Goal: Communication & Community: Connect with others

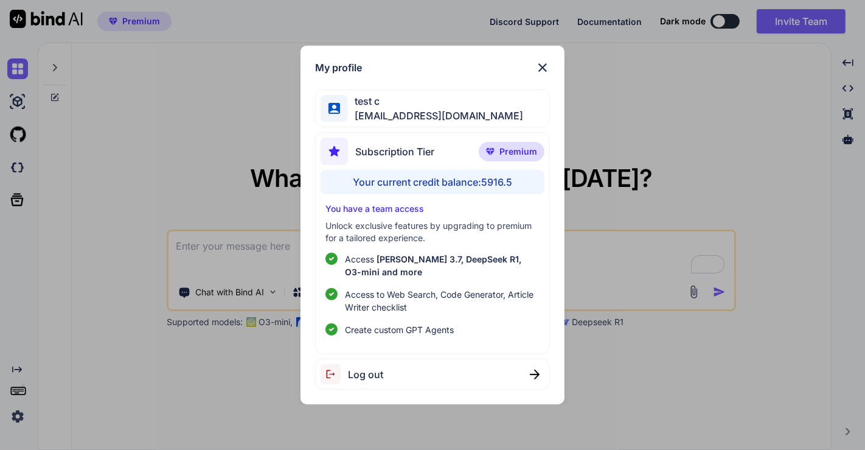
click at [100, 216] on div "My profile test c app8@yopmail.com Subscription Tier Premium Your current credi…" at bounding box center [432, 225] width 865 height 450
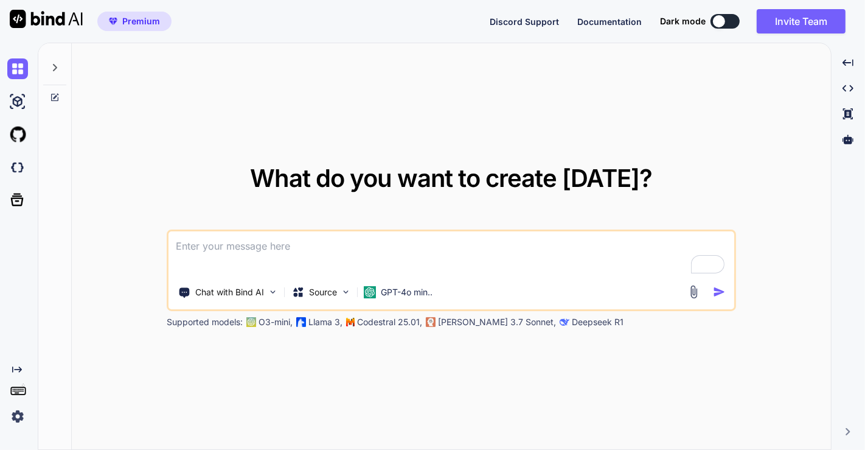
click at [19, 417] on img at bounding box center [17, 416] width 21 height 21
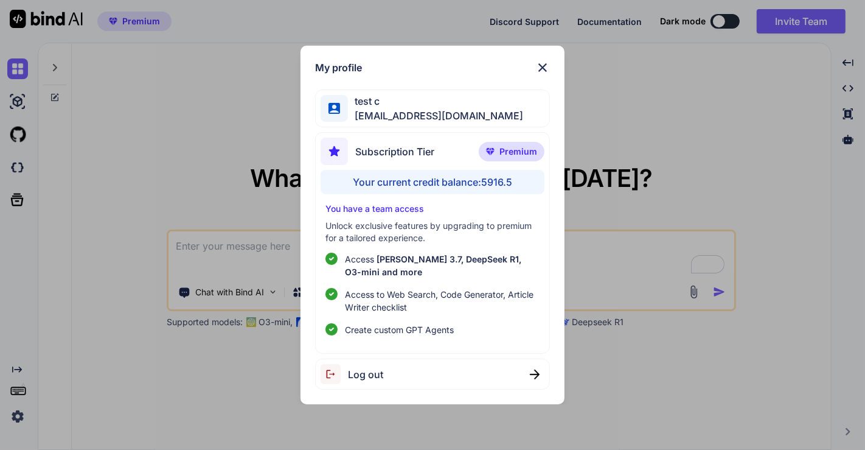
click at [411, 374] on div "Log out" at bounding box center [432, 373] width 235 height 31
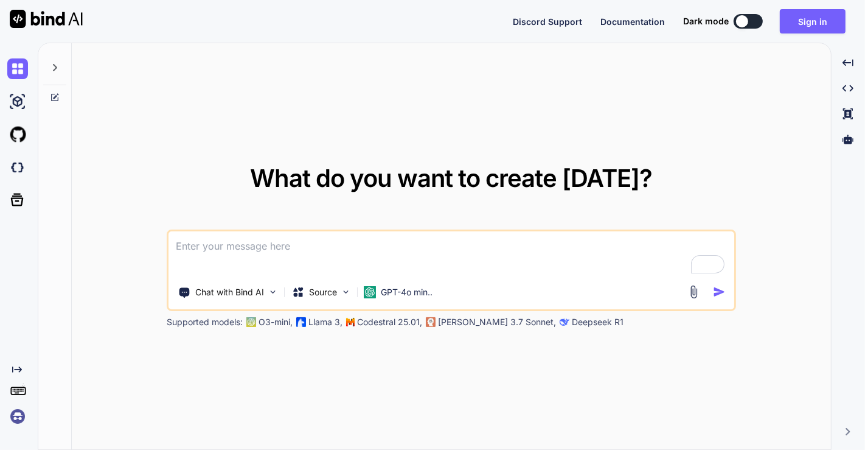
click at [15, 418] on img at bounding box center [17, 416] width 21 height 21
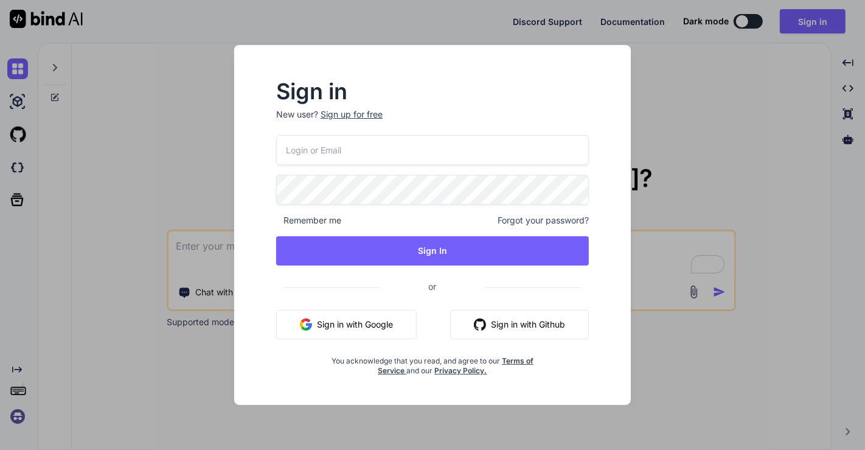
type input "[EMAIL_ADDRESS][DOMAIN_NAME]"
click at [339, 161] on input "[EMAIL_ADDRESS][DOMAIN_NAME]" at bounding box center [432, 150] width 313 height 30
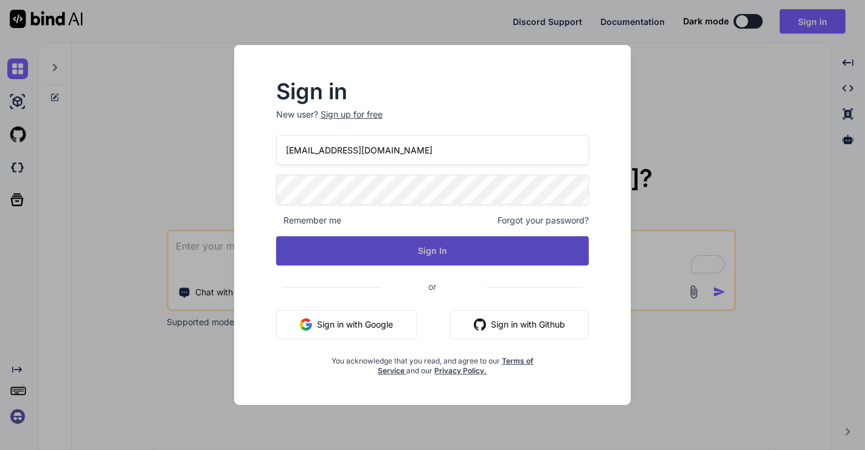
click at [365, 252] on button "Sign In" at bounding box center [432, 250] width 313 height 29
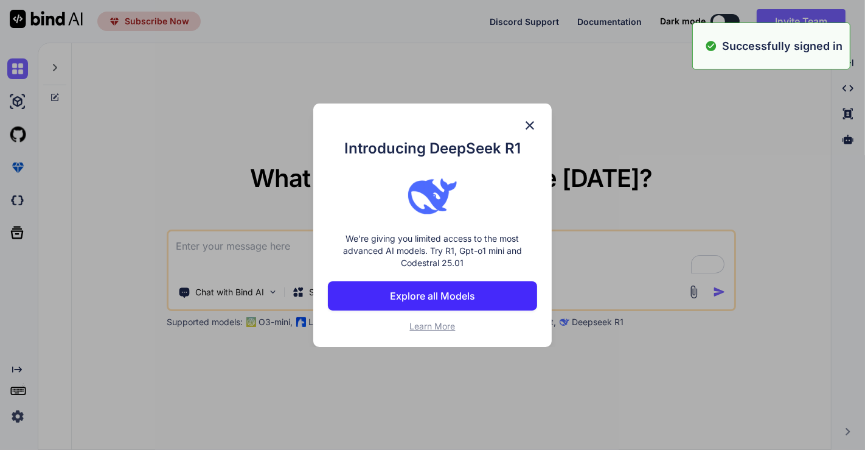
click at [163, 302] on div "Introducing DeepSeek R1 We're giving you limited access to the most advanced AI…" at bounding box center [432, 225] width 865 height 450
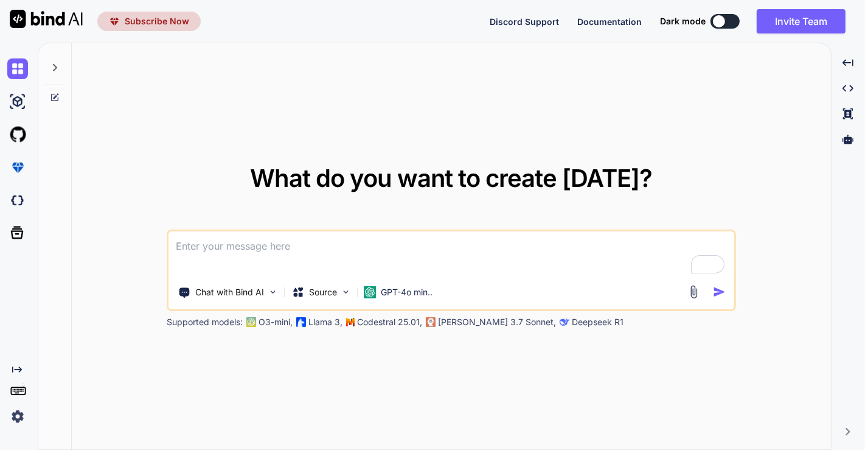
click at [16, 412] on img at bounding box center [17, 416] width 21 height 21
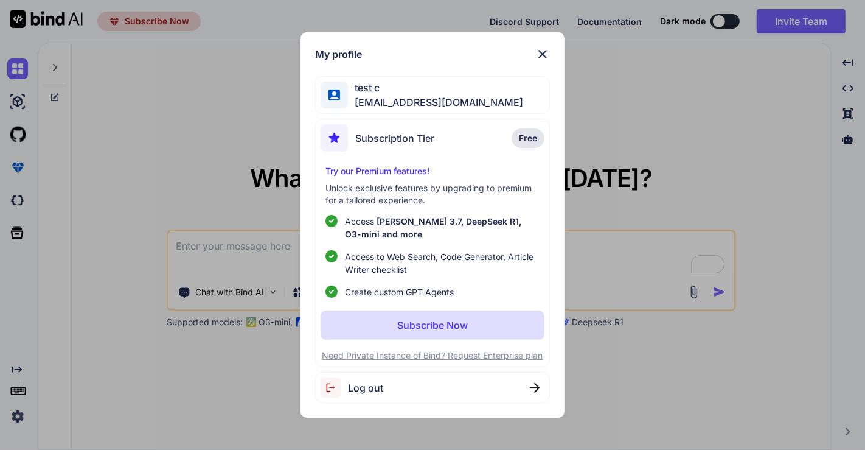
click at [189, 177] on div "My profile test c [EMAIL_ADDRESS][DOMAIN_NAME] Subscription Tier Free Try our P…" at bounding box center [432, 225] width 865 height 450
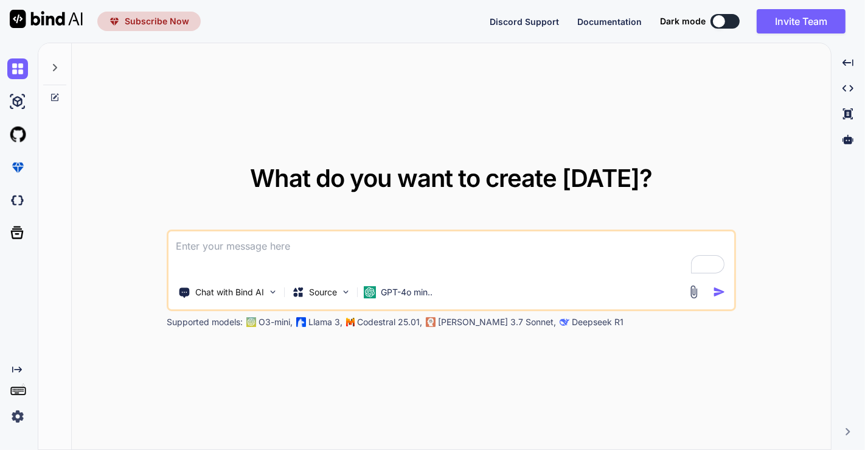
click at [155, 24] on span "Subscribe Now" at bounding box center [157, 21] width 64 height 12
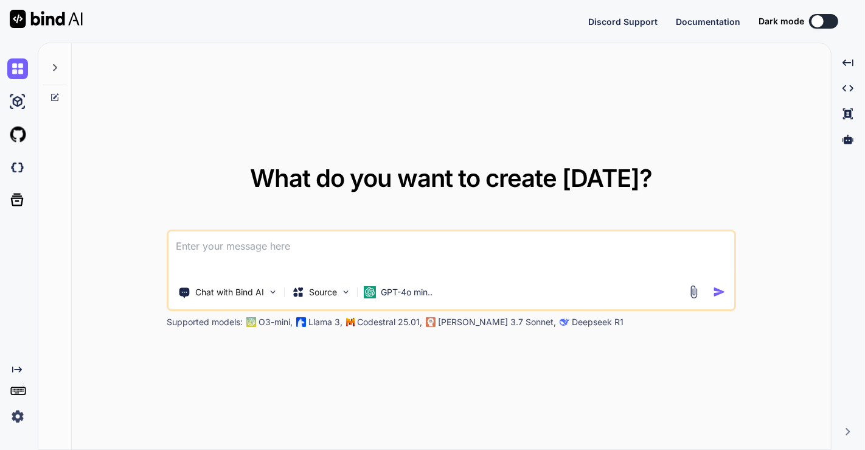
click at [16, 417] on img at bounding box center [17, 416] width 21 height 21
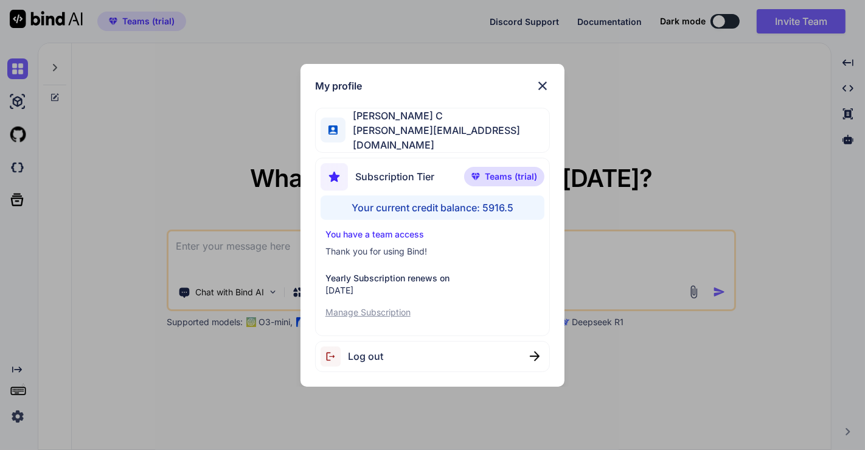
type textarea "x"
click at [756, 89] on div "My profile Saravanan C saravanan@witarist.com Subscription Tier Teams (trial) Y…" at bounding box center [432, 225] width 865 height 450
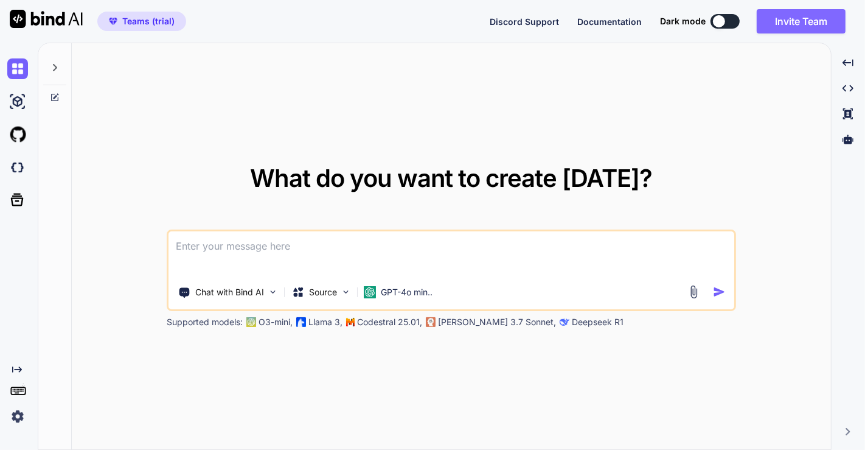
click at [801, 30] on button "Invite Team" at bounding box center [801, 21] width 89 height 24
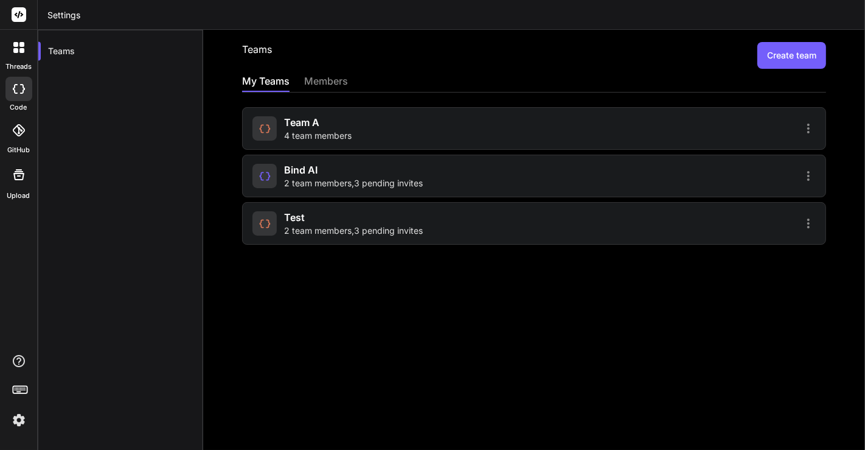
click at [300, 128] on span "team a" at bounding box center [301, 122] width 35 height 15
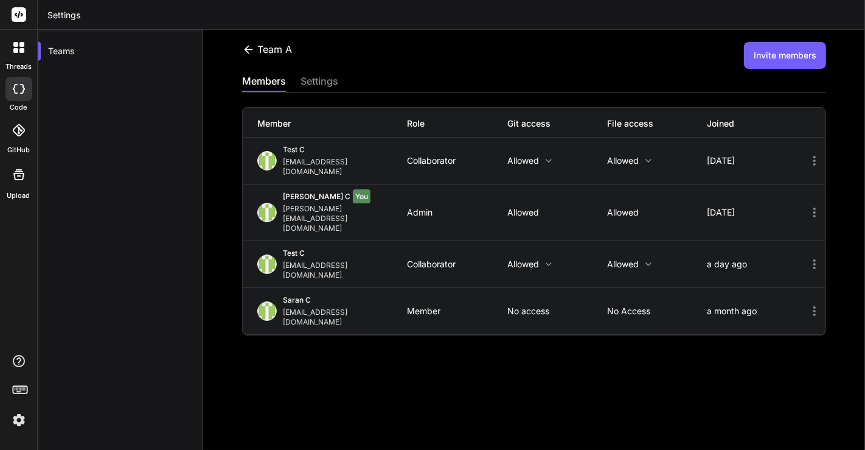
click at [249, 46] on icon at bounding box center [248, 49] width 13 height 13
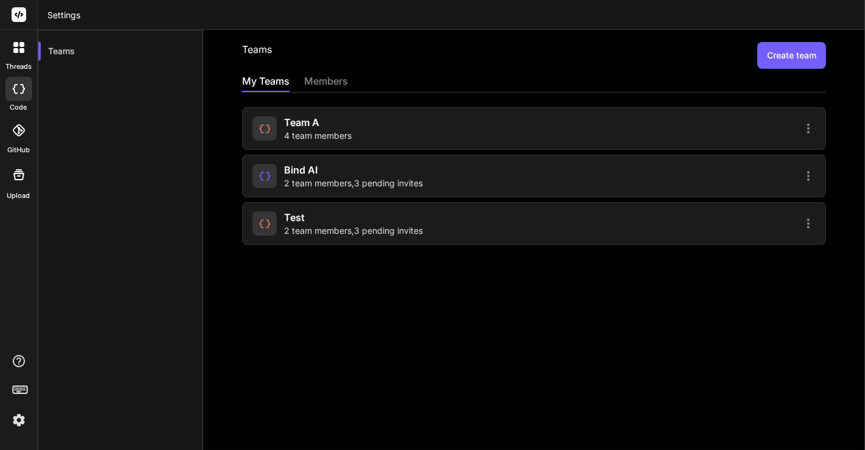
click at [305, 220] on div "test 2 team members , 3 pending invites" at bounding box center [353, 223] width 139 height 27
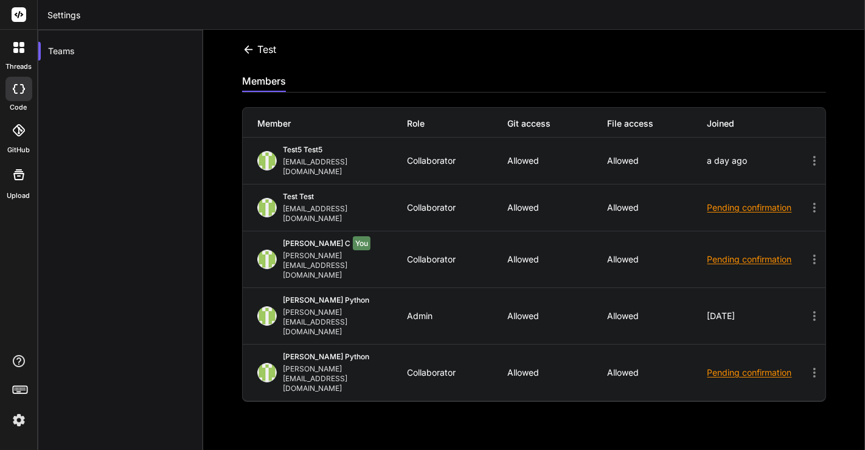
click at [252, 51] on icon at bounding box center [248, 49] width 13 height 13
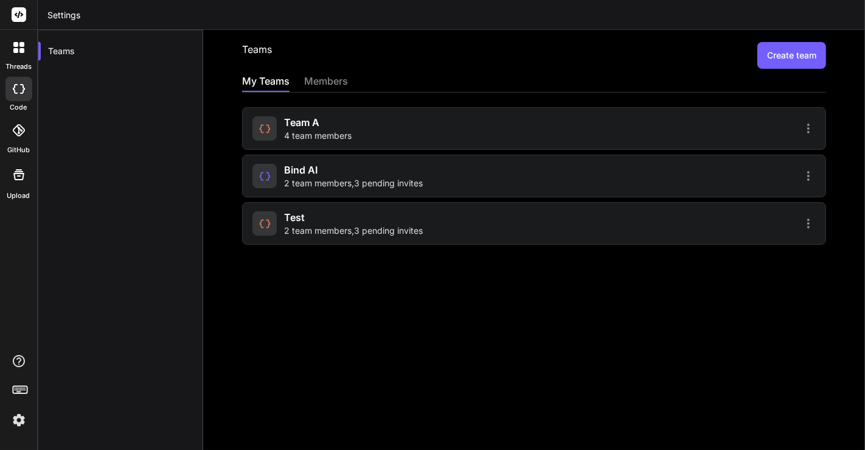
click at [300, 187] on span "2 team members , 3 pending invites" at bounding box center [353, 183] width 139 height 12
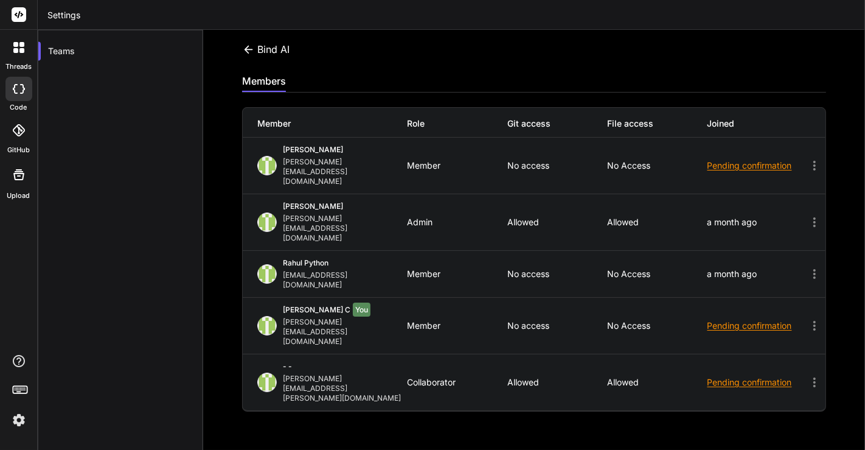
click at [250, 50] on icon at bounding box center [248, 49] width 13 height 13
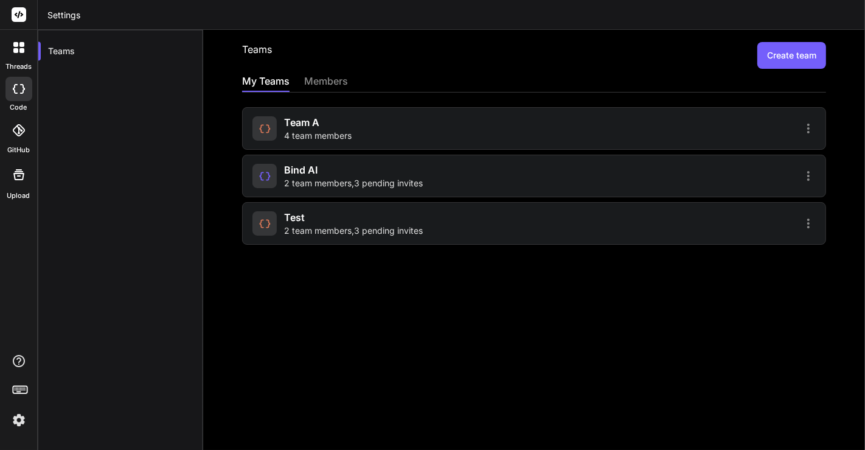
click at [294, 130] on span "4 team members" at bounding box center [318, 136] width 68 height 12
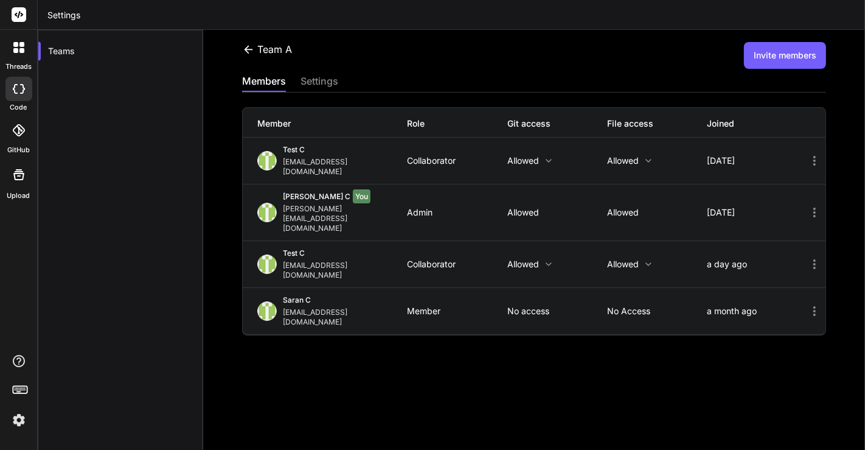
click at [248, 49] on icon at bounding box center [249, 49] width 9 height 8
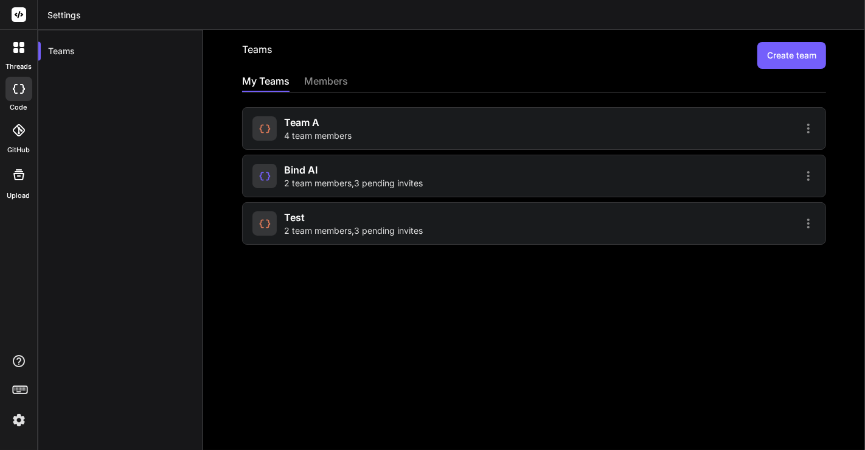
click at [330, 78] on div "members" at bounding box center [326, 82] width 44 height 17
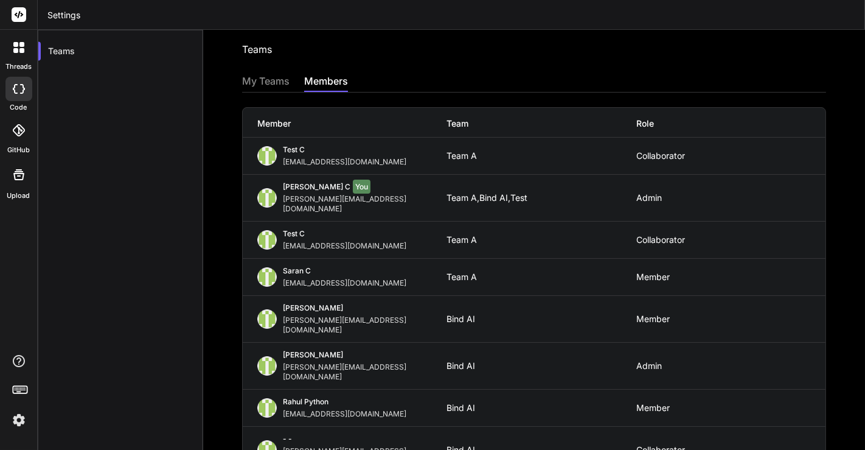
click at [271, 71] on div "Teams Invite into a team My Teams members Member Team Role test c app7@yopmail.…" at bounding box center [534, 240] width 662 height 420
click at [258, 77] on div "My Teams" at bounding box center [265, 82] width 47 height 17
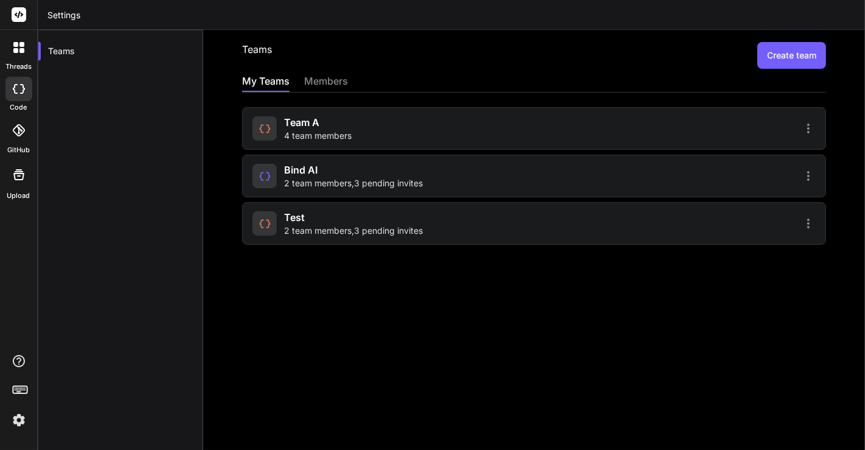
click at [325, 132] on span "4 team members" at bounding box center [318, 136] width 68 height 12
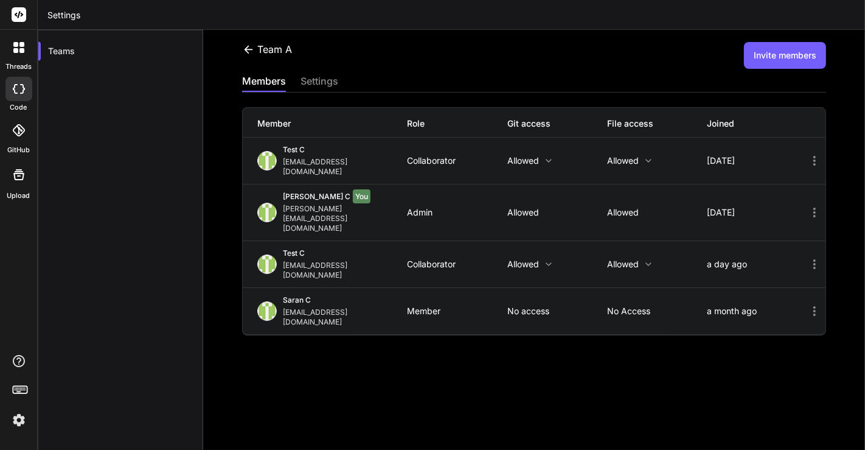
click at [257, 44] on div "team a" at bounding box center [267, 49] width 50 height 15
click at [246, 51] on icon at bounding box center [249, 49] width 9 height 8
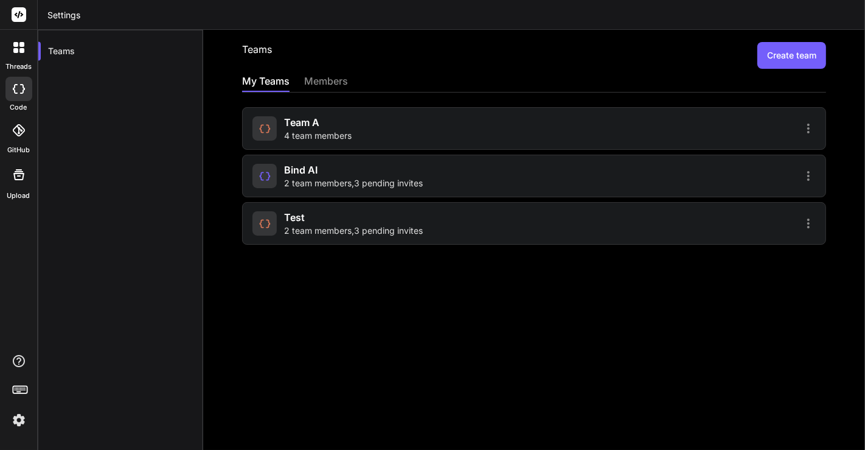
click at [303, 167] on span "Bind AI" at bounding box center [300, 169] width 33 height 15
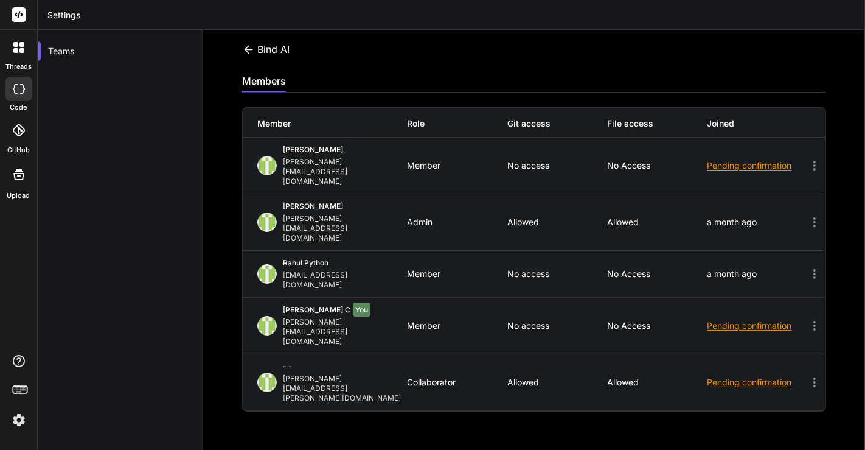
click at [748, 319] on div "Pending confirmation" at bounding box center [757, 325] width 100 height 12
click at [250, 47] on icon at bounding box center [248, 49] width 13 height 13
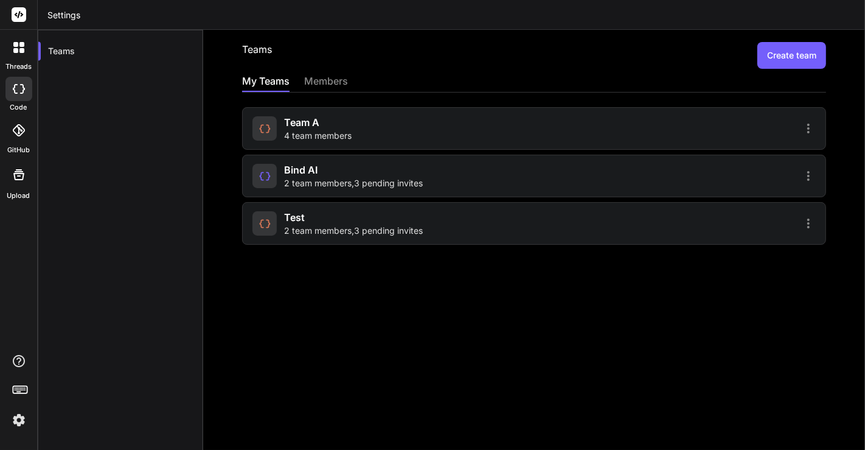
click at [318, 124] on span "team a" at bounding box center [301, 122] width 35 height 15
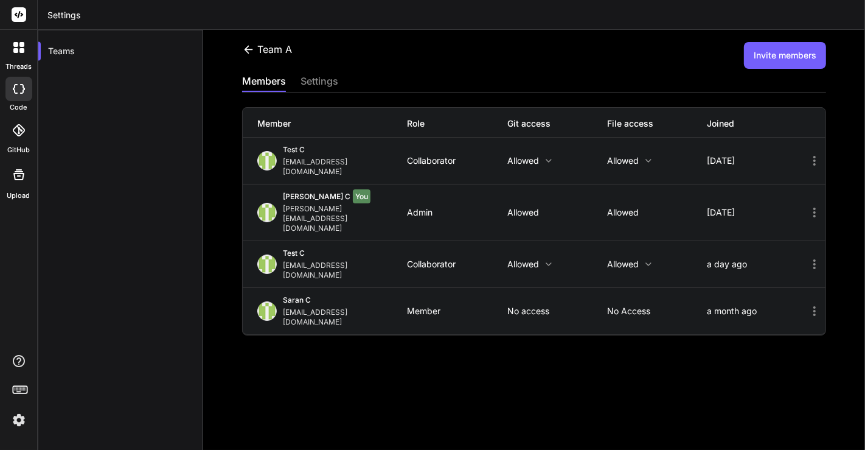
click at [813, 156] on icon at bounding box center [814, 161] width 2 height 10
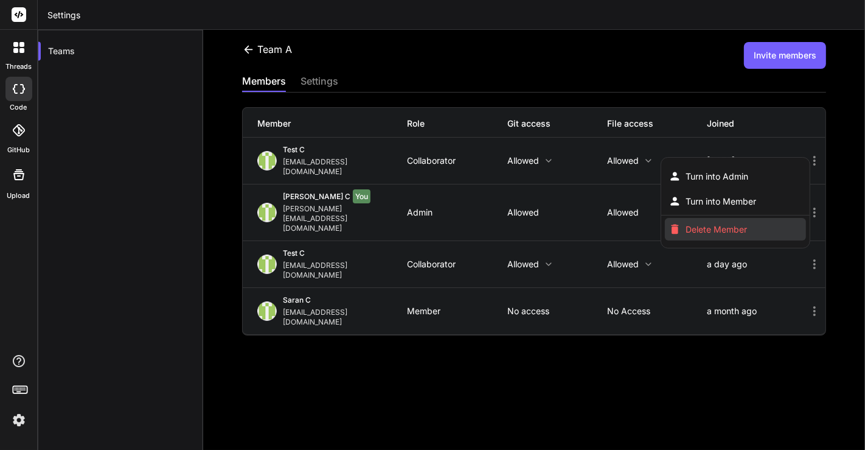
click at [721, 226] on li "Delete Member" at bounding box center [736, 229] width 142 height 23
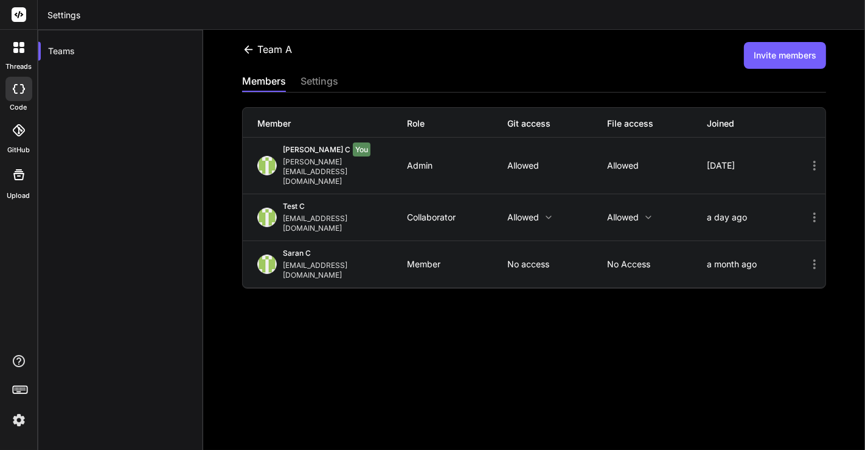
click at [807, 210] on icon at bounding box center [814, 217] width 15 height 15
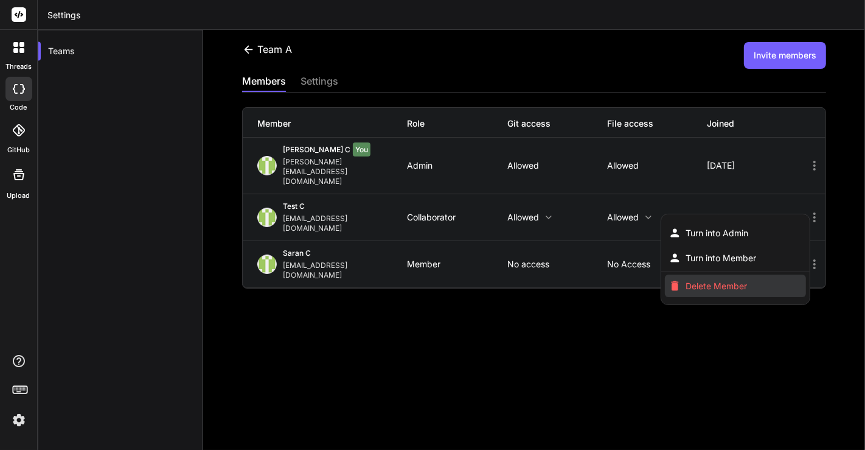
click at [722, 280] on span "Delete Member" at bounding box center [716, 286] width 61 height 12
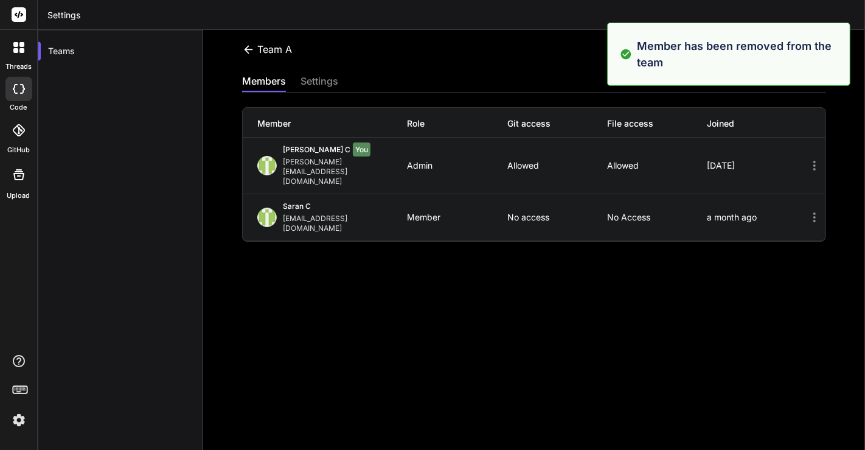
click at [807, 210] on icon at bounding box center [814, 217] width 15 height 15
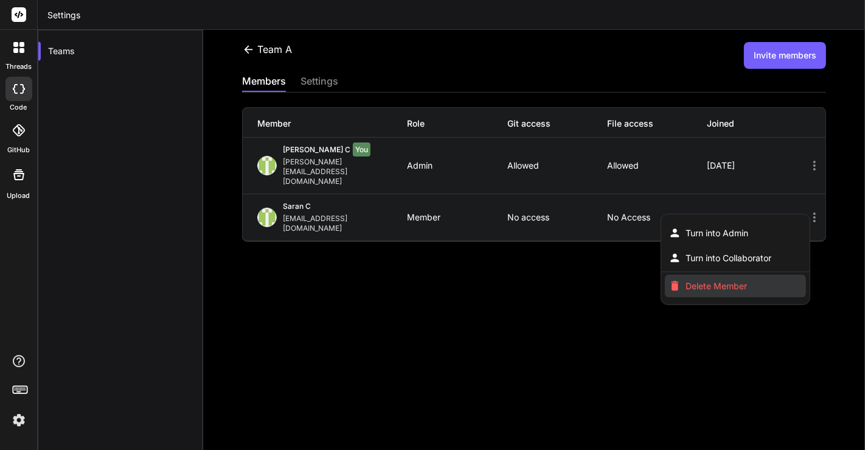
click at [721, 280] on span "Delete Member" at bounding box center [716, 286] width 61 height 12
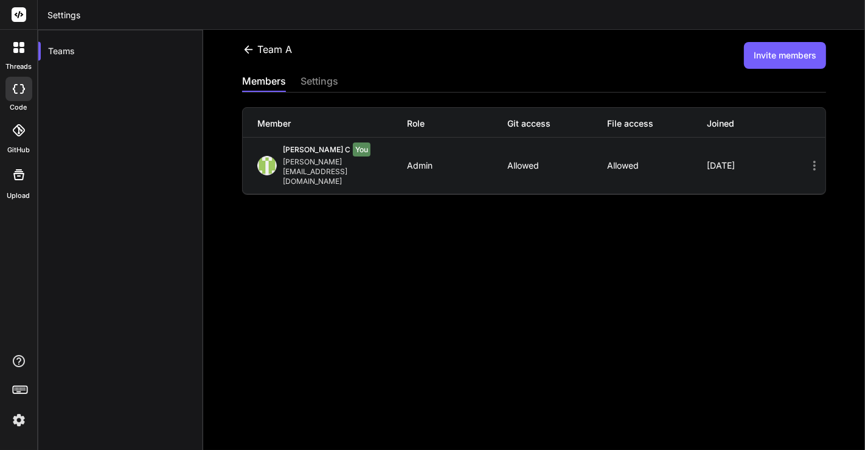
click at [247, 46] on icon at bounding box center [249, 49] width 9 height 8
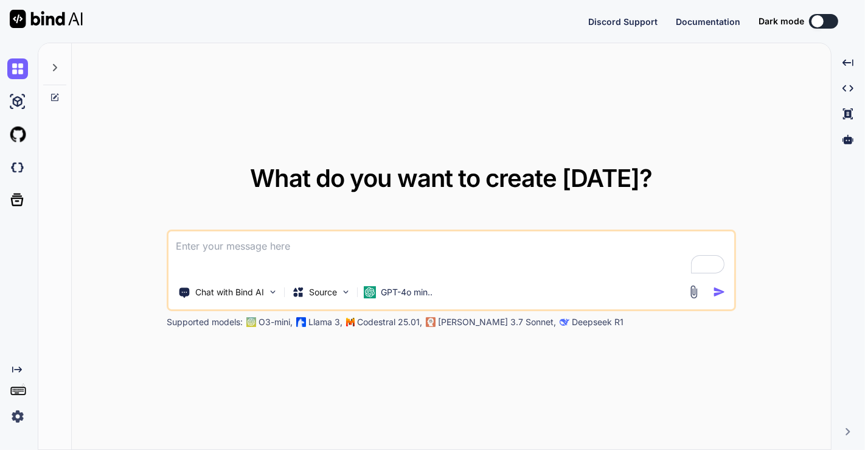
click at [89, 33] on div "Discord Support Documentation Dark mode Created with Pixso." at bounding box center [432, 21] width 865 height 43
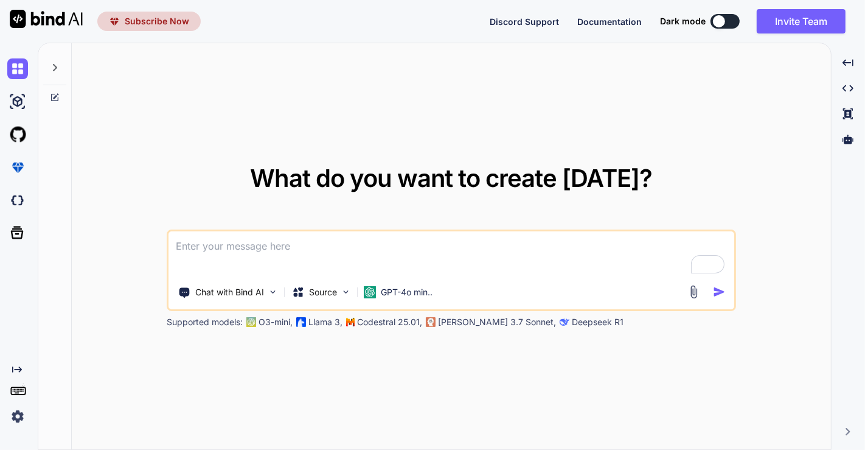
type textarea "x"
click at [146, 23] on span "Subscribe Now" at bounding box center [157, 21] width 64 height 12
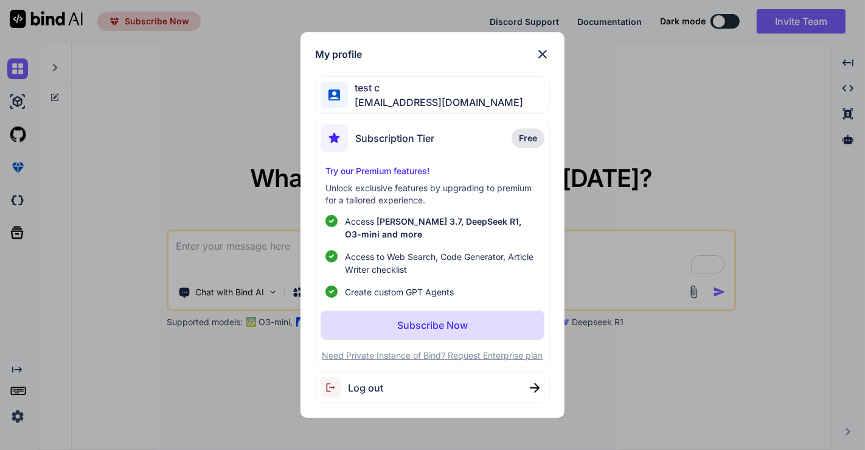
click at [146, 23] on div "My profile test c [EMAIL_ADDRESS][DOMAIN_NAME] Subscription Tier Free Try our P…" at bounding box center [432, 225] width 865 height 450
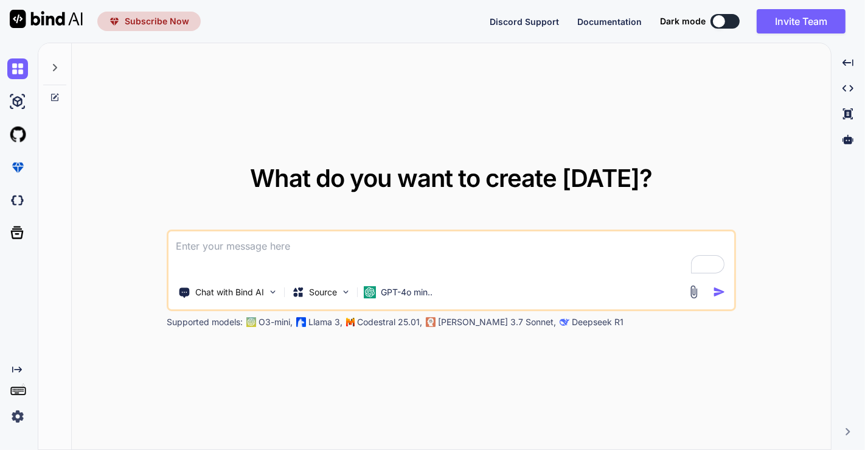
click at [146, 23] on span "Subscribe Now" at bounding box center [157, 21] width 64 height 12
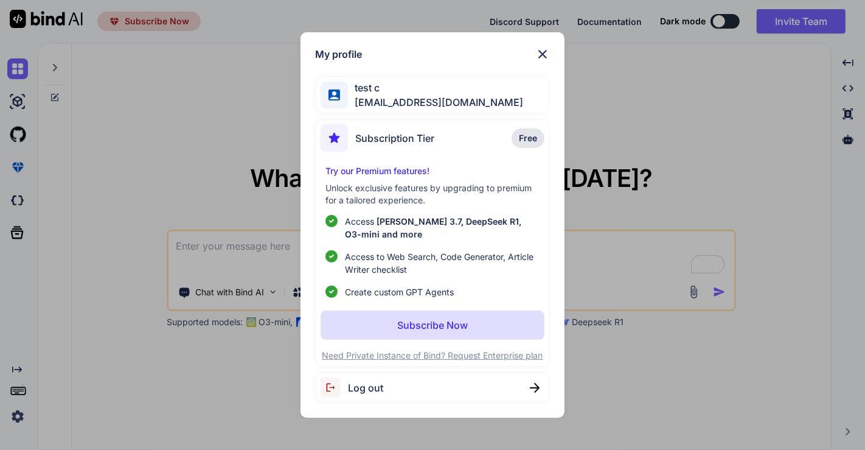
click at [414, 325] on p "Subscribe Now" at bounding box center [432, 325] width 71 height 15
click at [146, 109] on div "My profile test c [EMAIL_ADDRESS][DOMAIN_NAME] Subscription Tier Free Try our P…" at bounding box center [432, 225] width 865 height 450
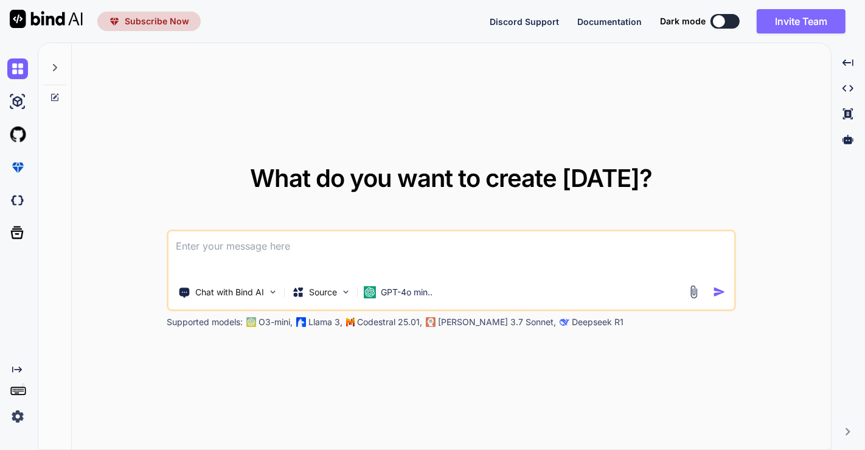
click at [783, 18] on button "Invite Team" at bounding box center [801, 21] width 89 height 24
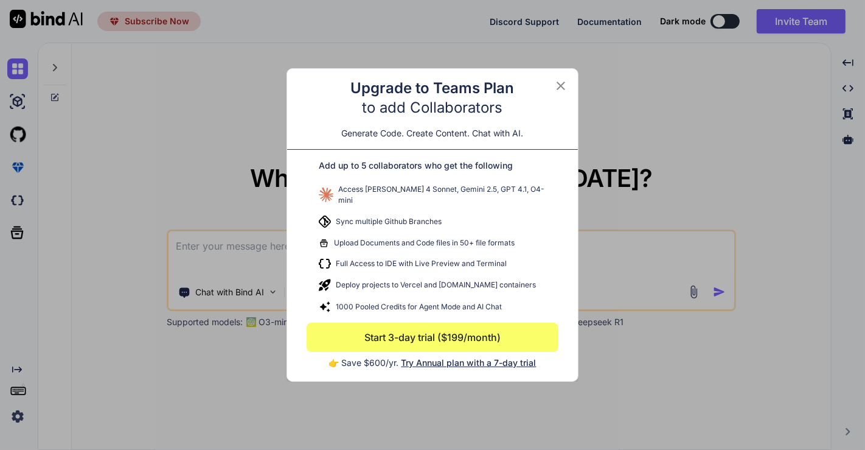
click at [560, 88] on icon at bounding box center [561, 86] width 9 height 9
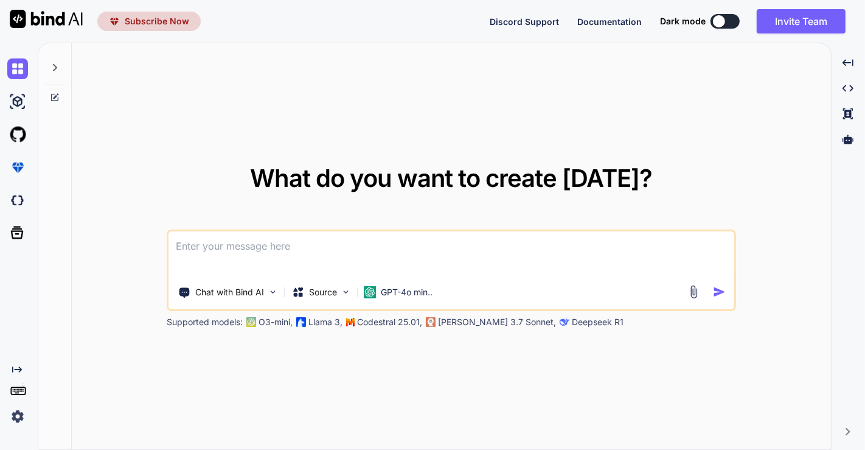
click at [434, 159] on div "What do you want to create [DATE]? Chat with Bind AI Source GPT-4o min.. Suppor…" at bounding box center [451, 246] width 759 height 407
click at [19, 415] on img at bounding box center [17, 416] width 21 height 21
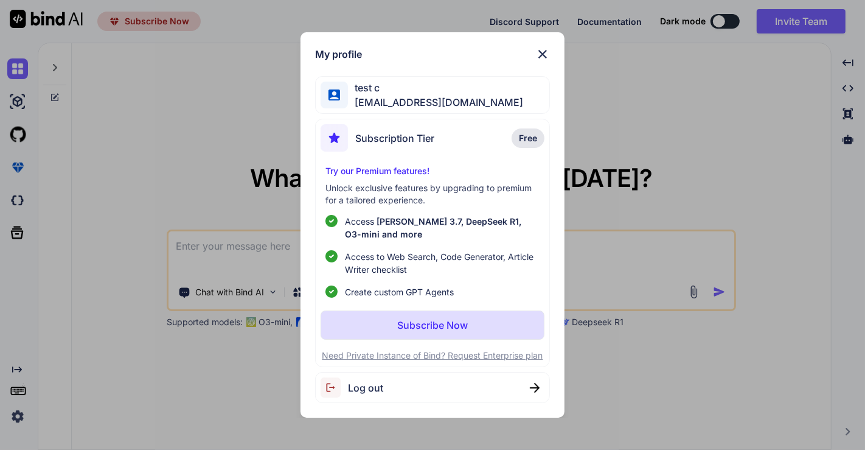
click at [184, 196] on div "My profile test c [EMAIL_ADDRESS][DOMAIN_NAME] Subscription Tier Free Try our P…" at bounding box center [432, 225] width 865 height 450
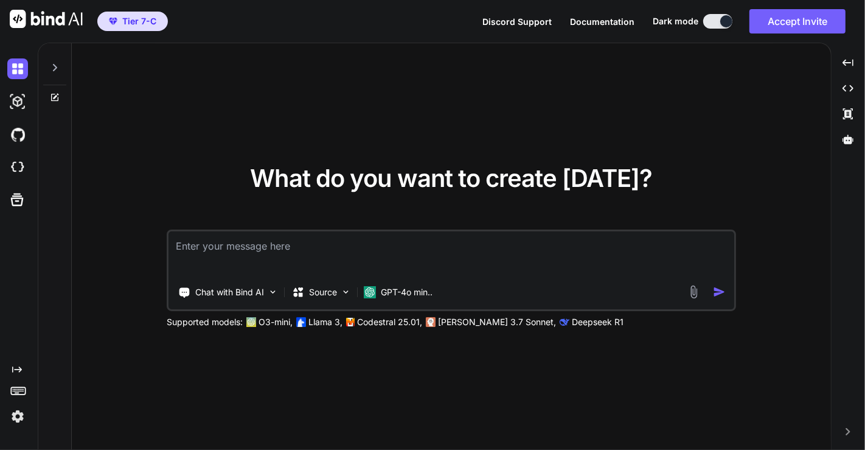
click at [10, 421] on img at bounding box center [17, 416] width 21 height 21
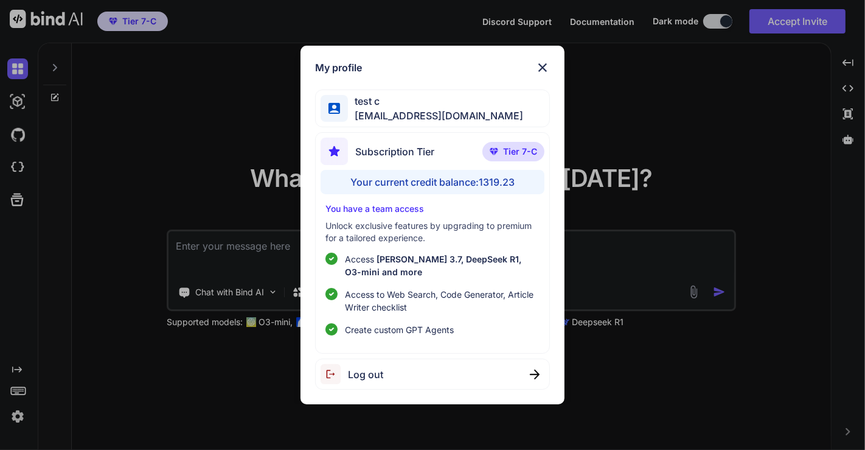
click at [159, 100] on div "My profile test c [EMAIL_ADDRESS][DOMAIN_NAME] Subscription Tier Tier 7-C Your …" at bounding box center [432, 225] width 865 height 450
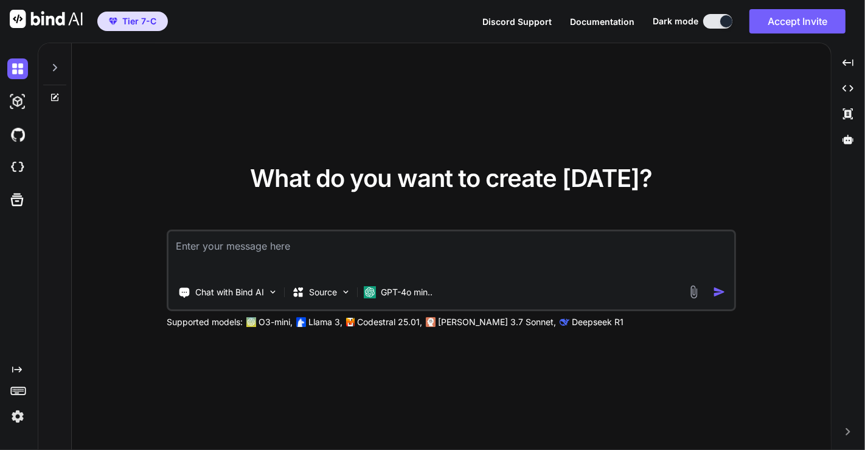
click at [20, 418] on img at bounding box center [17, 416] width 21 height 21
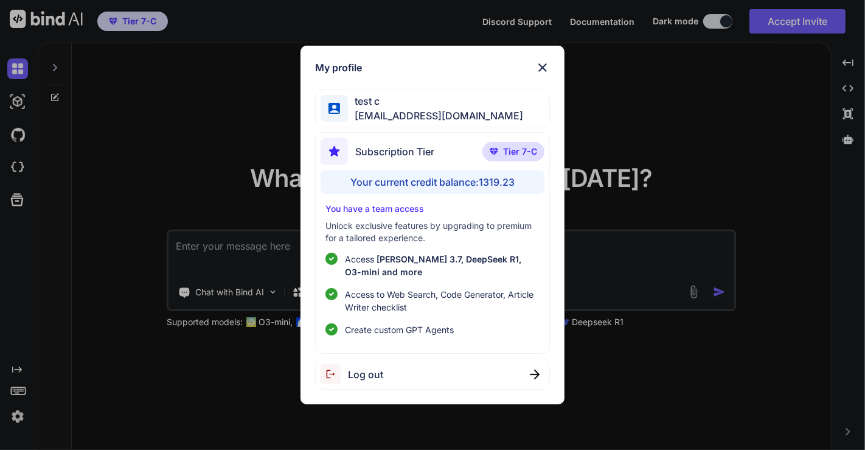
click at [399, 372] on div "Log out" at bounding box center [432, 373] width 235 height 31
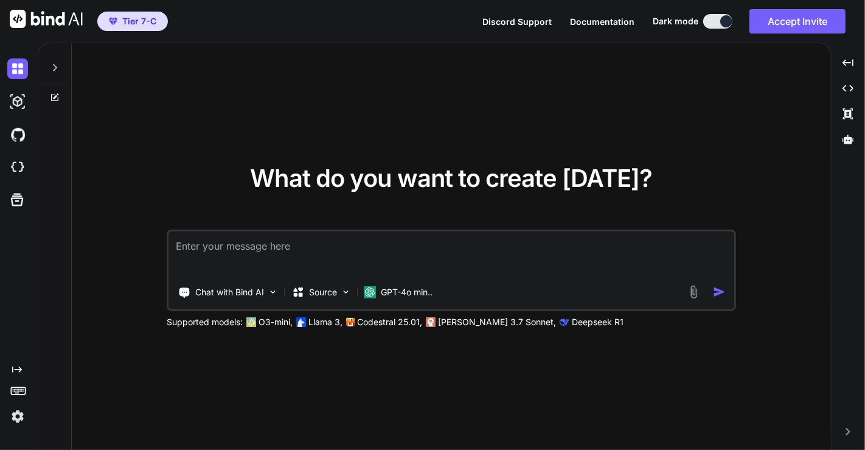
click at [22, 423] on img at bounding box center [17, 416] width 21 height 21
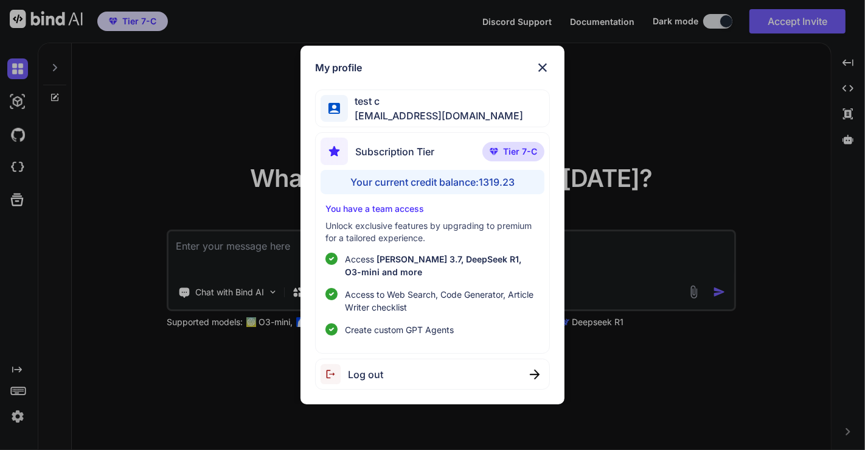
click at [414, 366] on div "Log out" at bounding box center [432, 373] width 235 height 31
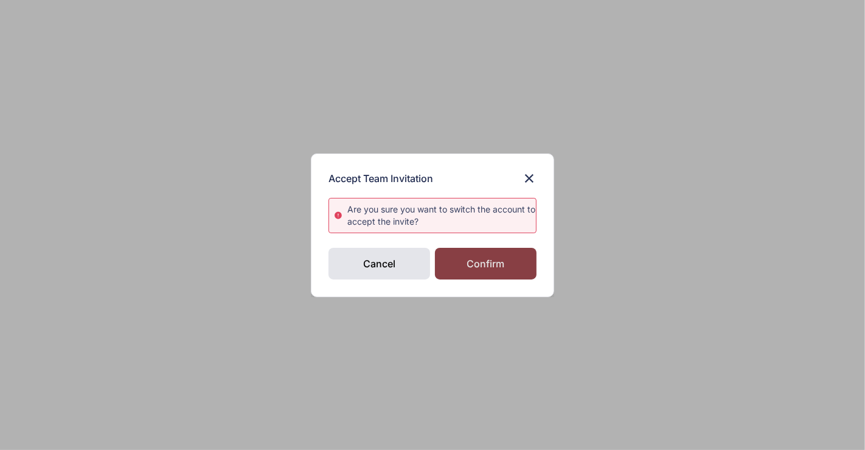
click at [489, 262] on div "Confirm" at bounding box center [486, 264] width 102 height 32
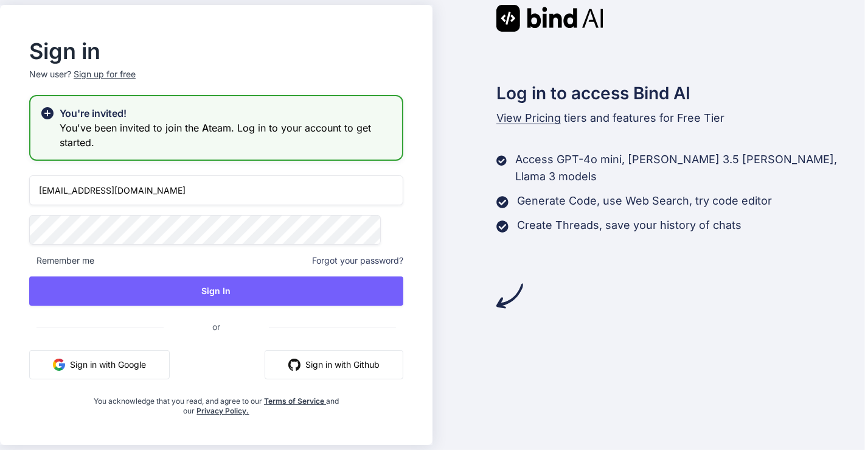
click at [82, 189] on input "[EMAIL_ADDRESS][DOMAIN_NAME]" at bounding box center [216, 190] width 374 height 30
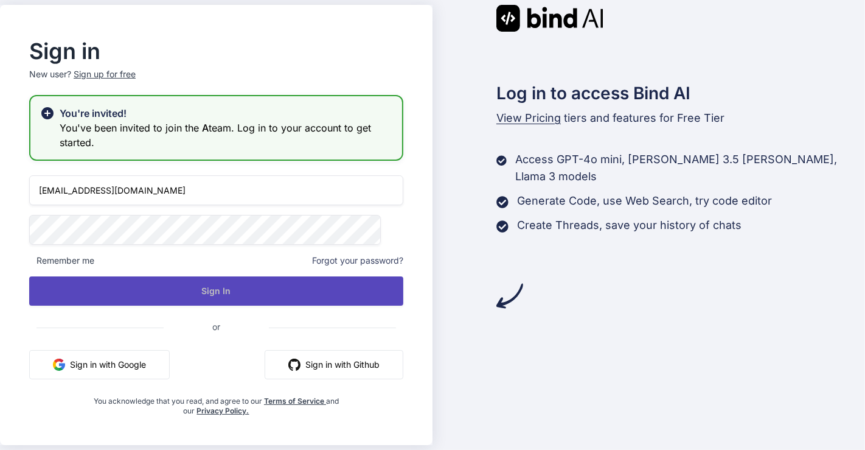
type input "[EMAIL_ADDRESS][DOMAIN_NAME]"
click at [85, 290] on button "Sign In" at bounding box center [216, 290] width 374 height 29
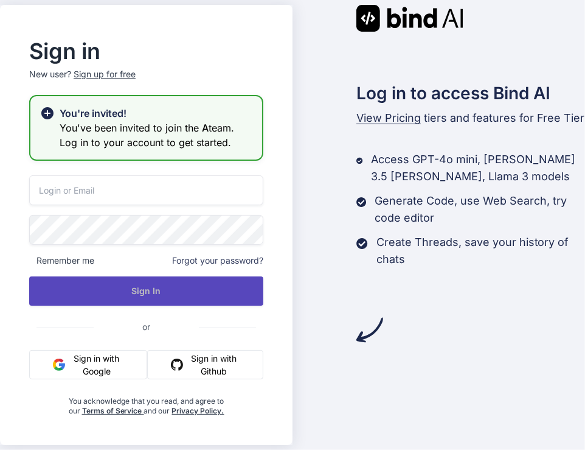
type input "[EMAIL_ADDRESS][DOMAIN_NAME]"
click at [122, 284] on button "Sign In" at bounding box center [146, 290] width 234 height 29
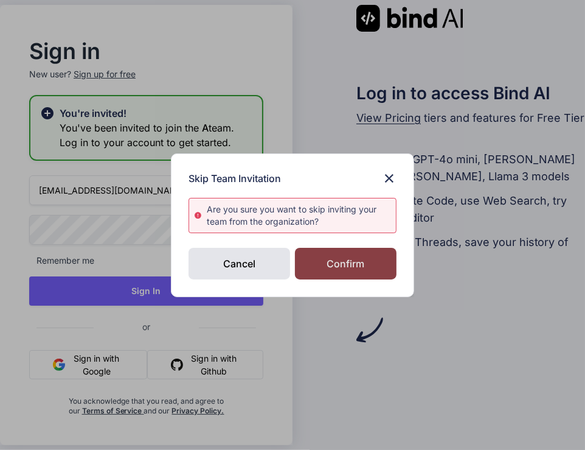
click at [333, 263] on div "Confirm" at bounding box center [346, 264] width 102 height 32
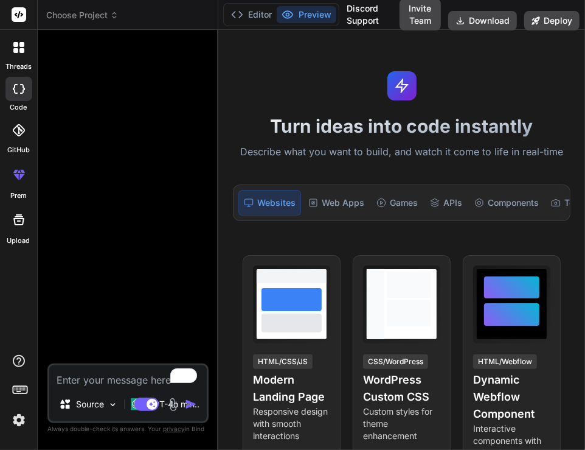
click at [23, 422] on img at bounding box center [19, 419] width 21 height 21
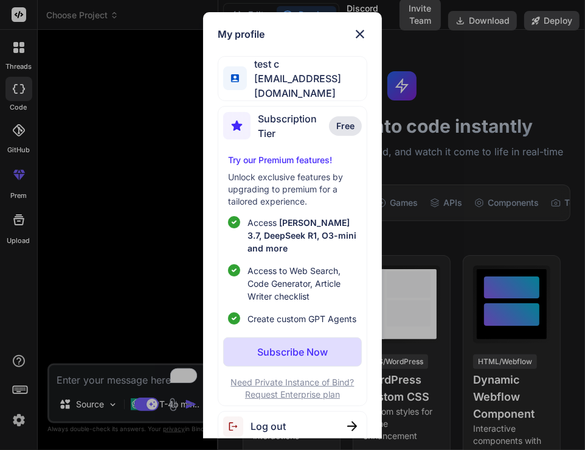
scroll to position [10, 0]
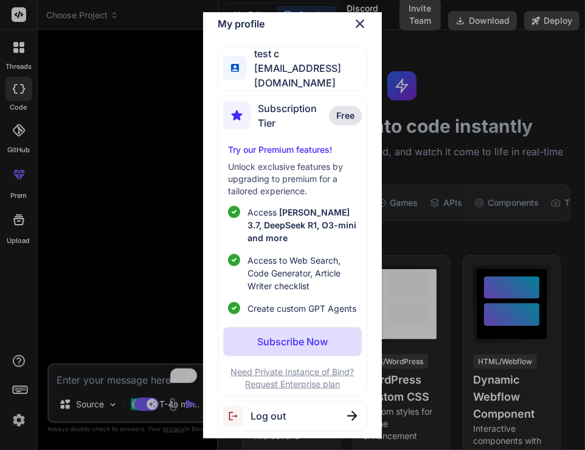
click at [154, 226] on div "My profile test c app8@yopmail.com Subscription Tier Free Try our Premium featu…" at bounding box center [292, 225] width 585 height 450
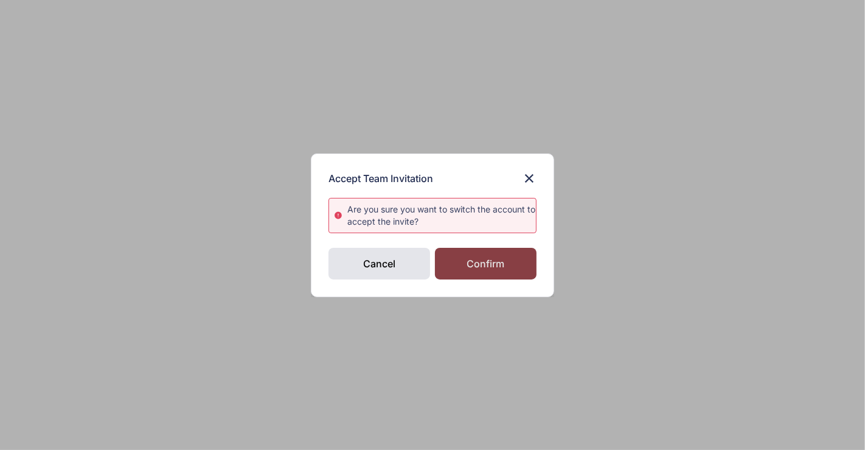
click at [482, 258] on div "Confirm" at bounding box center [486, 264] width 102 height 32
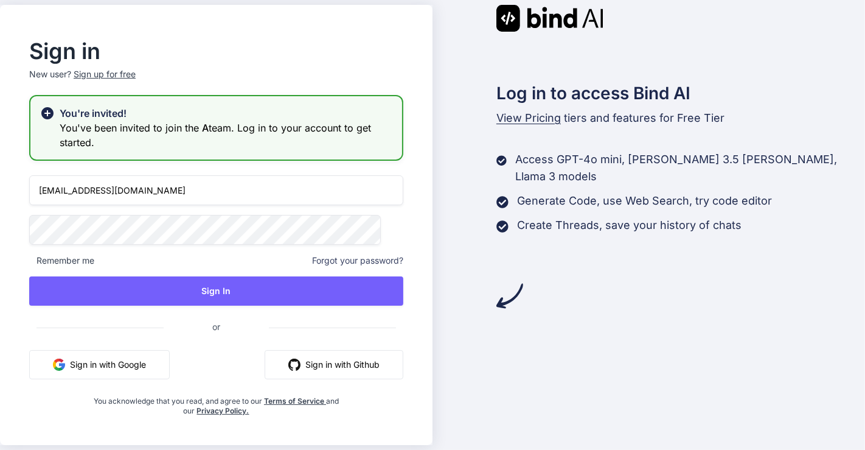
click at [81, 192] on input "app8@yopmail.com" at bounding box center [216, 190] width 374 height 30
type input "[EMAIL_ADDRESS][DOMAIN_NAME]"
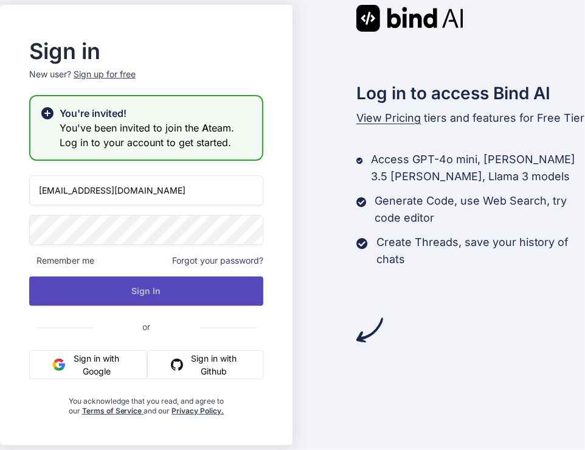
click at [176, 277] on button "Sign In" at bounding box center [146, 290] width 234 height 29
click at [176, 290] on button "Sign In" at bounding box center [146, 290] width 234 height 29
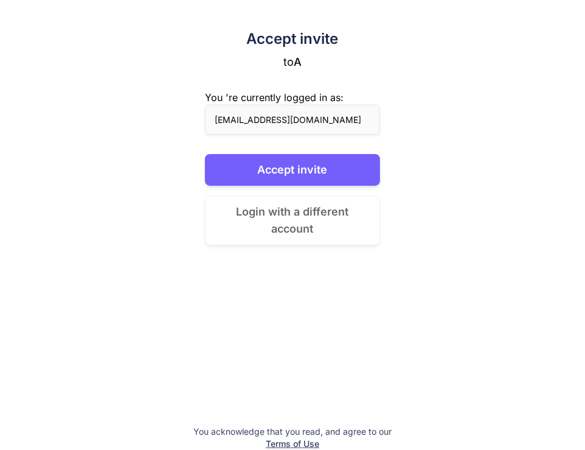
click at [277, 212] on button "Login with a different account" at bounding box center [293, 220] width 176 height 50
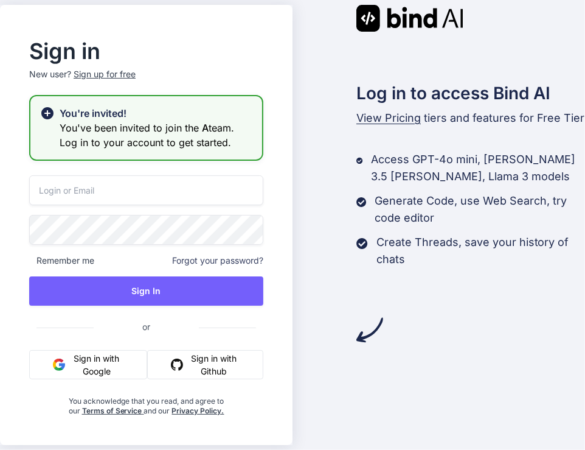
type input "[EMAIL_ADDRESS][DOMAIN_NAME]"
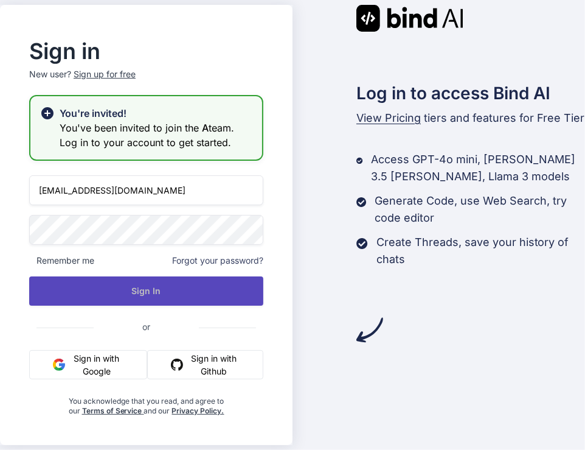
click at [165, 289] on button "Sign In" at bounding box center [146, 290] width 234 height 29
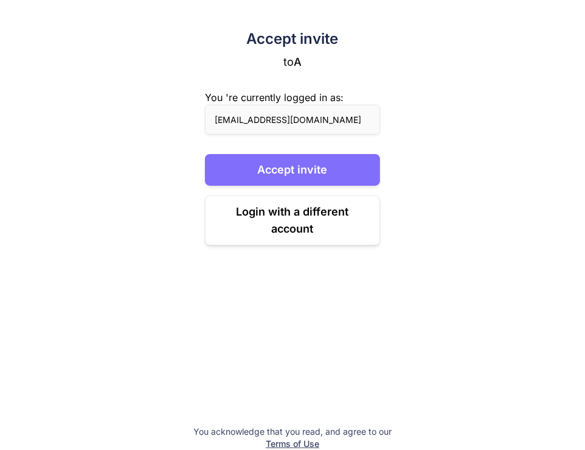
click at [296, 170] on button "Accept invite" at bounding box center [293, 170] width 176 height 32
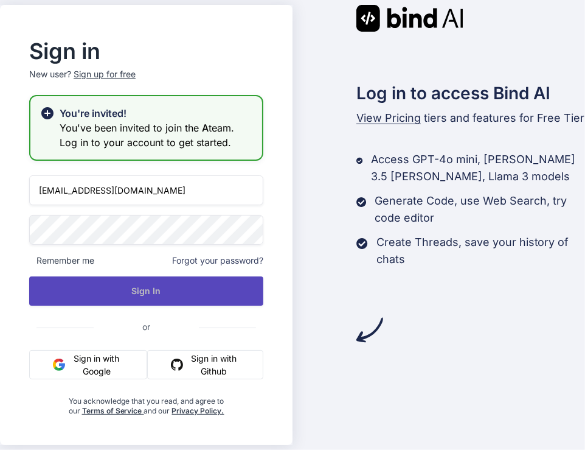
click at [190, 285] on button "Sign In" at bounding box center [146, 290] width 234 height 29
type input "[EMAIL_ADDRESS][DOMAIN_NAME]"
click at [167, 296] on button "Sign In" at bounding box center [146, 290] width 234 height 29
click at [132, 291] on button "Sign In" at bounding box center [146, 290] width 234 height 29
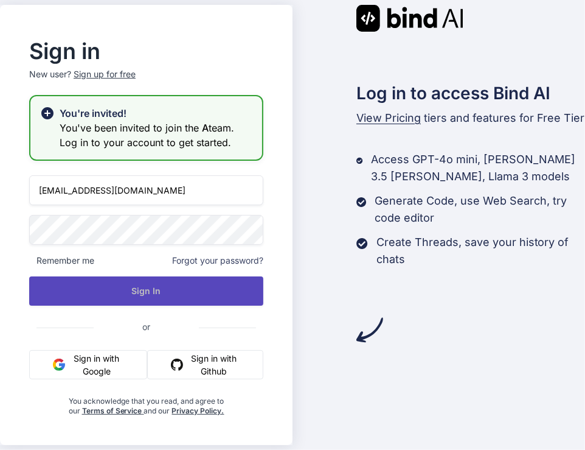
click at [153, 291] on button "Sign In" at bounding box center [146, 290] width 234 height 29
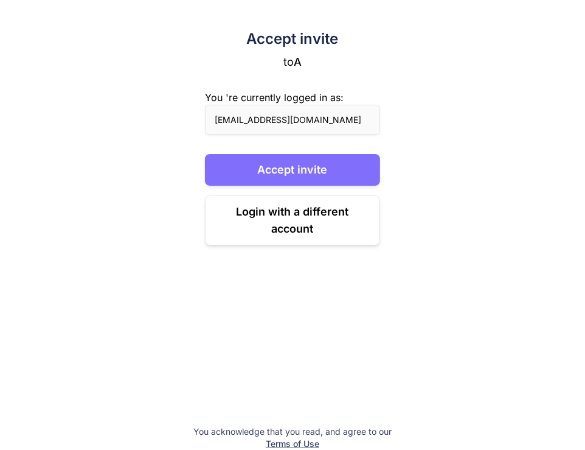
click at [318, 175] on button "Accept invite" at bounding box center [293, 170] width 176 height 32
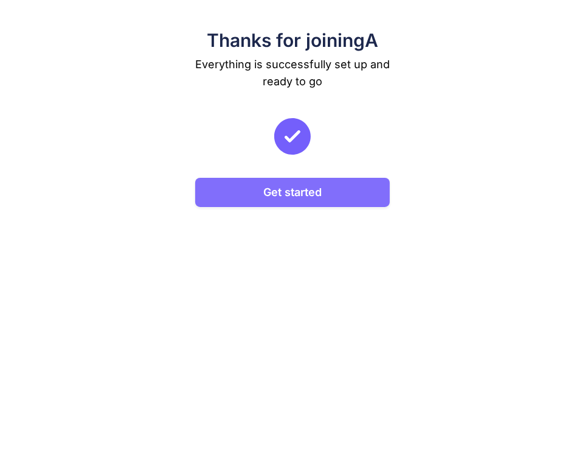
click at [291, 192] on button "Get started" at bounding box center [292, 192] width 195 height 29
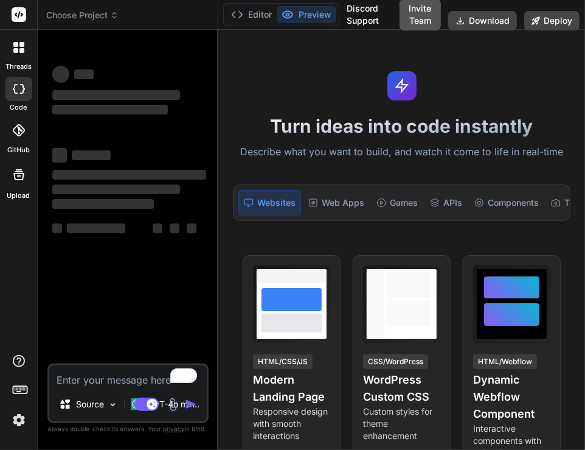
click at [418, 14] on button "Invite Team" at bounding box center [420, 15] width 41 height 32
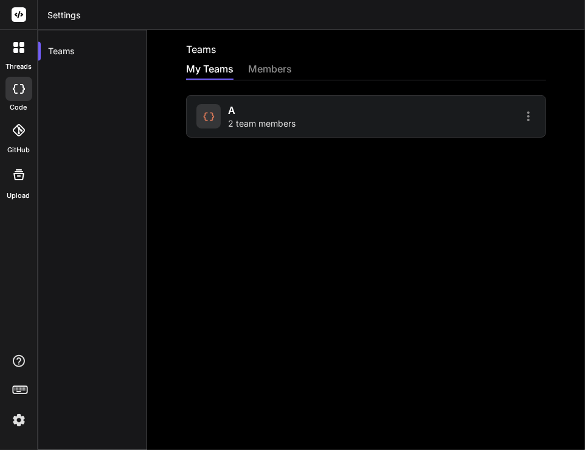
click at [280, 119] on span "2 team members" at bounding box center [262, 123] width 68 height 12
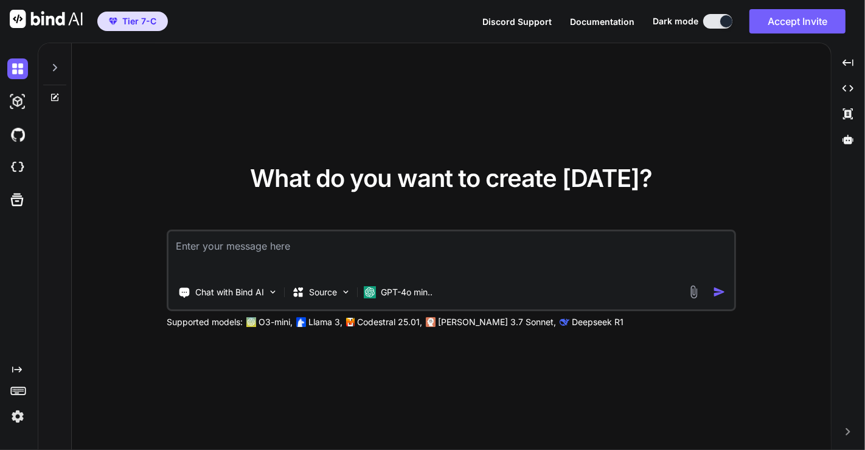
click at [15, 419] on img at bounding box center [17, 416] width 21 height 21
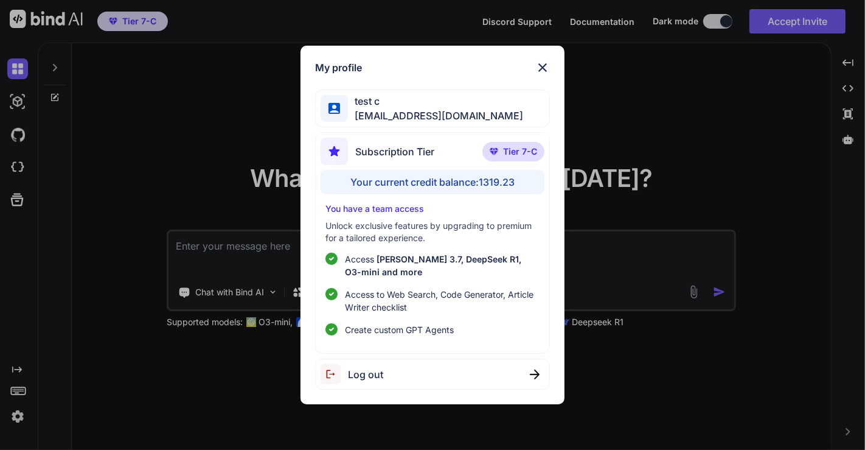
click at [170, 189] on div "My profile test c app7@yopmail.com Subscription Tier Tier 7-C Your current cred…" at bounding box center [432, 225] width 865 height 450
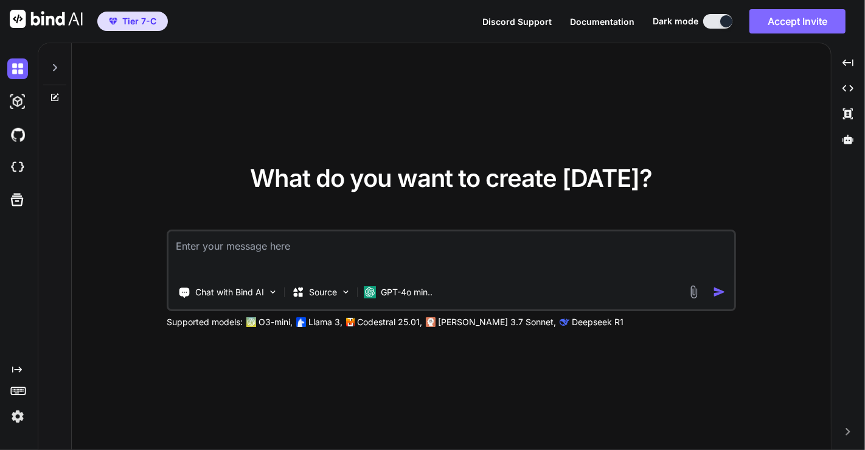
click at [817, 25] on button "Accept Invite" at bounding box center [797, 21] width 96 height 24
click at [13, 419] on img at bounding box center [17, 416] width 21 height 21
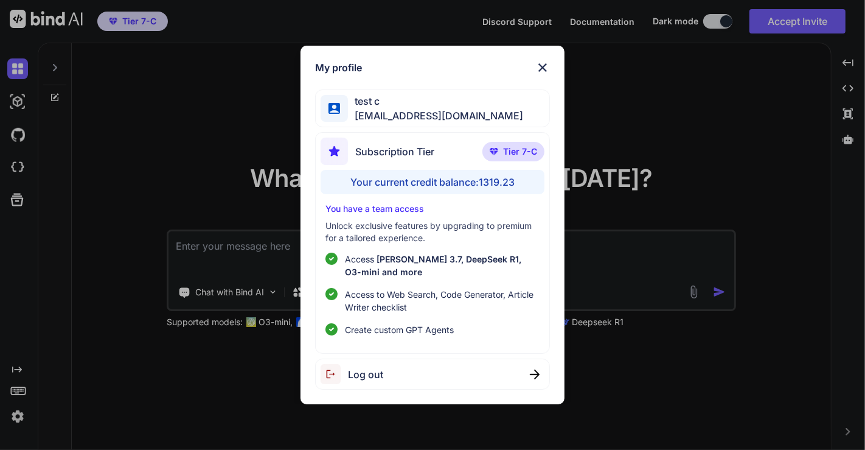
click at [750, 74] on div "My profile test c app7@yopmail.com Subscription Tier Tier 7-C Your current cred…" at bounding box center [432, 225] width 865 height 450
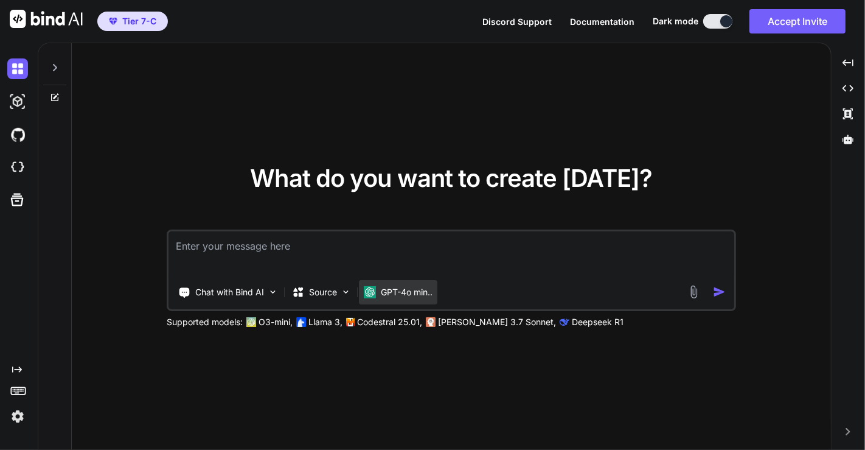
click at [410, 295] on p "GPT-4o min.." at bounding box center [407, 292] width 52 height 12
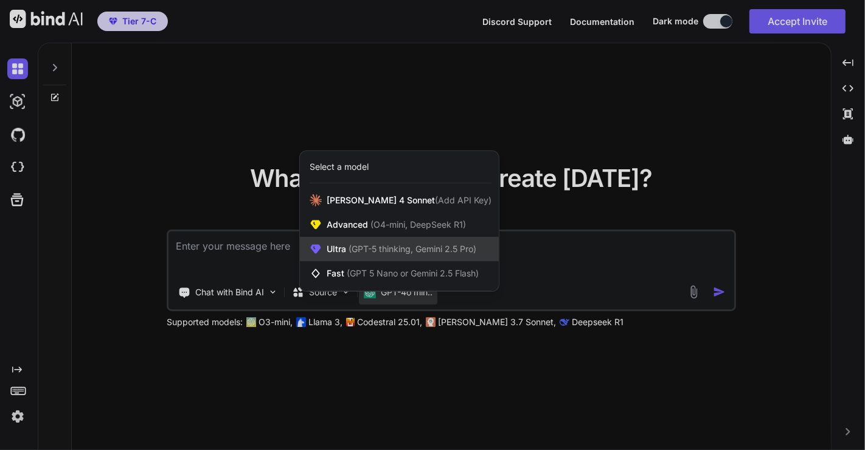
click at [378, 240] on div "Ultra (GPT-5 thinking, Gemini 2.5 Pro)" at bounding box center [399, 249] width 199 height 24
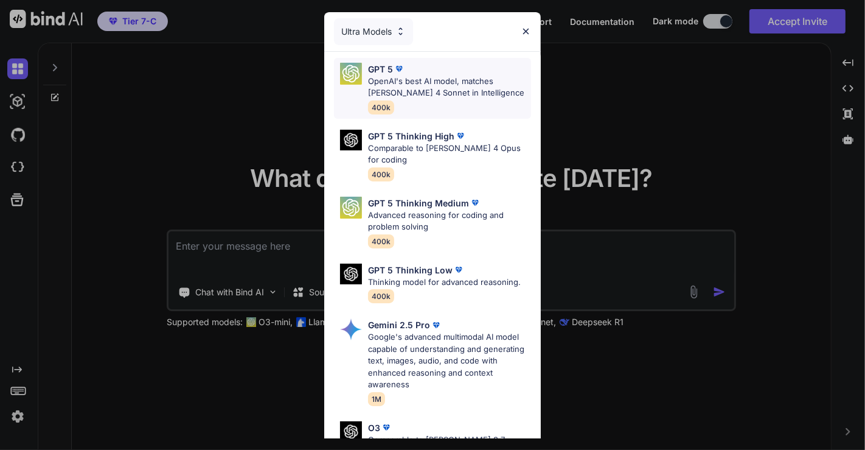
click at [375, 96] on p "OpenAI's best AI model, matches [PERSON_NAME] 4 Sonnet in Intelligence" at bounding box center [449, 87] width 163 height 24
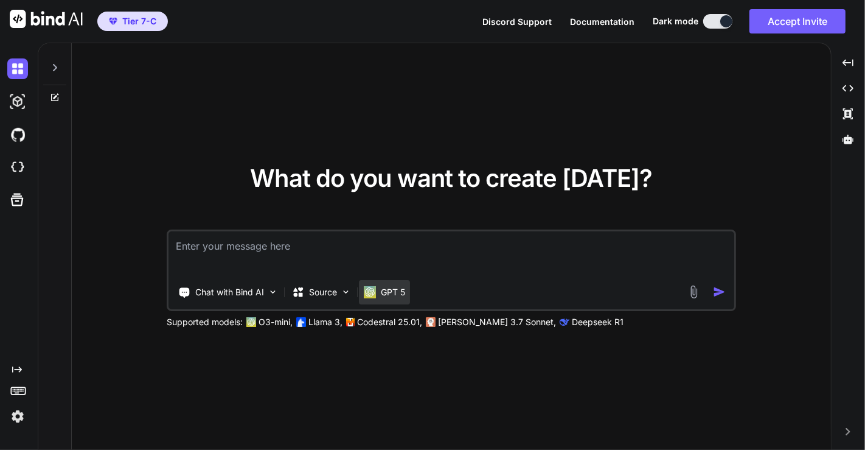
click at [392, 296] on p "GPT 5" at bounding box center [393, 292] width 24 height 12
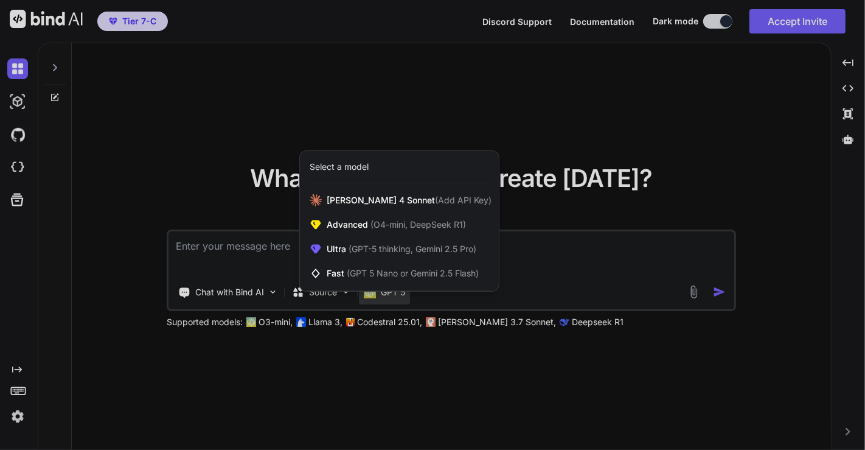
click at [12, 166] on div at bounding box center [432, 225] width 865 height 450
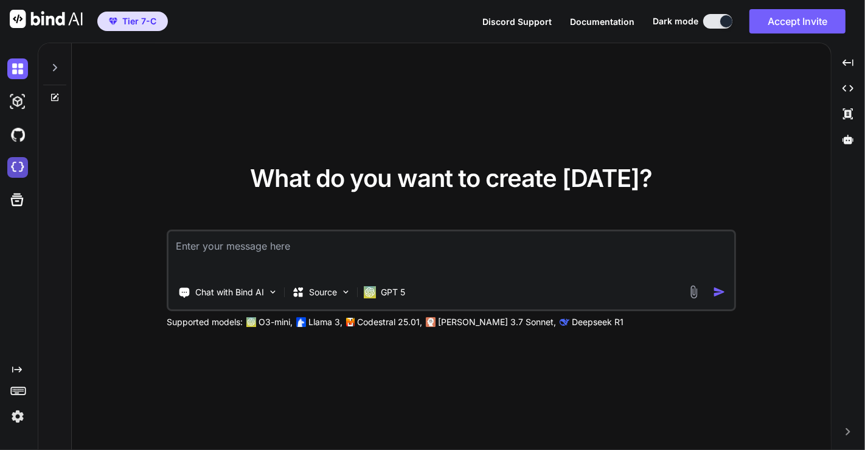
click at [13, 165] on img at bounding box center [17, 167] width 21 height 21
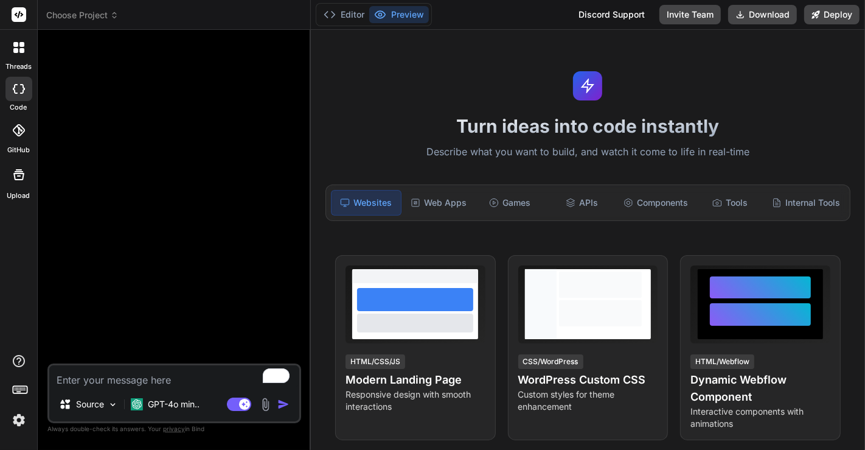
type textarea "x"
click at [141, 381] on textarea "To enrich screen reader interactions, please activate Accessibility in Grammarl…" at bounding box center [174, 376] width 250 height 22
type textarea "h"
type textarea "x"
type textarea "hi"
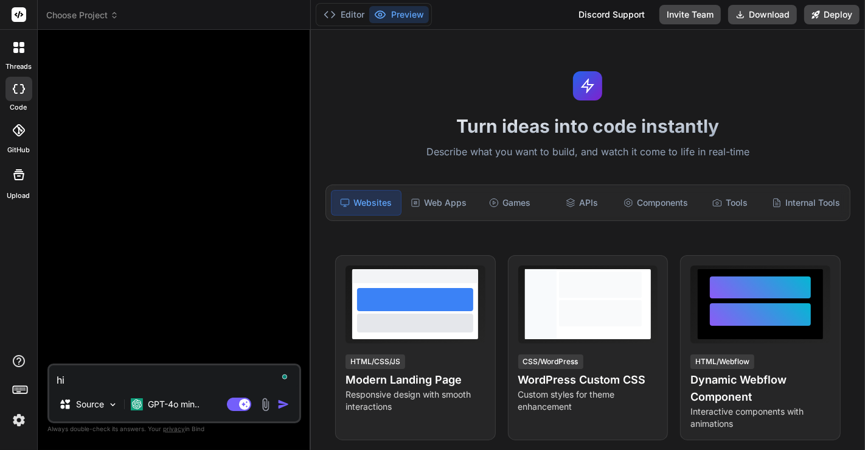
type textarea "x"
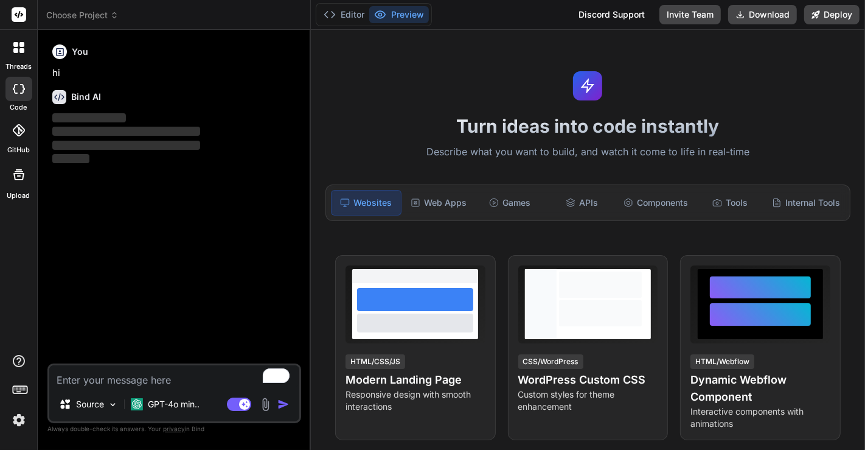
click at [23, 420] on img at bounding box center [19, 419] width 21 height 21
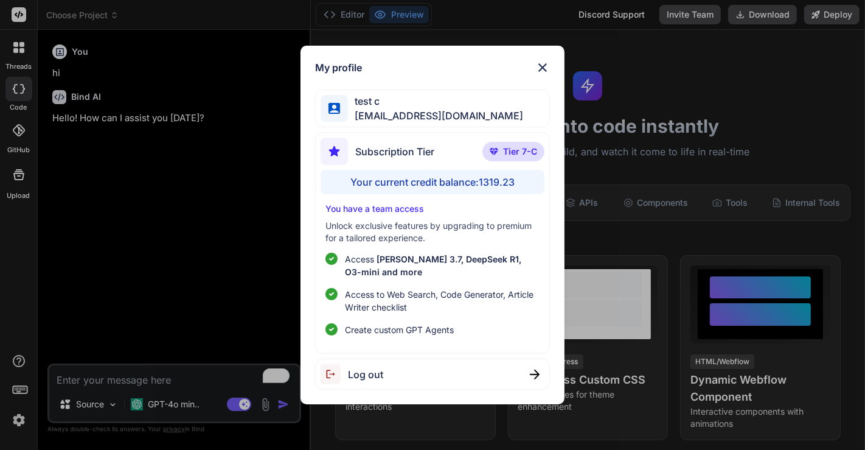
click at [174, 273] on div "My profile test c [EMAIL_ADDRESS][DOMAIN_NAME] Subscription Tier Tier 7-C Your …" at bounding box center [432, 225] width 865 height 450
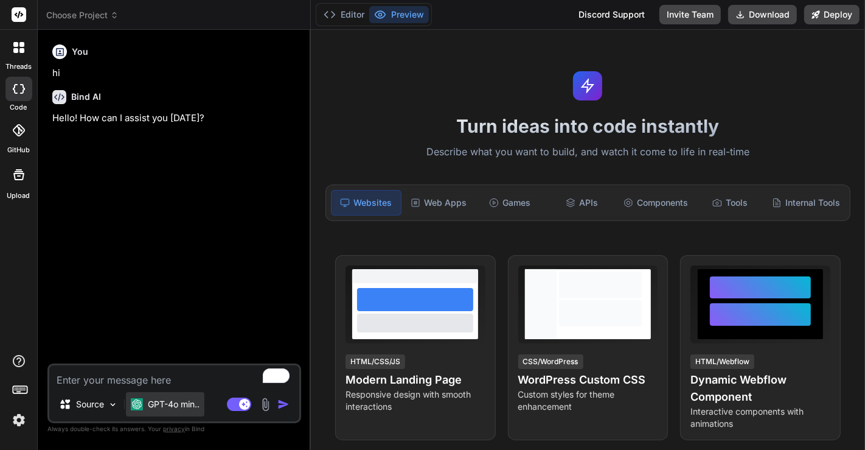
click at [165, 394] on div "GPT-4o min.." at bounding box center [165, 404] width 78 height 24
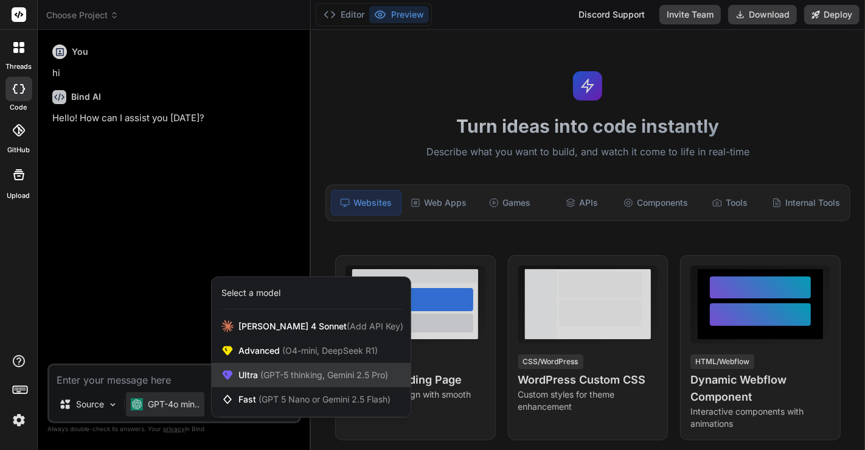
click at [260, 370] on span "(GPT-5 thinking, Gemini 2.5 Pro)" at bounding box center [323, 374] width 130 height 10
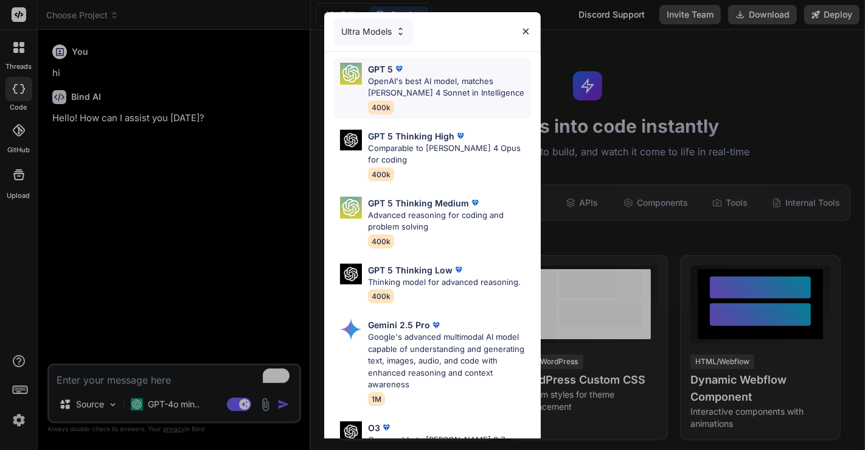
click at [418, 92] on p "OpenAI's best AI model, matches [PERSON_NAME] 4 Sonnet in Intelligence" at bounding box center [449, 87] width 163 height 24
type textarea "x"
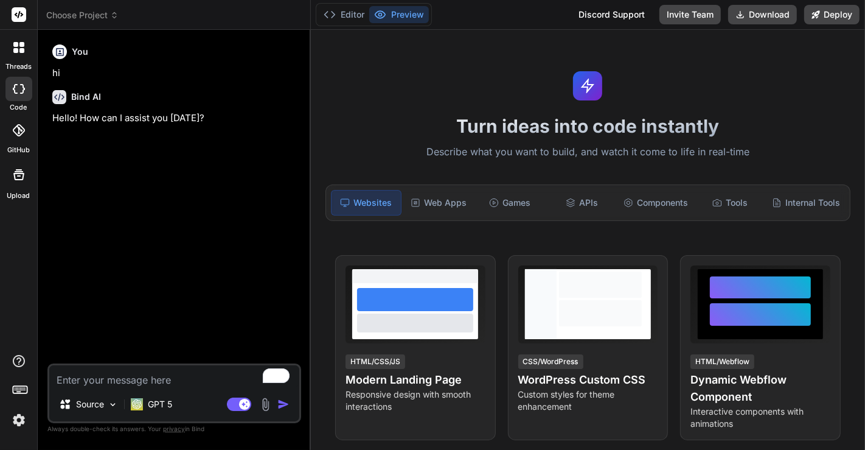
click at [18, 423] on img at bounding box center [19, 419] width 21 height 21
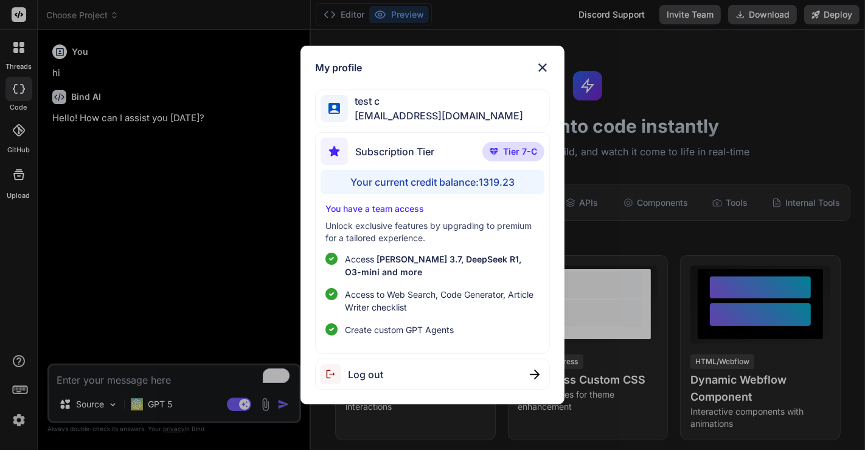
click at [139, 301] on div "My profile test c app7@yopmail.com Subscription Tier Tier 7-C Your current cred…" at bounding box center [432, 225] width 865 height 450
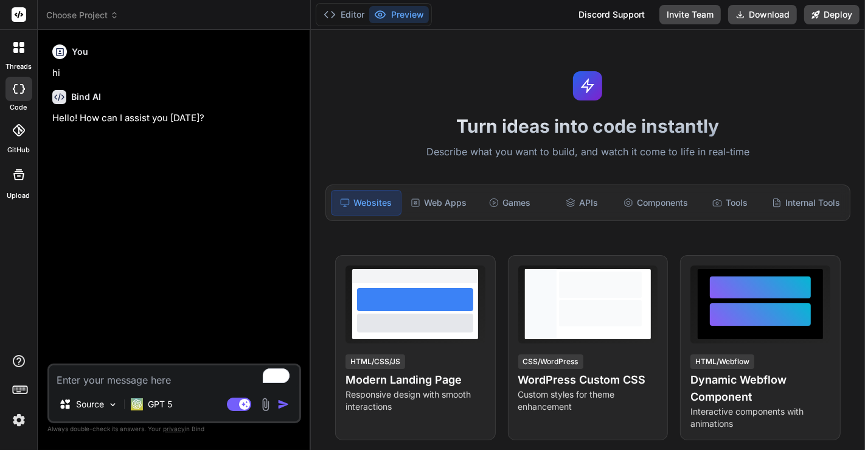
click at [130, 371] on textarea "To enrich screen reader interactions, please activate Accessibility in Grammarl…" at bounding box center [174, 376] width 250 height 22
type textarea "h"
type textarea "x"
type textarea "hi"
type textarea "x"
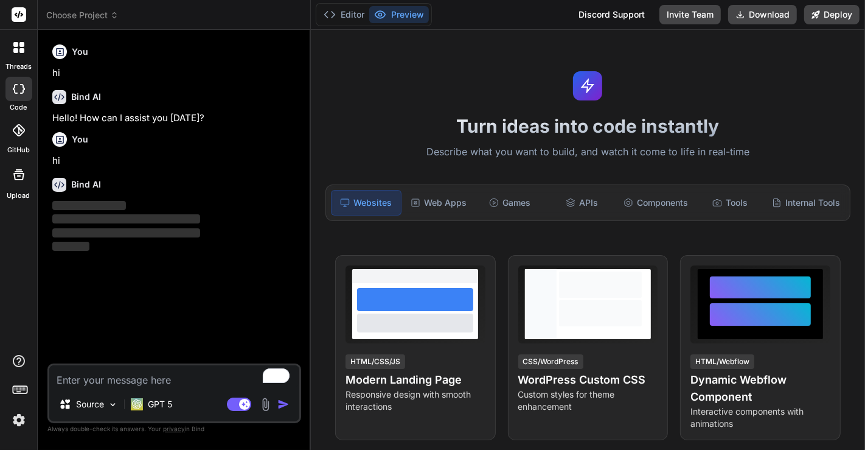
click at [23, 423] on img at bounding box center [19, 419] width 21 height 21
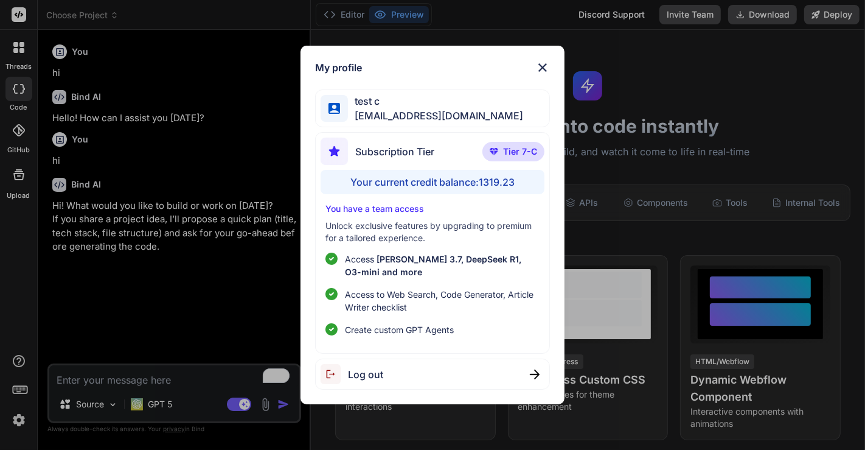
type textarea "x"
click at [167, 172] on div "My profile test c app7@yopmail.com Subscription Tier Tier 7-C Your current cred…" at bounding box center [432, 225] width 865 height 450
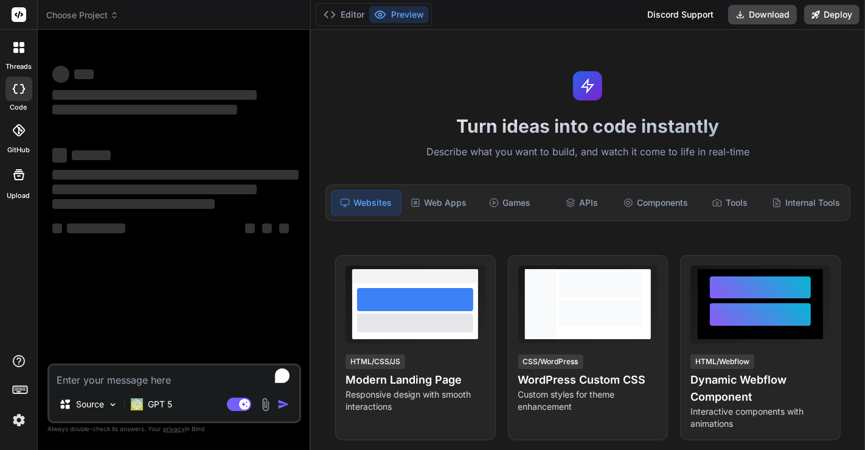
click at [17, 420] on img at bounding box center [19, 419] width 21 height 21
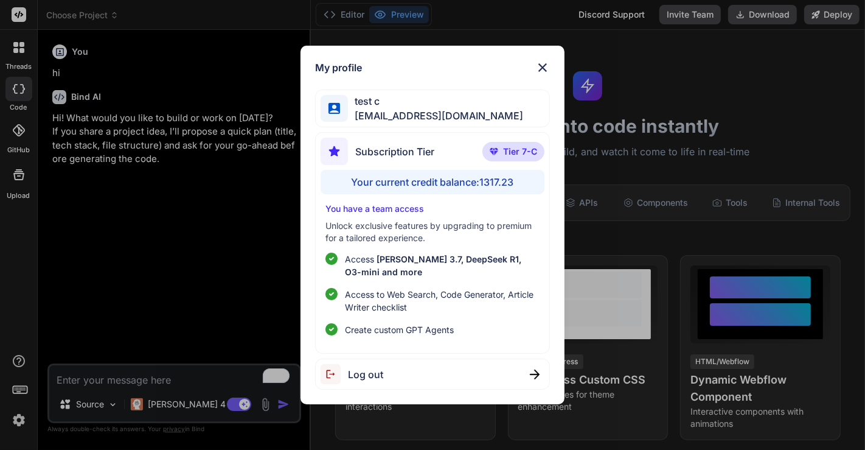
click at [150, 316] on div "My profile test c app7@yopmail.com Subscription Tier Tier 7-C Your current cred…" at bounding box center [432, 225] width 865 height 450
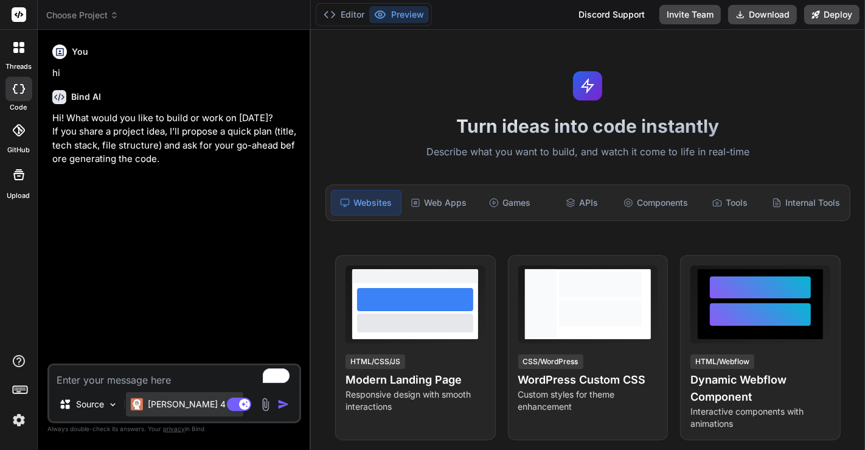
click at [172, 408] on p "[PERSON_NAME] 4 S.." at bounding box center [193, 404] width 91 height 12
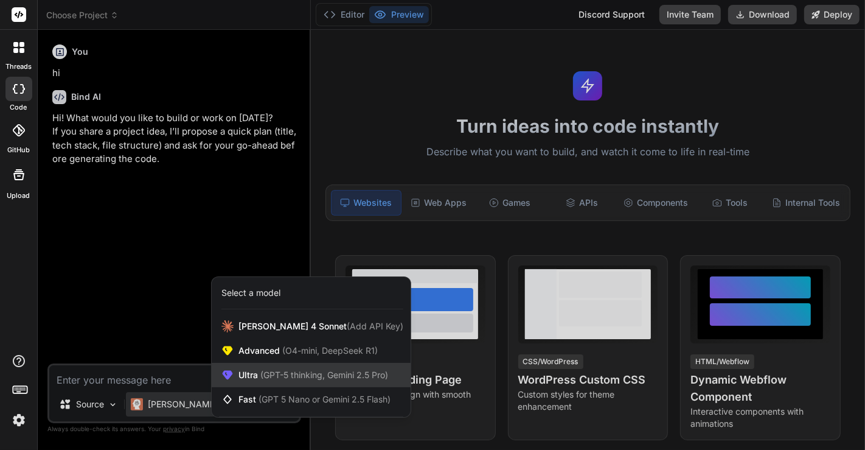
click at [260, 374] on span "(GPT-5 thinking, Gemini 2.5 Pro)" at bounding box center [323, 374] width 130 height 10
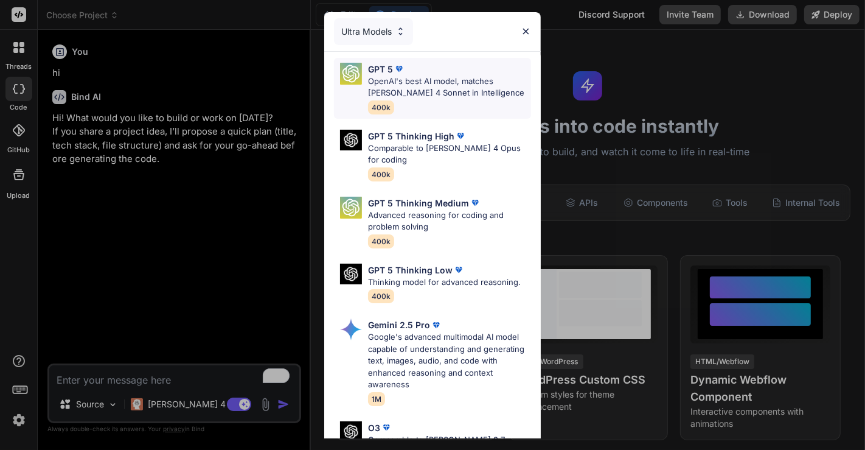
drag, startPoint x: 366, startPoint y: 72, endPoint x: 398, endPoint y: 69, distance: 32.4
click at [398, 69] on div "GPT 5 OpenAI's best AI model, matches Claude 4 Sonnet in Intelligence 400k" at bounding box center [432, 88] width 197 height 61
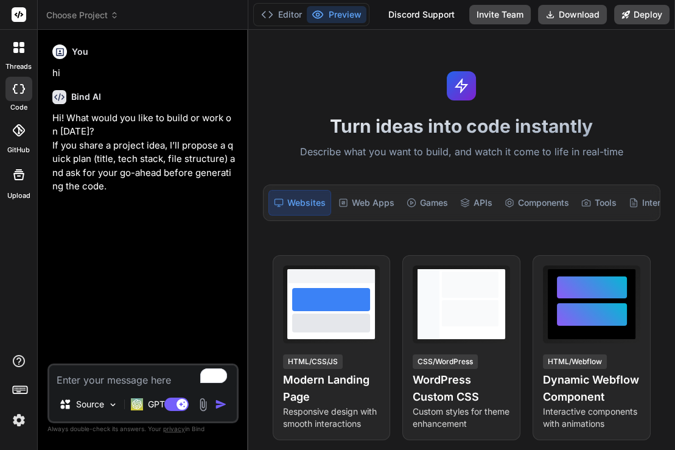
click at [113, 380] on textarea "To enrich screen reader interactions, please activate Accessibility in Grammarl…" at bounding box center [142, 376] width 187 height 22
type textarea "x"
type textarea "j"
type textarea "x"
type textarea "ji"
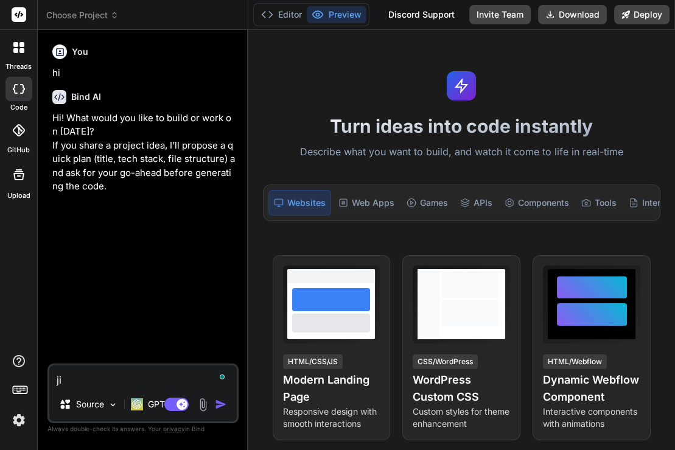
type textarea "x"
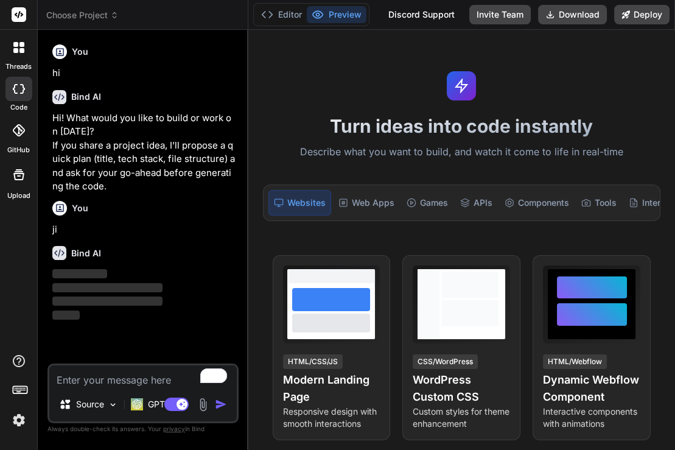
click at [12, 417] on img at bounding box center [19, 419] width 21 height 21
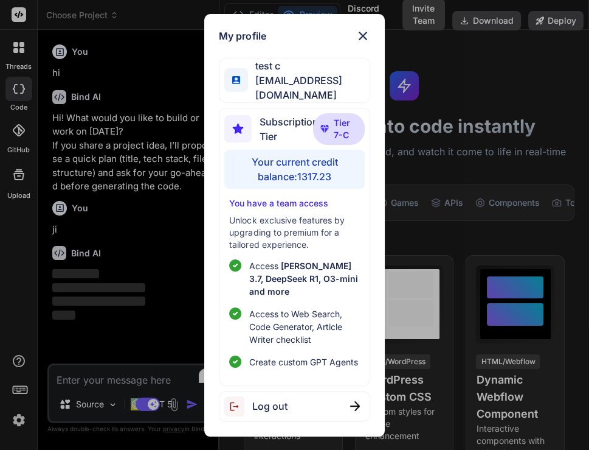
type textarea "x"
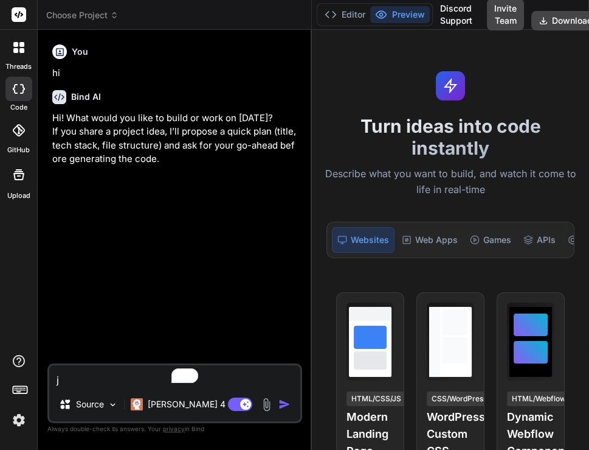
drag, startPoint x: 219, startPoint y: 291, endPoint x: 298, endPoint y: 297, distance: 79.3
click at [298, 297] on div "Bind AI Web Search Created with Pixso. Code Generator You hi Bind AI Hi! What w…" at bounding box center [175, 240] width 274 height 420
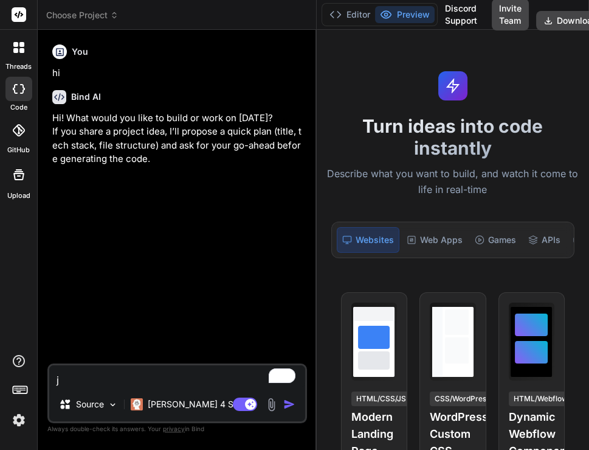
click at [15, 417] on img at bounding box center [19, 419] width 21 height 21
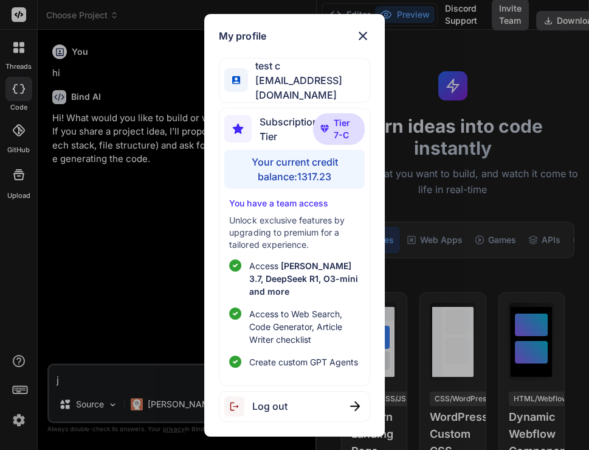
click at [92, 288] on div "My profile test c [EMAIL_ADDRESS][DOMAIN_NAME] Subscription Tier Tier 7-C Your …" at bounding box center [294, 225] width 589 height 450
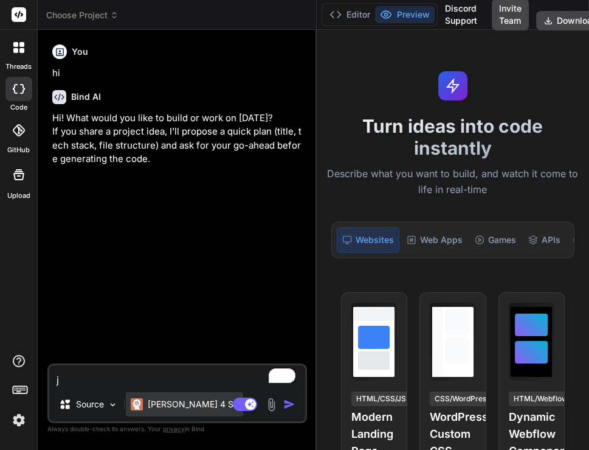
click at [151, 406] on p "[PERSON_NAME] 4 S.." at bounding box center [193, 404] width 91 height 12
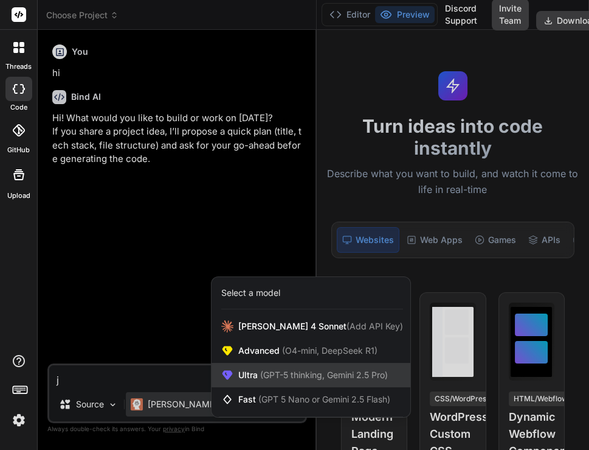
click at [266, 371] on span "(GPT-5 thinking, Gemini 2.5 Pro)" at bounding box center [323, 374] width 130 height 10
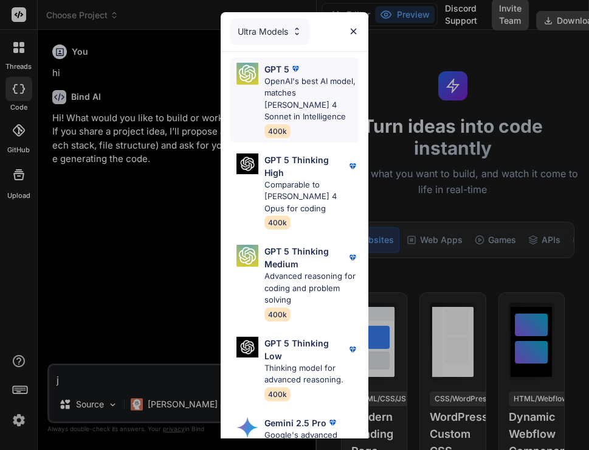
click at [302, 112] on p "OpenAI's best AI model, matches [PERSON_NAME] 4 Sonnet in Intelligence" at bounding box center [312, 98] width 94 height 47
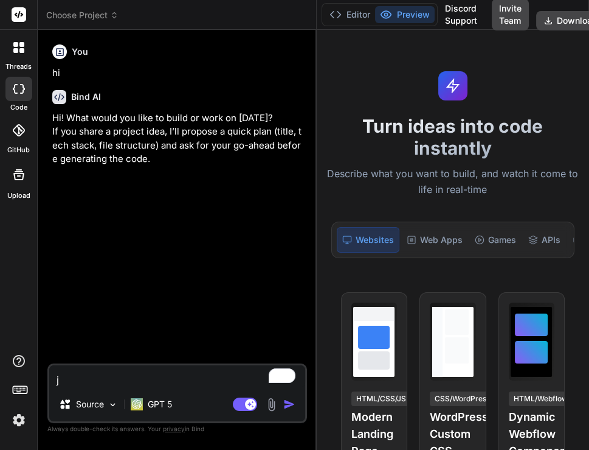
type textarea "x"
click at [109, 383] on textarea "j" at bounding box center [177, 376] width 256 height 22
type textarea "ji"
type textarea "x"
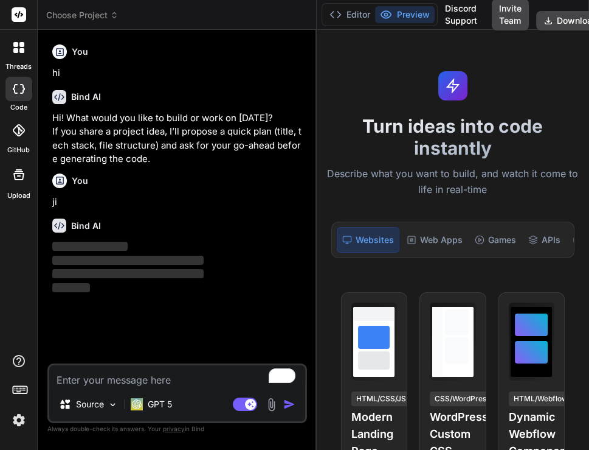
click at [21, 416] on img at bounding box center [19, 419] width 21 height 21
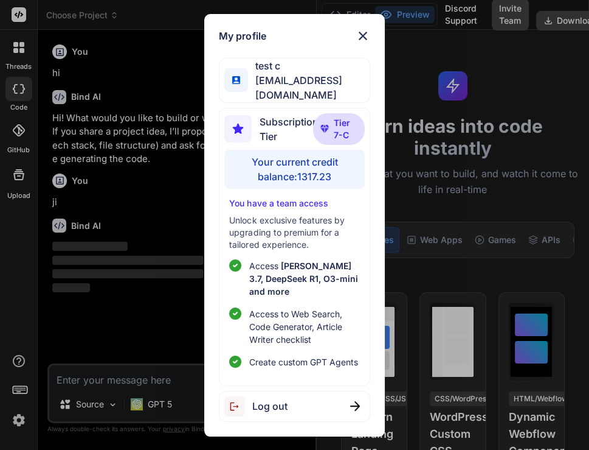
click at [359, 37] on img at bounding box center [363, 36] width 15 height 15
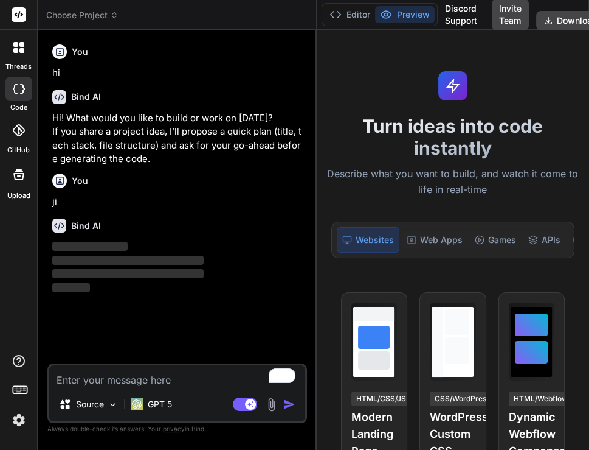
click at [23, 414] on img at bounding box center [19, 419] width 21 height 21
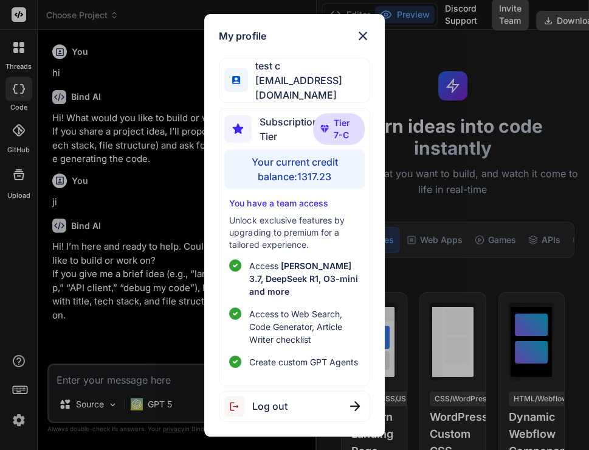
type textarea "x"
click at [420, 169] on div "My profile test c [EMAIL_ADDRESS][DOMAIN_NAME] Subscription Tier Tier 7-C Your …" at bounding box center [294, 225] width 589 height 450
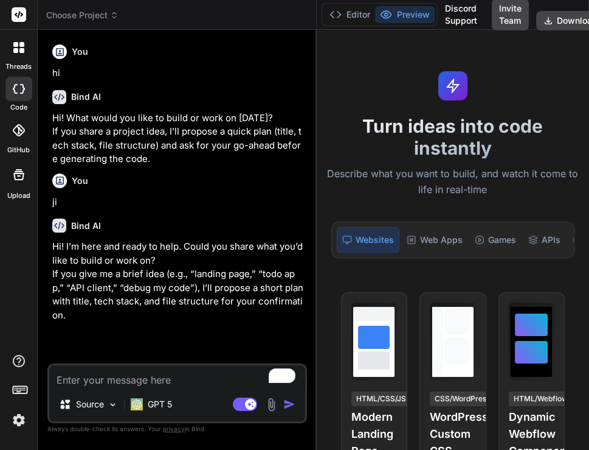
click at [16, 416] on img at bounding box center [19, 419] width 21 height 21
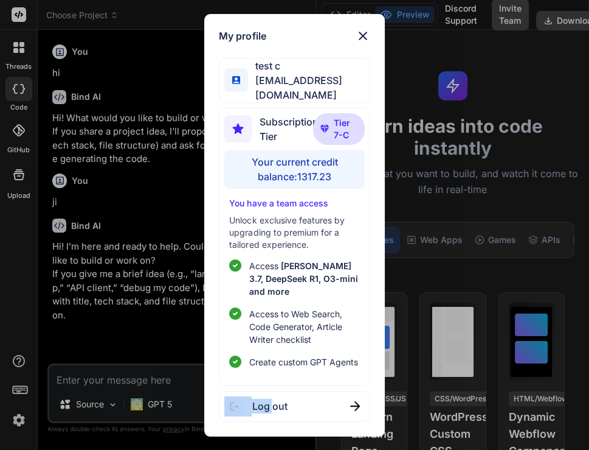
click at [16, 416] on div "My profile test c [EMAIL_ADDRESS][DOMAIN_NAME] Subscription Tier Tier 7-C Your …" at bounding box center [294, 225] width 589 height 450
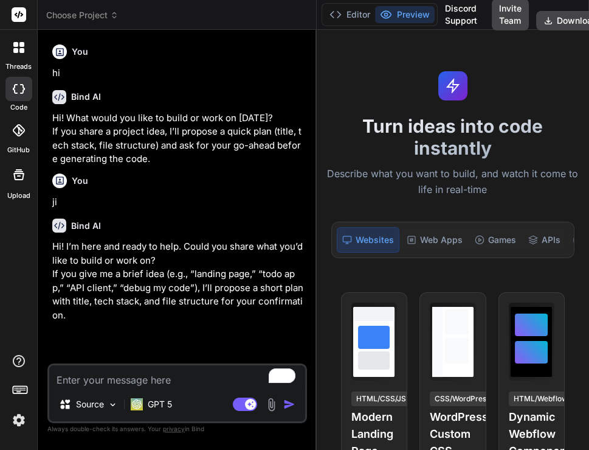
click at [16, 416] on img at bounding box center [19, 419] width 21 height 21
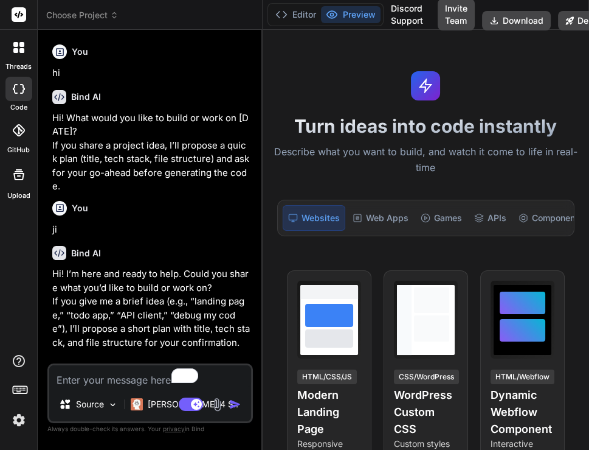
scroll to position [1, 0]
drag, startPoint x: 218, startPoint y: 272, endPoint x: 240, endPoint y: 276, distance: 22.2
click at [240, 276] on div "Bind AI Web Search Created with Pixso. Code Generator You hi Bind AI Hi! What w…" at bounding box center [150, 240] width 225 height 420
click at [15, 417] on img at bounding box center [19, 419] width 21 height 21
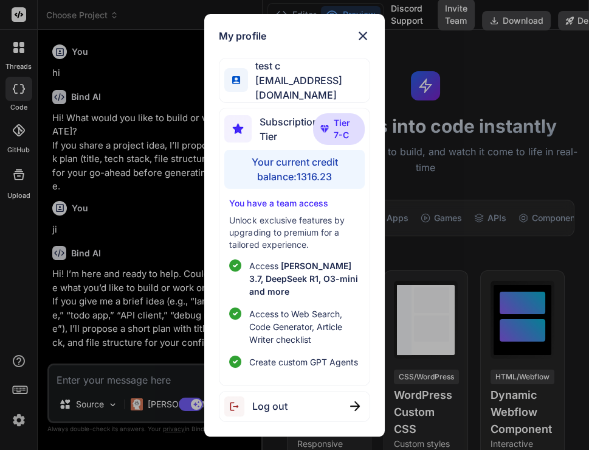
click at [139, 228] on div "My profile test c [EMAIL_ADDRESS][DOMAIN_NAME] Subscription Tier Tier 7-C Your …" at bounding box center [294, 225] width 589 height 450
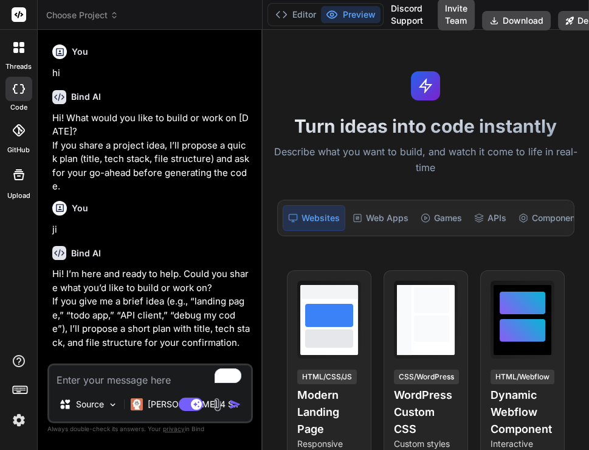
click at [150, 416] on div "[PERSON_NAME] 4 S.." at bounding box center [184, 406] width 117 height 29
click at [111, 408] on img at bounding box center [113, 404] width 10 height 10
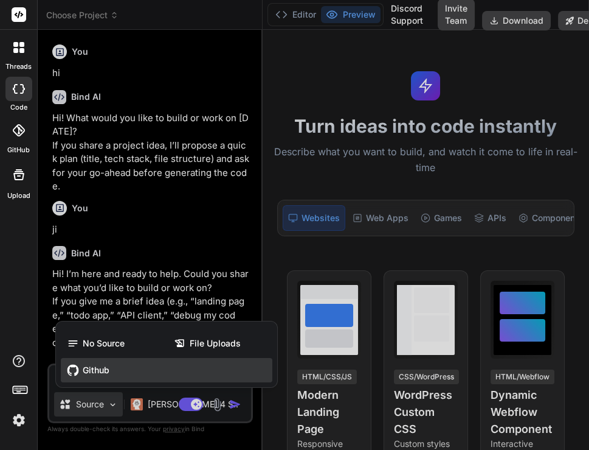
click at [106, 373] on span "Github" at bounding box center [96, 370] width 27 height 12
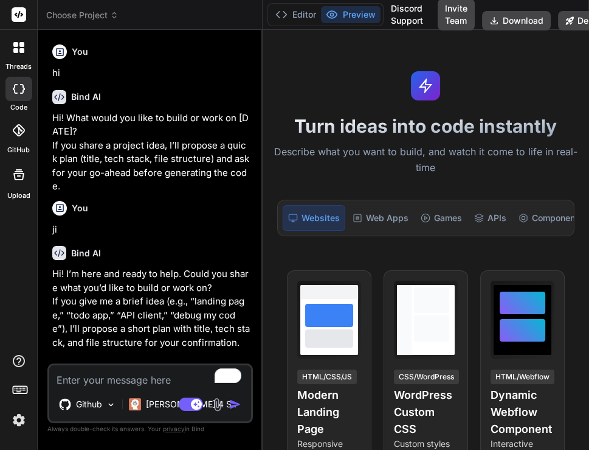
click at [18, 417] on img at bounding box center [19, 419] width 21 height 21
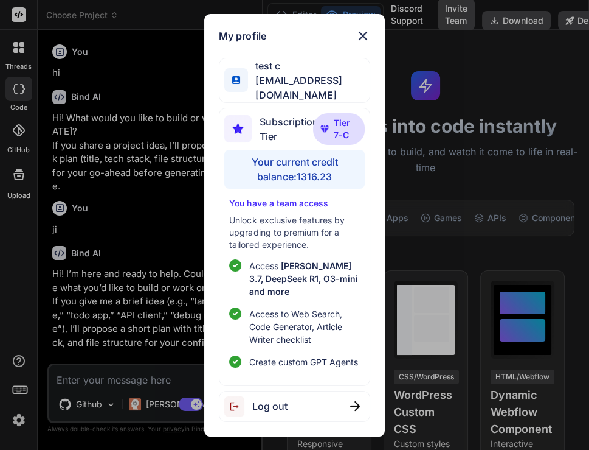
click at [143, 179] on div "My profile test c [EMAIL_ADDRESS][DOMAIN_NAME] Subscription Tier Tier 7-C Your …" at bounding box center [294, 225] width 589 height 450
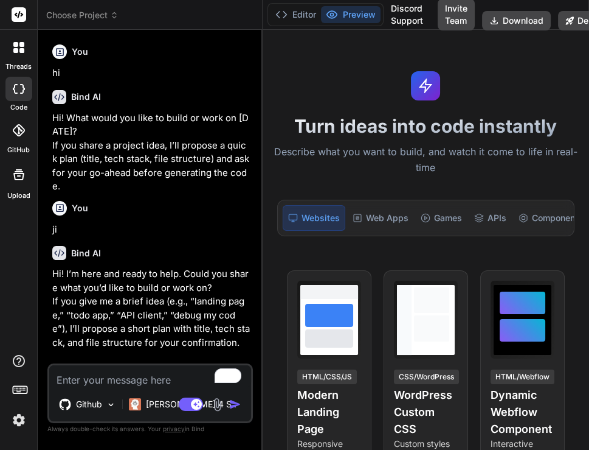
click at [19, 420] on img at bounding box center [19, 419] width 21 height 21
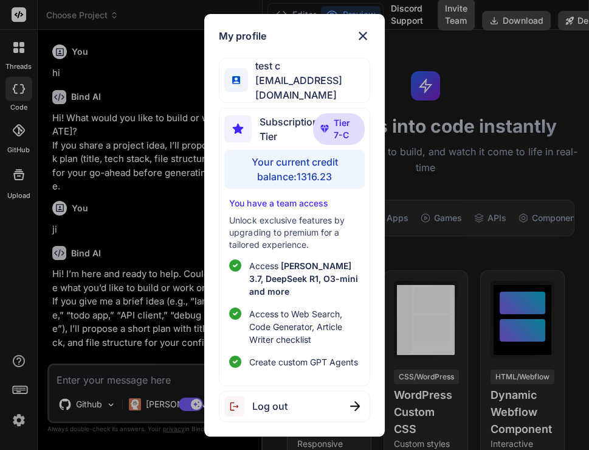
click at [140, 162] on div "My profile test c app7@yopmail.com Subscription Tier Tier 7-C Your current cred…" at bounding box center [294, 225] width 589 height 450
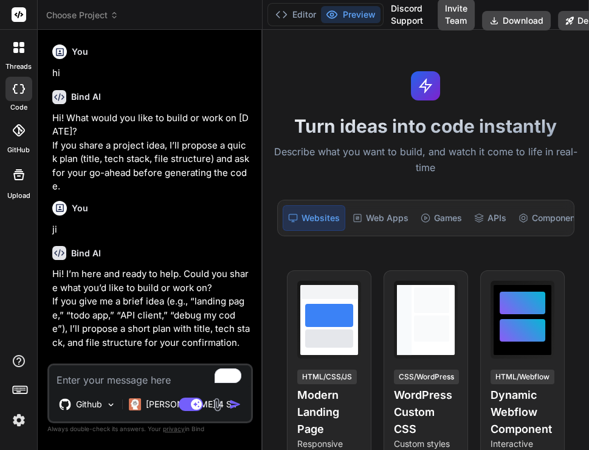
click at [18, 89] on icon at bounding box center [19, 89] width 12 height 10
type textarea "x"
click at [75, 14] on span "Choose Project" at bounding box center [82, 15] width 72 height 12
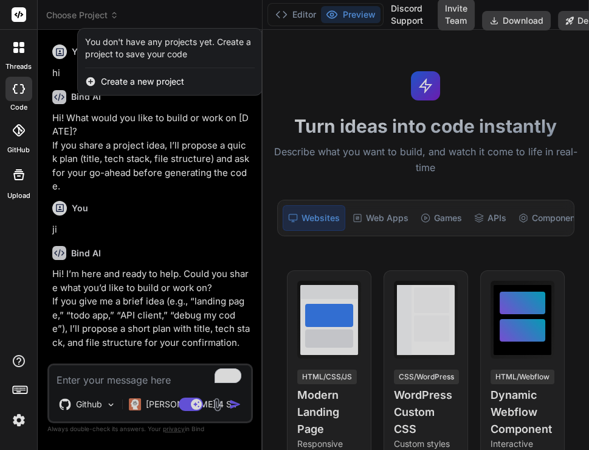
click at [69, 39] on div at bounding box center [294, 225] width 589 height 450
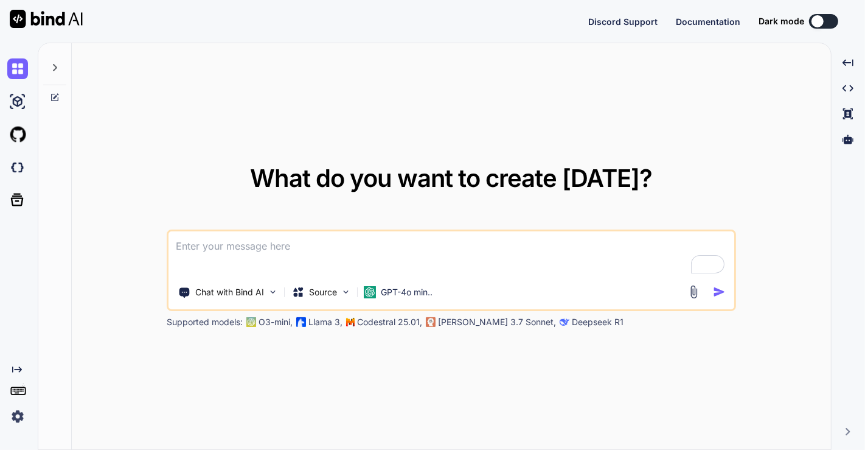
type textarea "x"
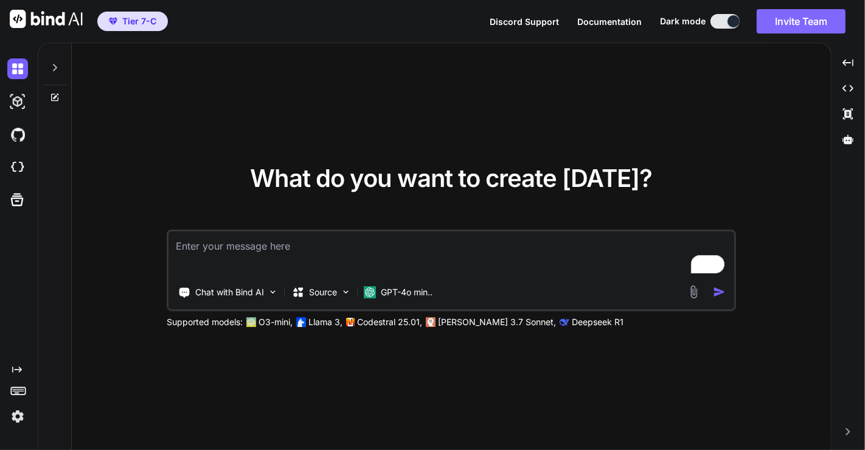
click at [802, 25] on button "Invite Team" at bounding box center [801, 21] width 89 height 24
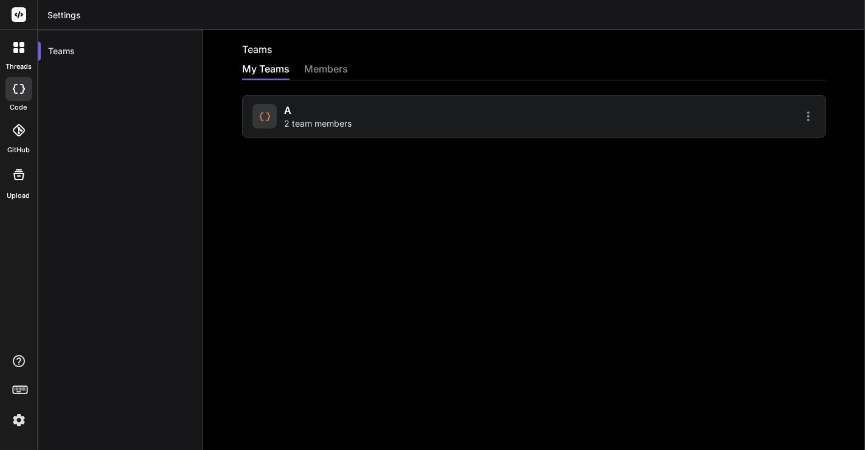
click at [321, 115] on div "A 2 team members" at bounding box center [318, 116] width 68 height 27
click at [375, 116] on div "A 1 team member , 1 pending invite" at bounding box center [346, 116] width 125 height 27
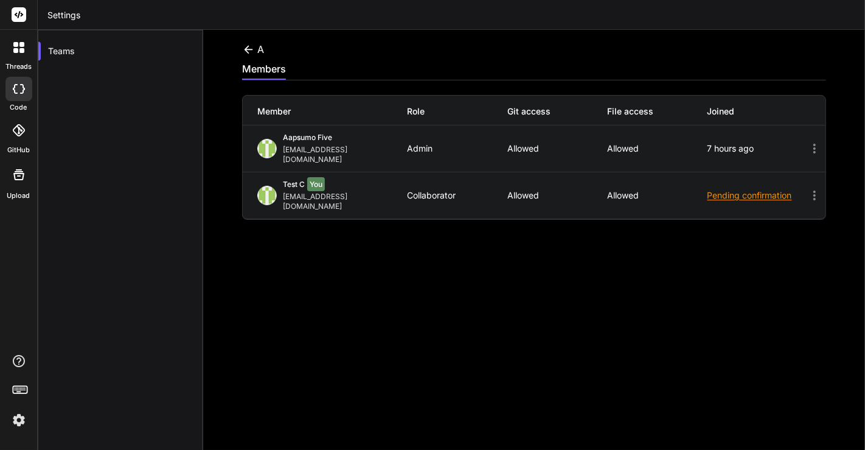
click at [807, 188] on icon at bounding box center [814, 195] width 15 height 15
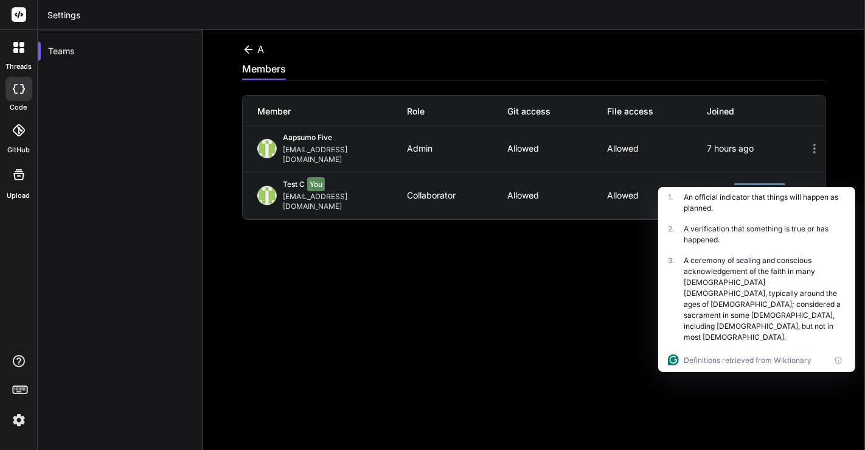
click at [813, 147] on icon at bounding box center [814, 149] width 2 height 10
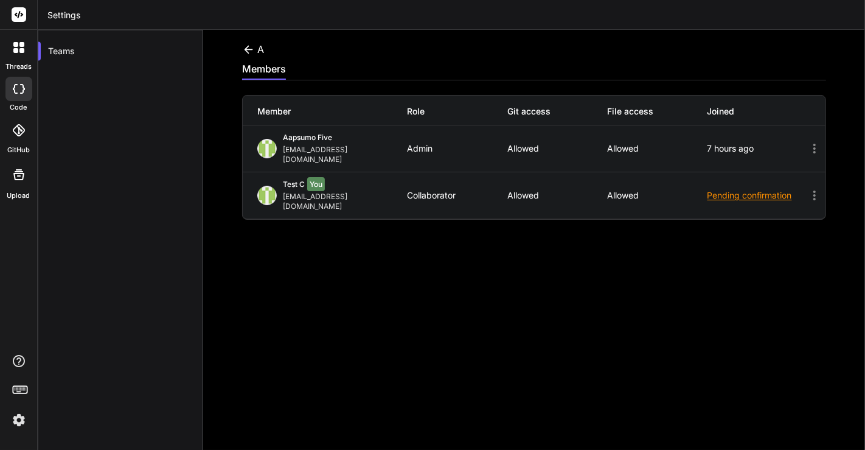
click at [17, 49] on icon at bounding box center [15, 50] width 5 height 5
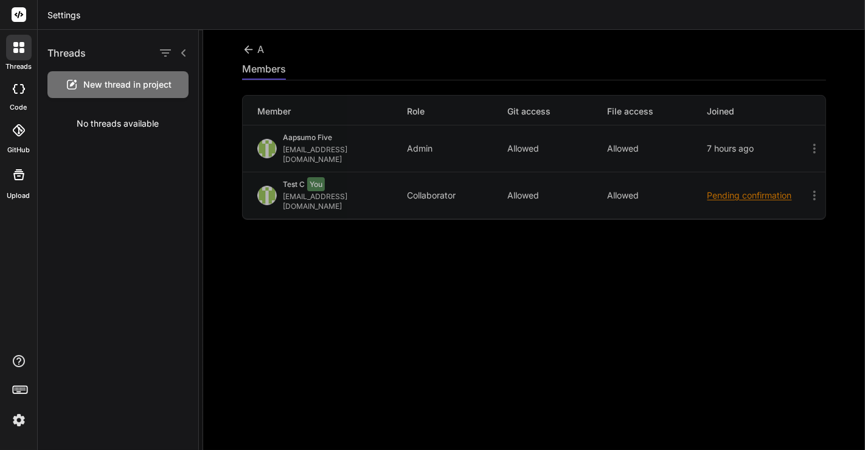
click at [85, 86] on span "New thread in project" at bounding box center [128, 84] width 88 height 12
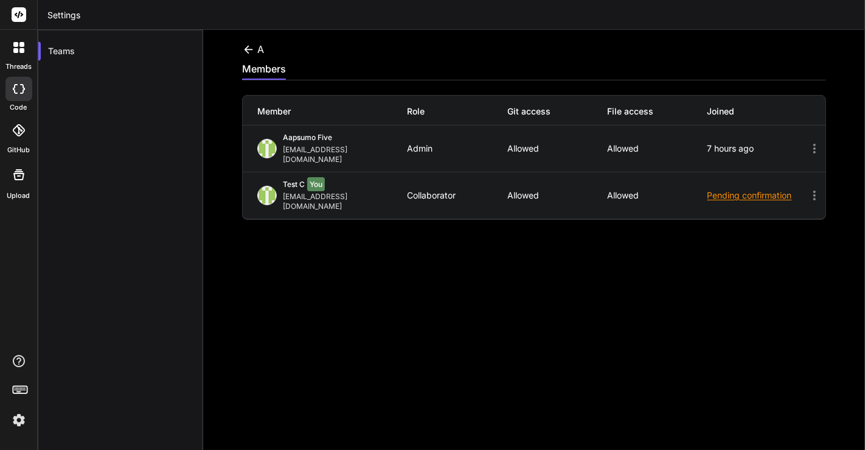
click at [16, 415] on img at bounding box center [19, 419] width 21 height 21
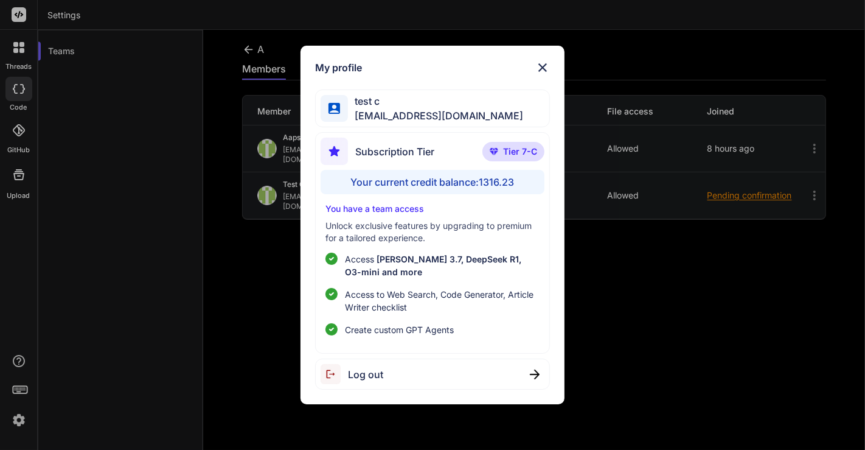
click at [377, 371] on span "Log out" at bounding box center [365, 374] width 35 height 15
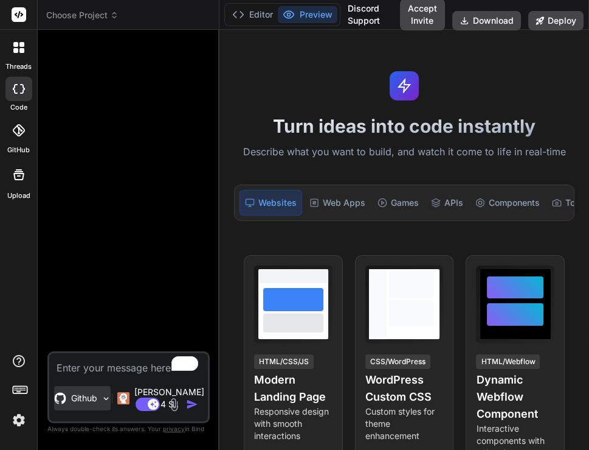
click at [88, 404] on p "Github" at bounding box center [84, 398] width 26 height 12
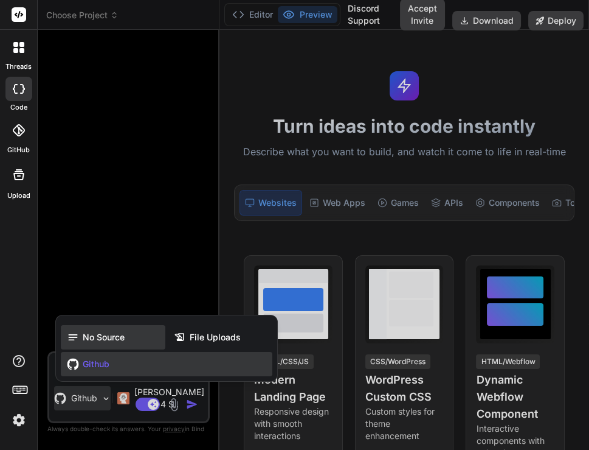
click at [99, 349] on div "No Source" at bounding box center [113, 337] width 105 height 24
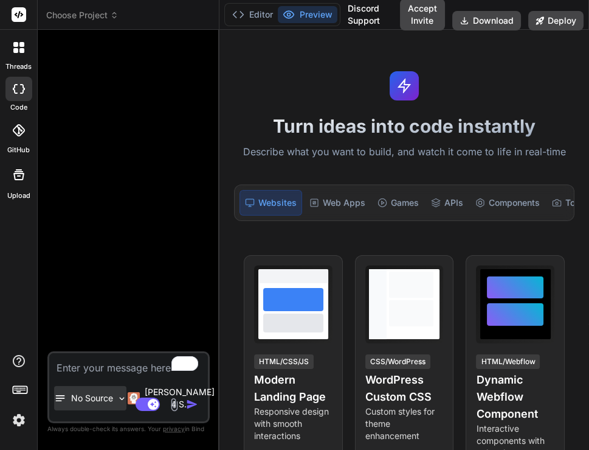
click at [94, 408] on div "No Source" at bounding box center [90, 398] width 72 height 24
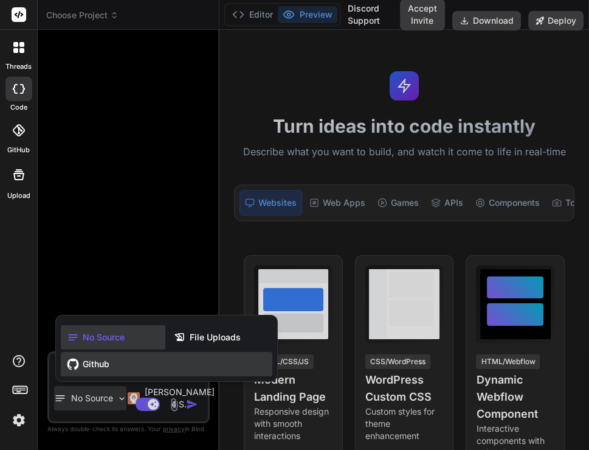
click at [104, 369] on span "Github" at bounding box center [96, 364] width 27 height 12
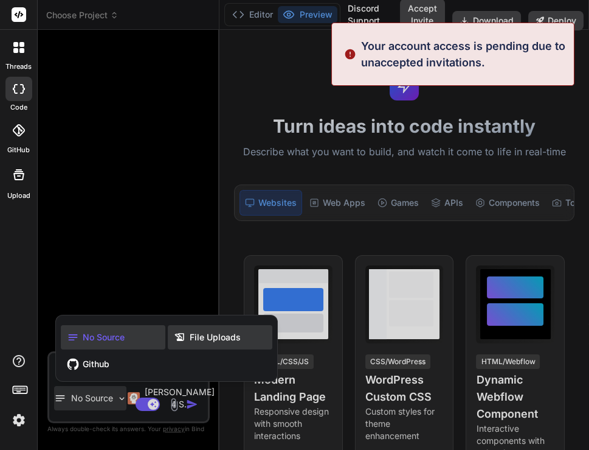
click at [210, 333] on span "File Uploads" at bounding box center [215, 337] width 51 height 12
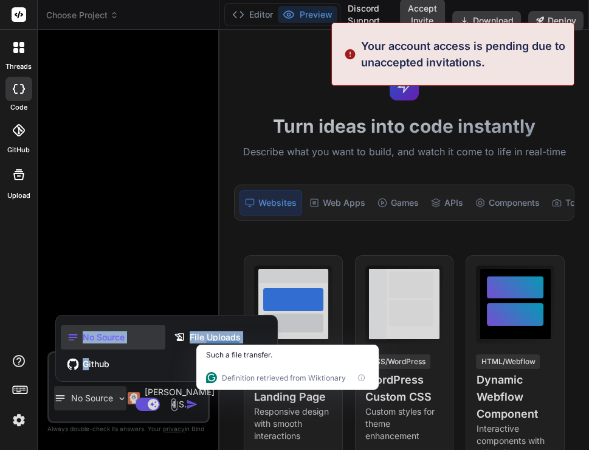
drag, startPoint x: 88, startPoint y: 363, endPoint x: 105, endPoint y: 220, distance: 143.9
click at [105, 386] on div "No Source No Source File Uploads Github" at bounding box center [87, 400] width 77 height 29
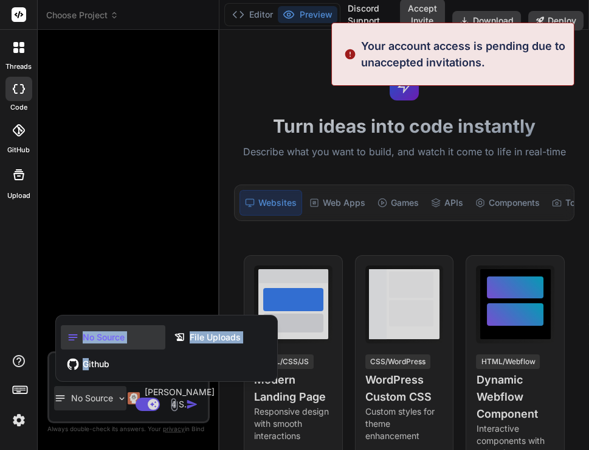
click at [105, 220] on div at bounding box center [294, 225] width 589 height 450
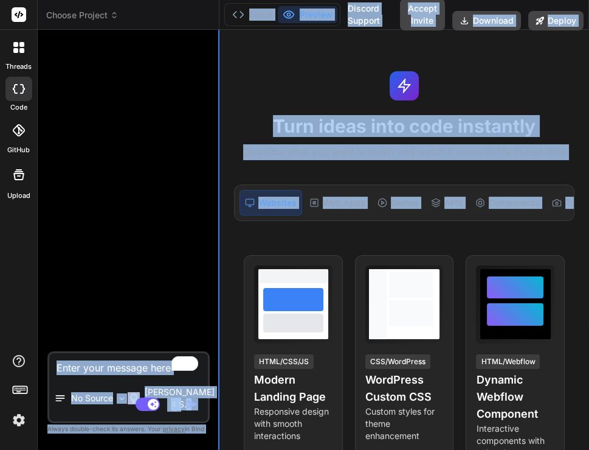
click at [219, 238] on div "Choose Project Created with Pixso. Bind AI Web Search Created with Pixso. Code …" at bounding box center [314, 225] width 552 height 450
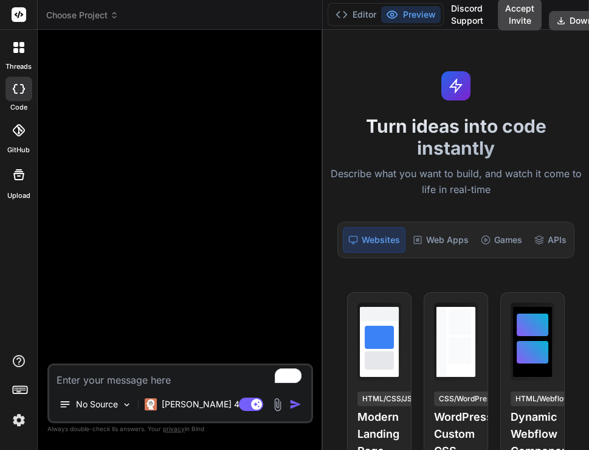
drag, startPoint x: 219, startPoint y: 238, endPoint x: 317, endPoint y: 241, distance: 98.0
click at [317, 241] on div "Bind AI Web Search Created with Pixso. Code Generator No Source [PERSON_NAME] 4…" at bounding box center [180, 240] width 285 height 420
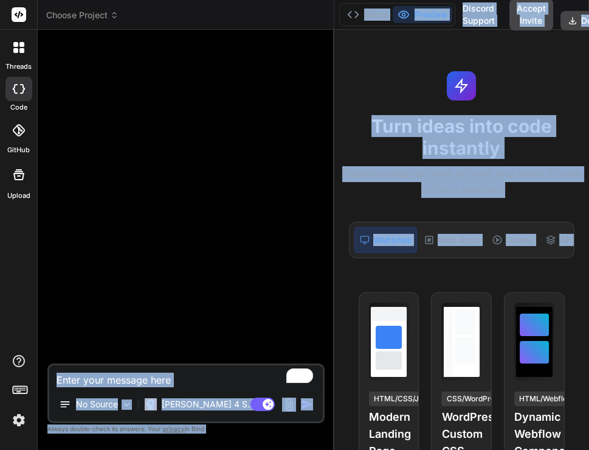
click at [240, 279] on div at bounding box center [187, 202] width 275 height 324
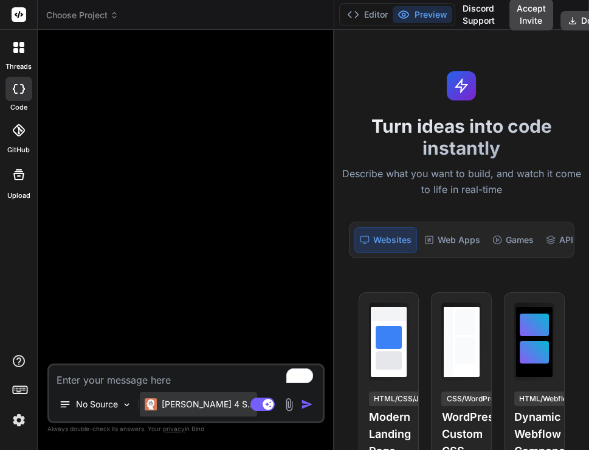
click at [165, 405] on p "[PERSON_NAME] 4 S.." at bounding box center [207, 404] width 91 height 12
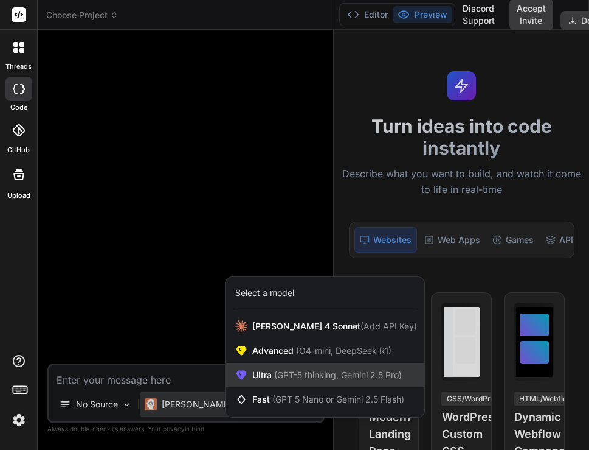
click at [275, 375] on span "(GPT-5 thinking, Gemini 2.5 Pro)" at bounding box center [337, 374] width 130 height 10
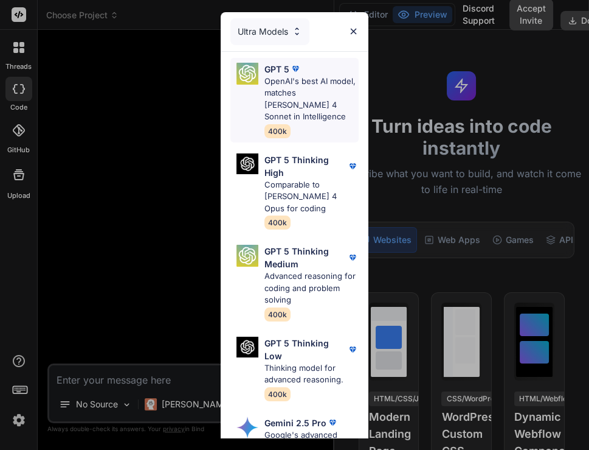
click at [292, 102] on p "OpenAI's best AI model, matches [PERSON_NAME] 4 Sonnet in Intelligence" at bounding box center [312, 98] width 94 height 47
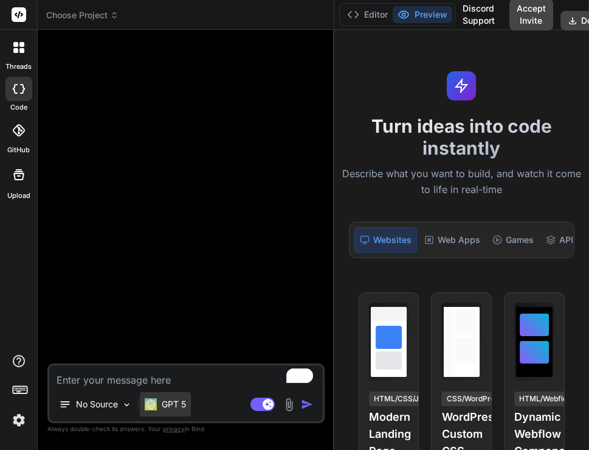
click at [181, 398] on p "GPT 5" at bounding box center [174, 404] width 24 height 12
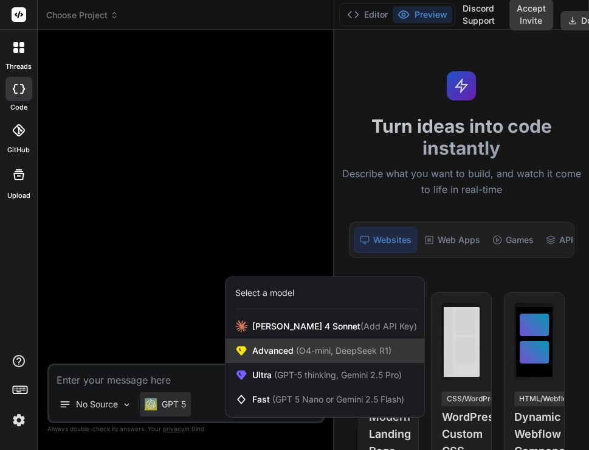
click at [271, 350] on span "Advanced (O4-mini, DeepSeek R1)" at bounding box center [321, 350] width 139 height 12
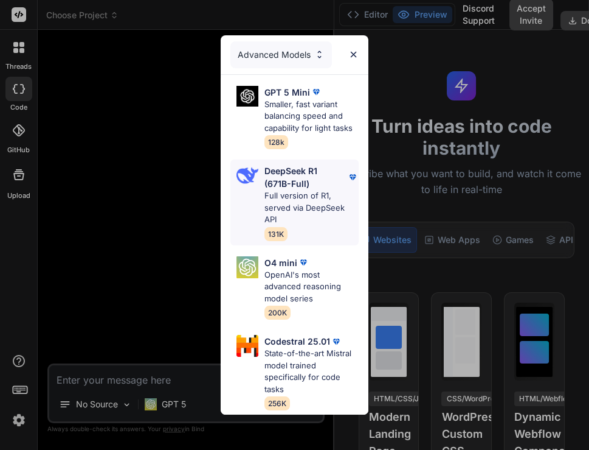
click at [320, 199] on p "Full version of R1, served via DeepSeek API" at bounding box center [312, 208] width 94 height 36
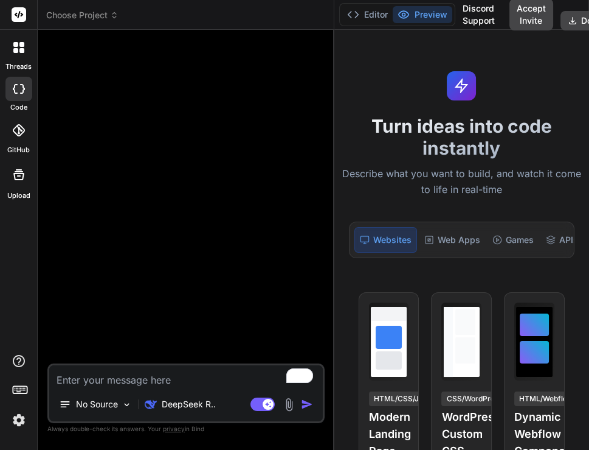
click at [16, 427] on img at bounding box center [19, 419] width 21 height 21
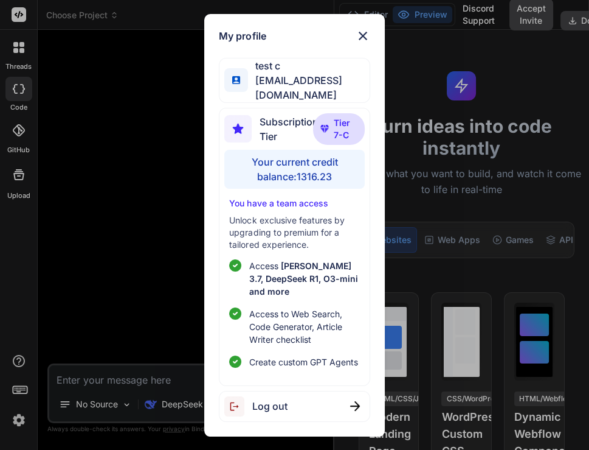
click at [127, 235] on div "My profile test c app7@yopmail.com Subscription Tier Tier 7-C Your current cred…" at bounding box center [294, 225] width 589 height 450
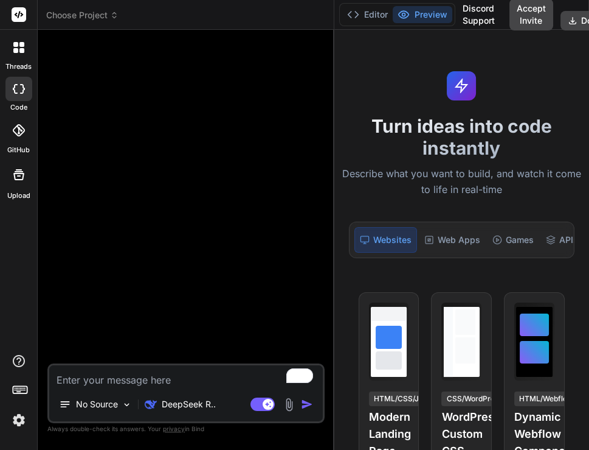
click at [284, 403] on img at bounding box center [289, 404] width 14 height 14
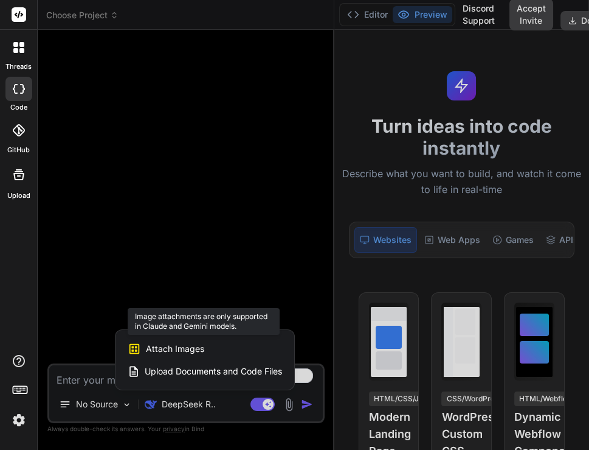
click at [182, 355] on div "Attach Images Image attachments are only supported in Claude and Gemini models." at bounding box center [205, 348] width 155 height 23
click at [175, 351] on span "Attach Images" at bounding box center [175, 348] width 58 height 12
click at [175, 351] on div at bounding box center [188, 348] width 29 height 10
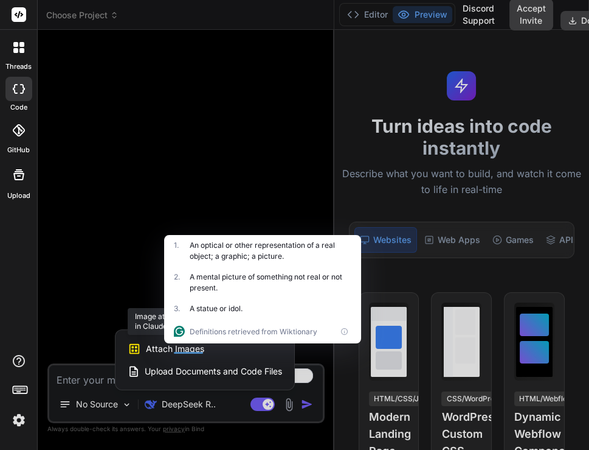
click at [150, 347] on span "Attach Images" at bounding box center [175, 348] width 58 height 12
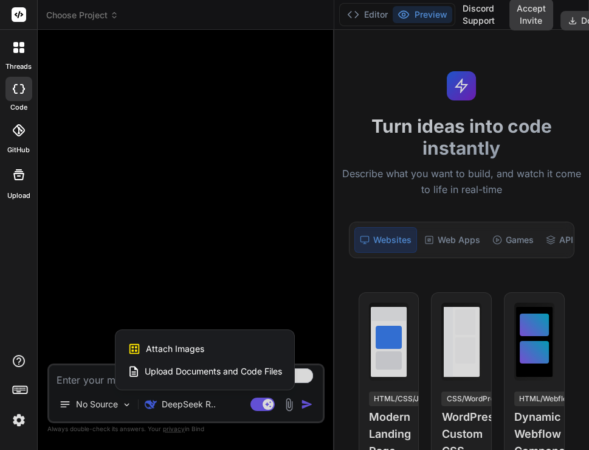
click at [82, 311] on div at bounding box center [294, 225] width 589 height 450
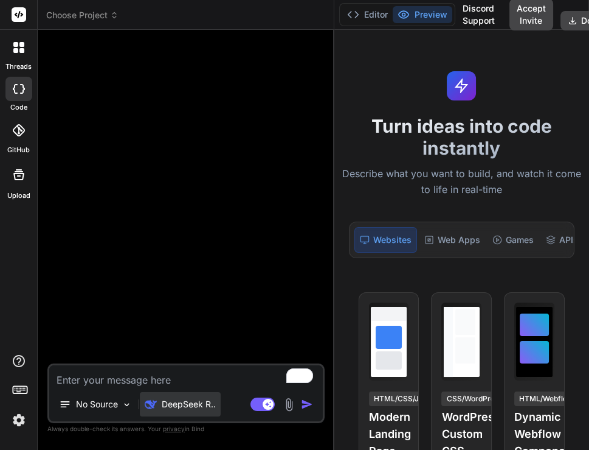
click at [167, 405] on p "DeepSeek R.." at bounding box center [189, 404] width 54 height 12
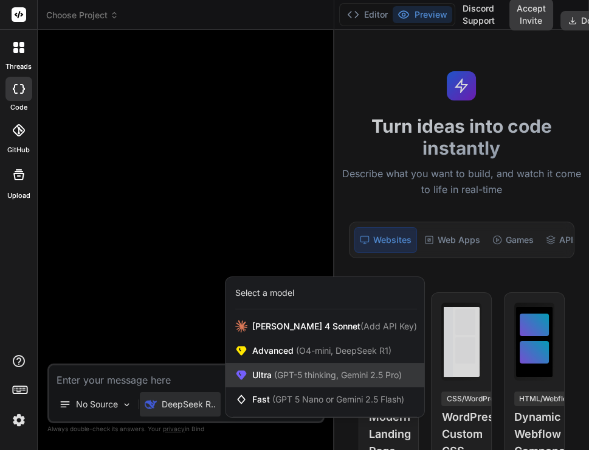
click at [263, 372] on span "Ultra (GPT-5 thinking, Gemini 2.5 Pro)" at bounding box center [327, 375] width 150 height 12
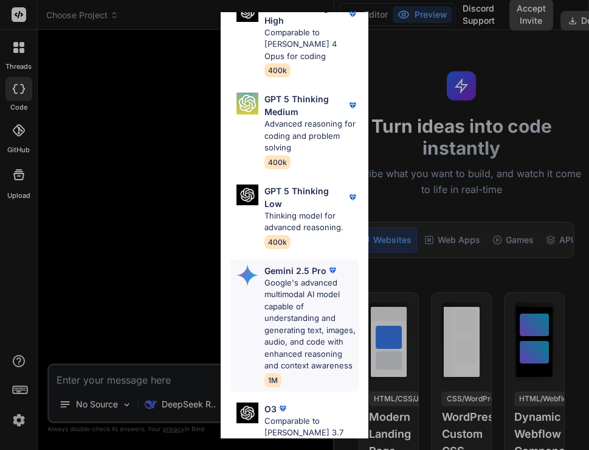
scroll to position [153, 0]
click at [284, 291] on p "Google's advanced multimodal AI model capable of understanding and generating t…" at bounding box center [312, 323] width 94 height 95
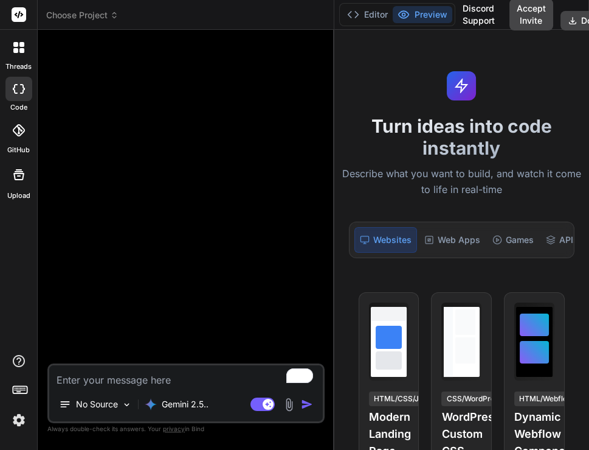
click at [290, 404] on img at bounding box center [289, 404] width 14 height 14
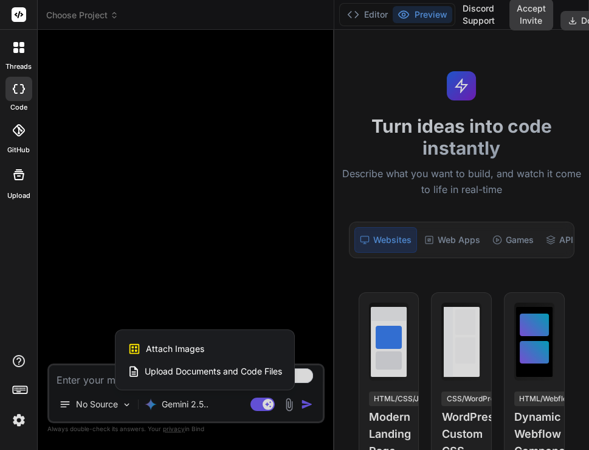
click at [209, 342] on div "Attach Images Image attachments are only supported in Claude and Gemini models." at bounding box center [205, 348] width 155 height 23
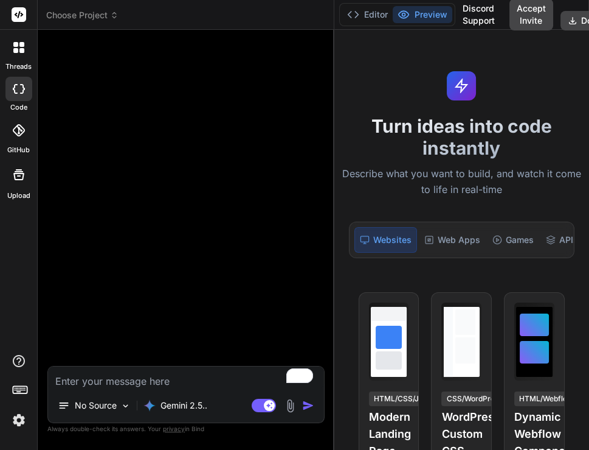
click at [292, 406] on img at bounding box center [290, 405] width 14 height 14
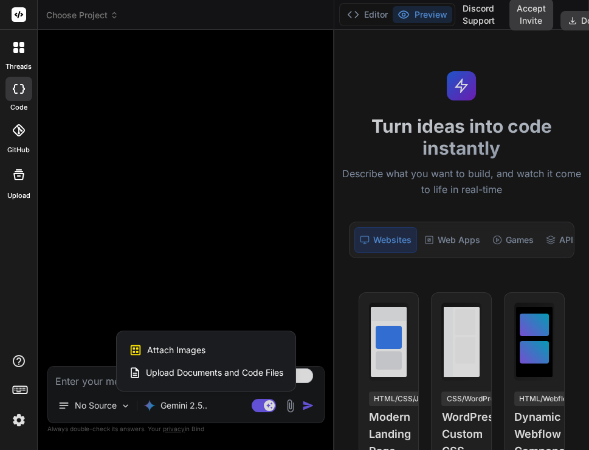
click at [196, 375] on span "Upload Documents and Code Files" at bounding box center [214, 372] width 137 height 12
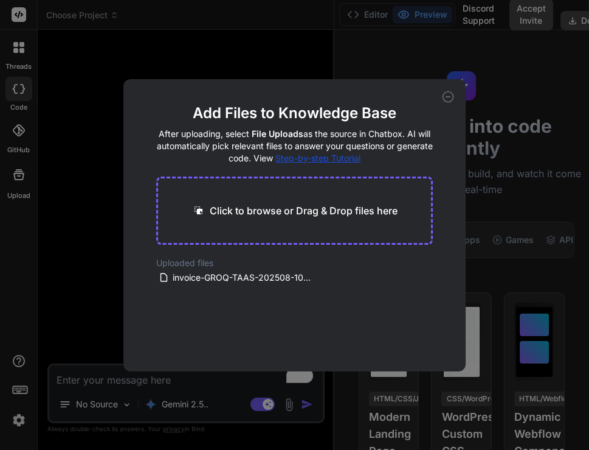
click at [450, 98] on icon at bounding box center [448, 96] width 11 height 11
type textarea "x"
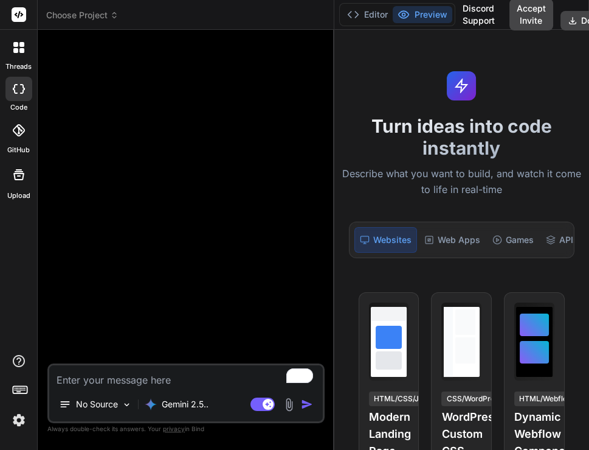
click at [20, 134] on icon at bounding box center [18, 130] width 12 height 12
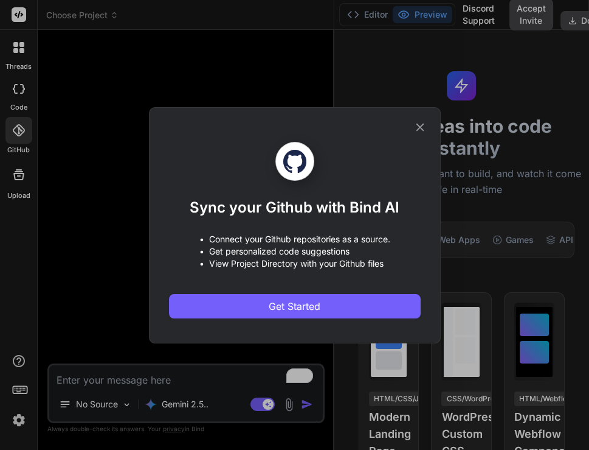
click at [77, 179] on div "Sync your Github with Bind AI • Connect your Github repositories as a source. •…" at bounding box center [294, 225] width 589 height 450
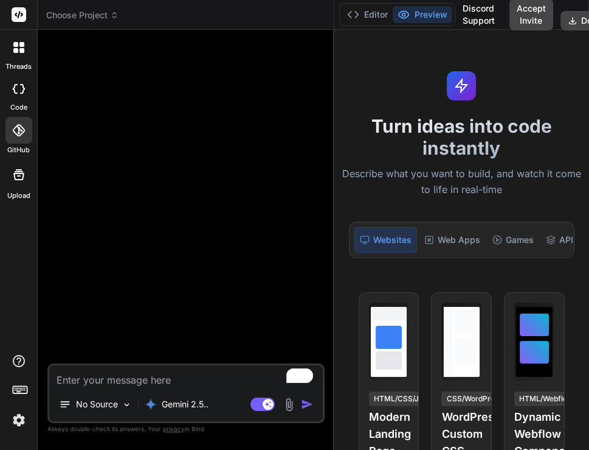
click at [77, 179] on div at bounding box center [187, 202] width 275 height 324
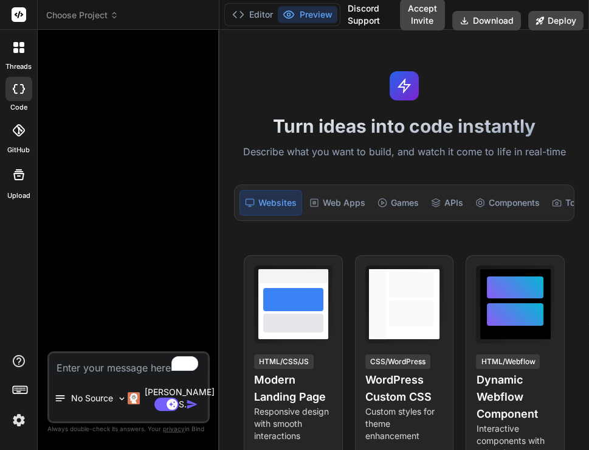
click at [21, 139] on div at bounding box center [18, 130] width 27 height 27
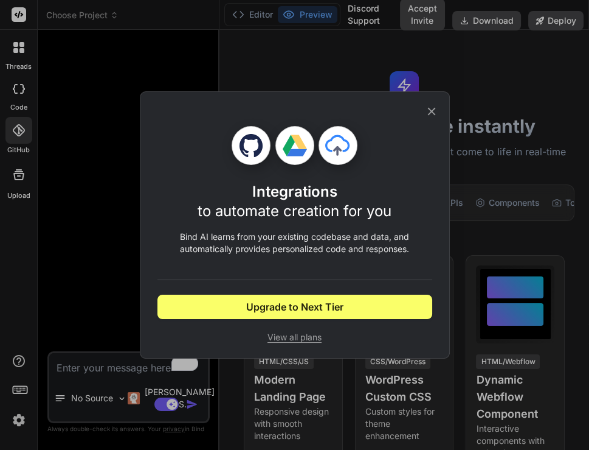
click at [96, 185] on div "Integrations to automate creation for you Bind AI learns from your existing cod…" at bounding box center [294, 225] width 589 height 450
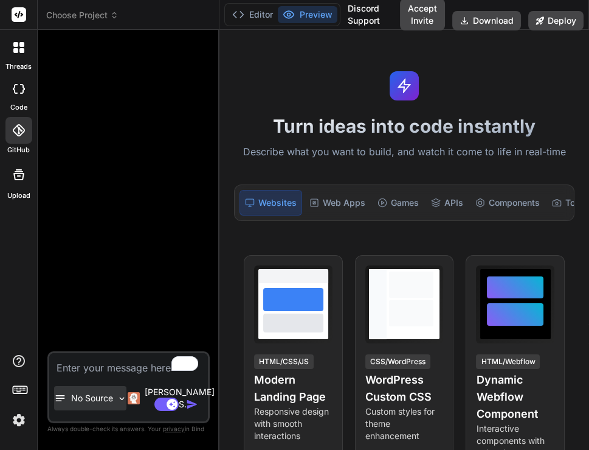
click at [86, 392] on p "No Source" at bounding box center [92, 398] width 42 height 12
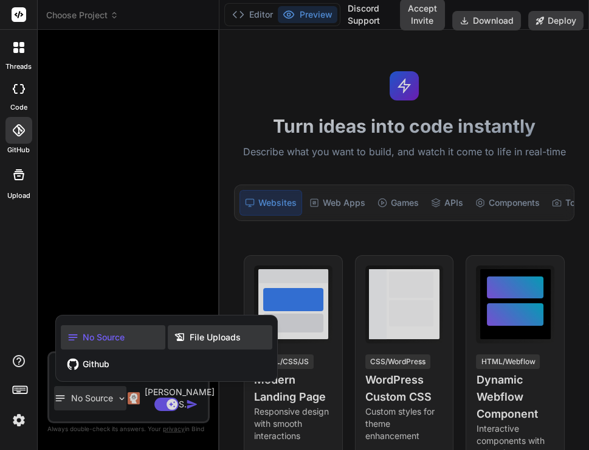
click at [183, 335] on icon at bounding box center [179, 337] width 9 height 8
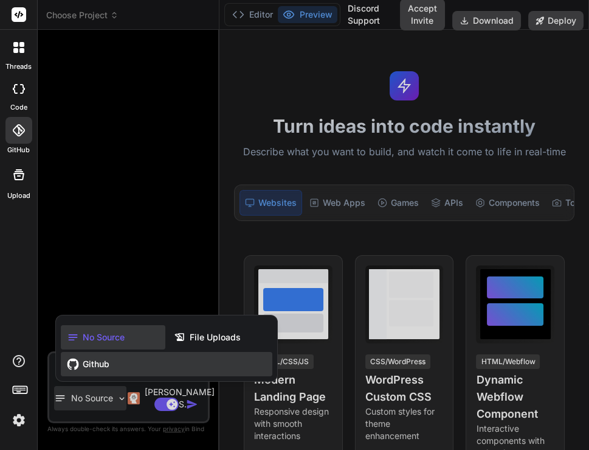
click at [88, 362] on span "Github" at bounding box center [96, 364] width 27 height 12
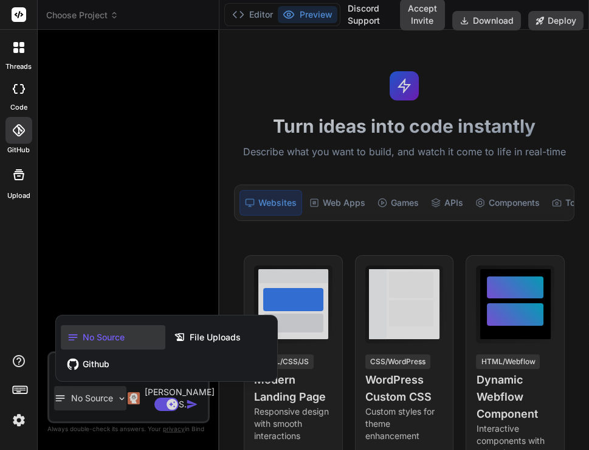
click at [134, 230] on div at bounding box center [294, 225] width 589 height 450
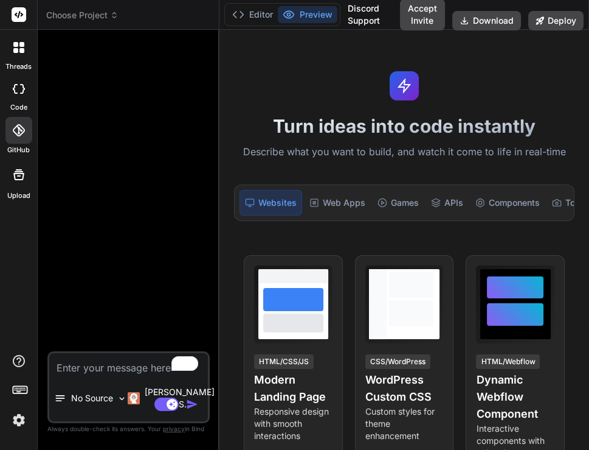
click at [20, 187] on div at bounding box center [18, 174] width 29 height 29
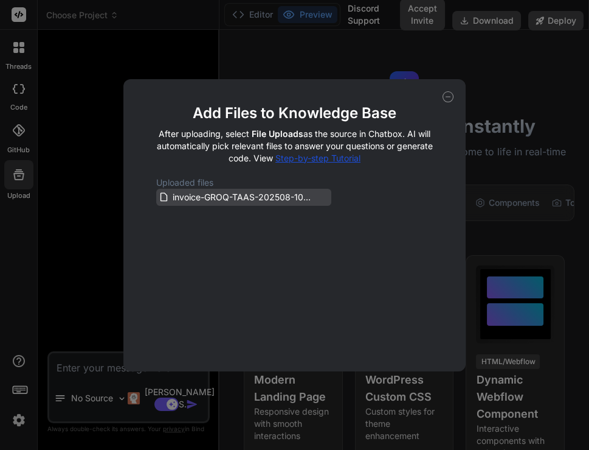
click at [323, 196] on div "invoice-GROQ-TAAS-202508-109825.pdf" at bounding box center [244, 197] width 170 height 15
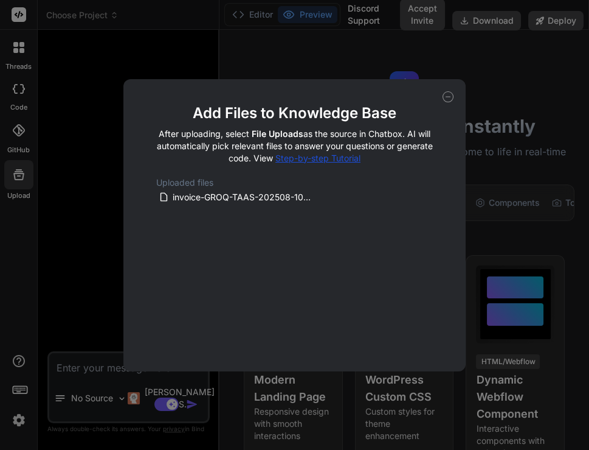
click at [82, 215] on div "Add Files to Knowledge Base After uploading, select File Uploads as the source …" at bounding box center [294, 225] width 589 height 450
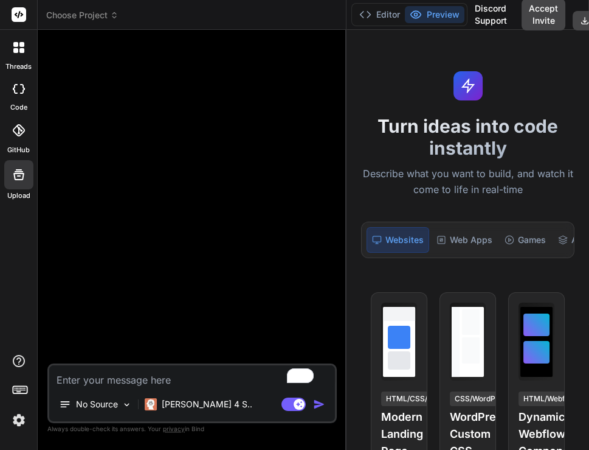
drag, startPoint x: 219, startPoint y: 298, endPoint x: 335, endPoint y: 300, distance: 116.2
click at [335, 300] on div "Bind AI Web Search Created with Pixso. Code Generator No Source Claude 4 S.. Ag…" at bounding box center [192, 240] width 309 height 420
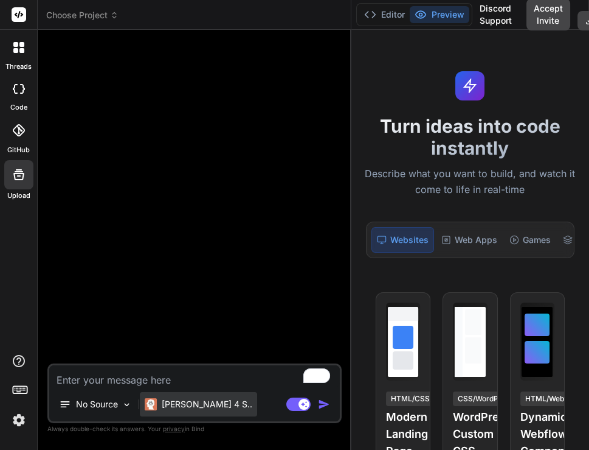
click at [168, 398] on p "Claude 4 S.." at bounding box center [207, 404] width 91 height 12
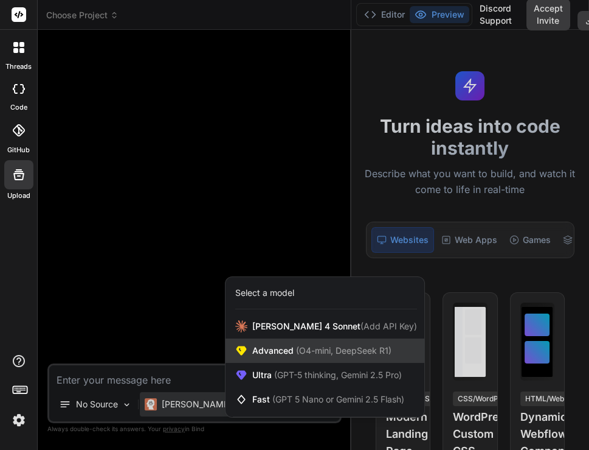
click at [262, 357] on div "Advanced (O4-mini, DeepSeek R1)" at bounding box center [325, 350] width 199 height 24
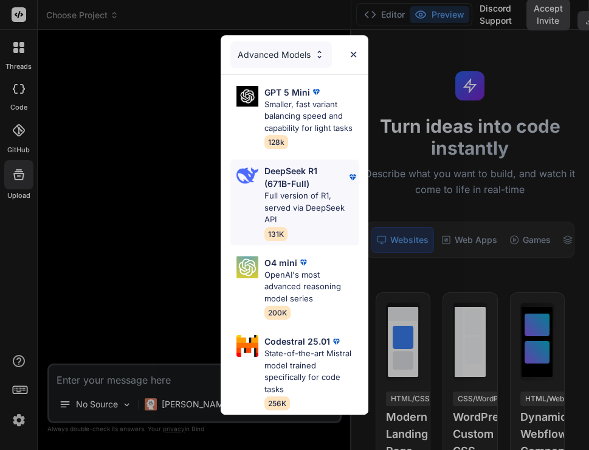
click at [262, 173] on div "DeepSeek R1 (671B-Full) Full version of R1, served via DeepSeek API 131K" at bounding box center [295, 202] width 128 height 86
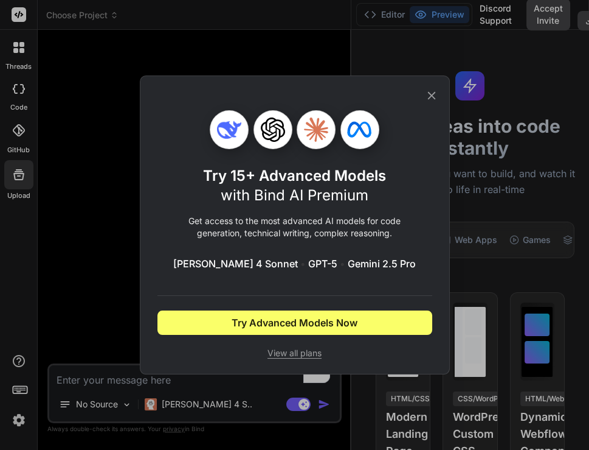
click at [262, 173] on h1 "Try 15+ Advanced Models with Bind AI Premium" at bounding box center [294, 185] width 183 height 39
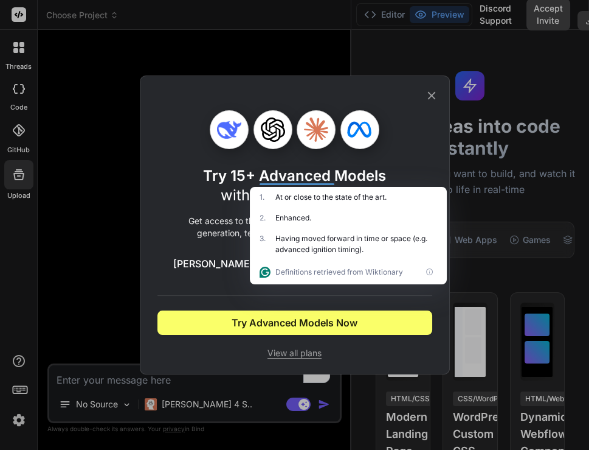
click at [80, 227] on div "Try 15+ Advanced Models with Bind AI Premium Get access to the most advanced AI…" at bounding box center [294, 225] width 589 height 450
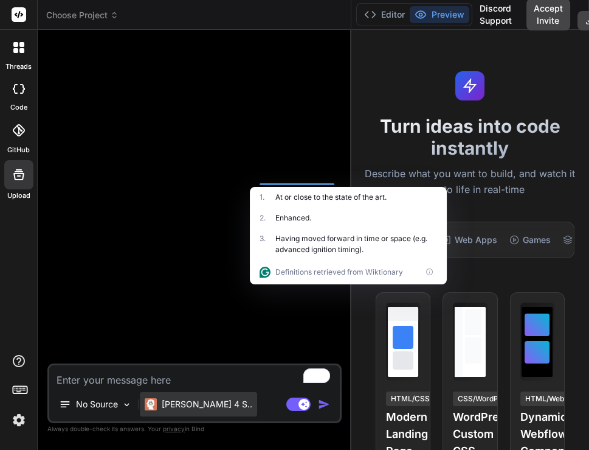
drag, startPoint x: 172, startPoint y: 391, endPoint x: 172, endPoint y: 399, distance: 7.9
click at [172, 399] on div "No Source Claude 4 S.. Agent Mode. When this toggle is activated, AI automatica…" at bounding box center [194, 393] width 294 height 60
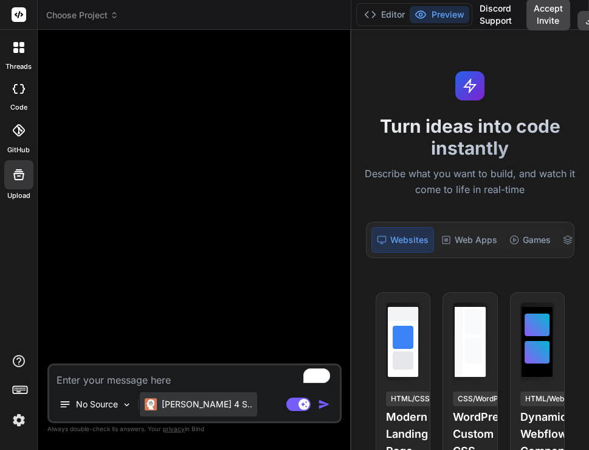
click at [172, 399] on p "Claude 4 S.." at bounding box center [207, 404] width 91 height 12
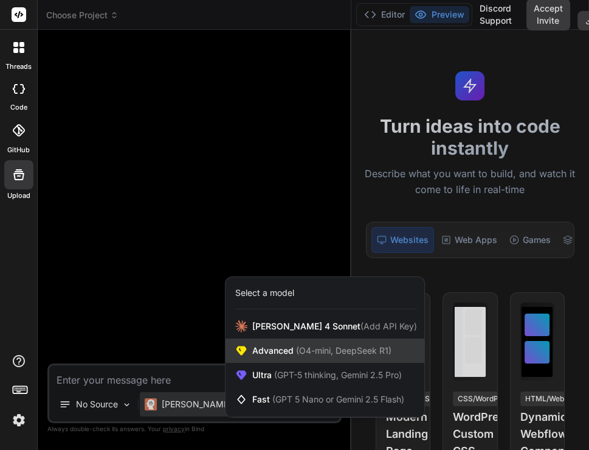
click at [265, 350] on span "Advanced (O4-mini, DeepSeek R1)" at bounding box center [321, 350] width 139 height 12
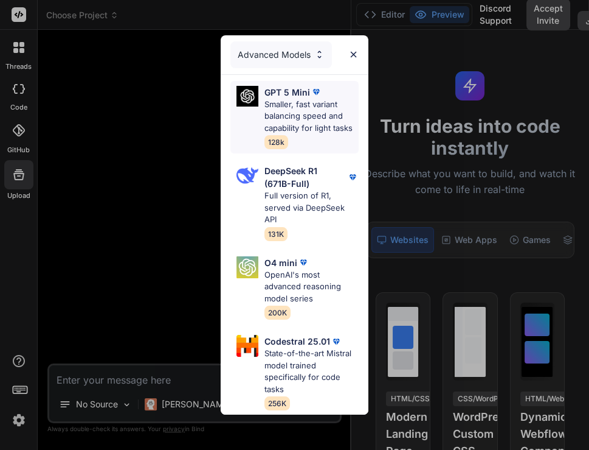
click at [275, 106] on p "Smaller, fast variant balancing speed and capability for light tasks" at bounding box center [312, 117] width 94 height 36
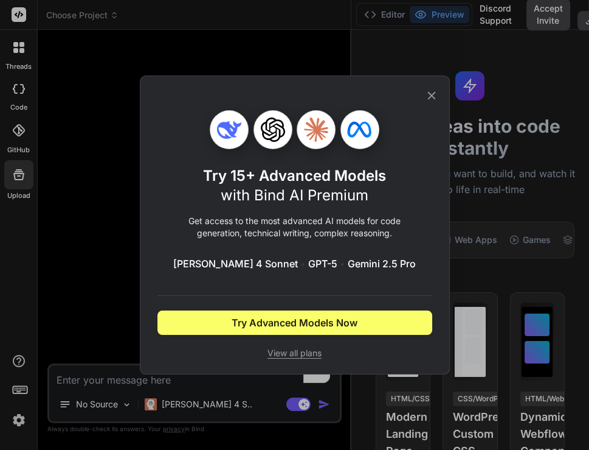
click at [106, 223] on div "Try 15+ Advanced Models with Bind AI Premium Get access to the most advanced AI…" at bounding box center [294, 225] width 589 height 450
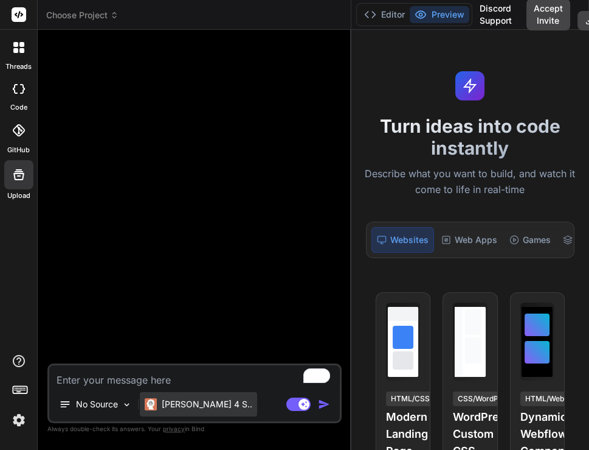
click at [183, 413] on div "[PERSON_NAME] 4 S.." at bounding box center [198, 404] width 117 height 24
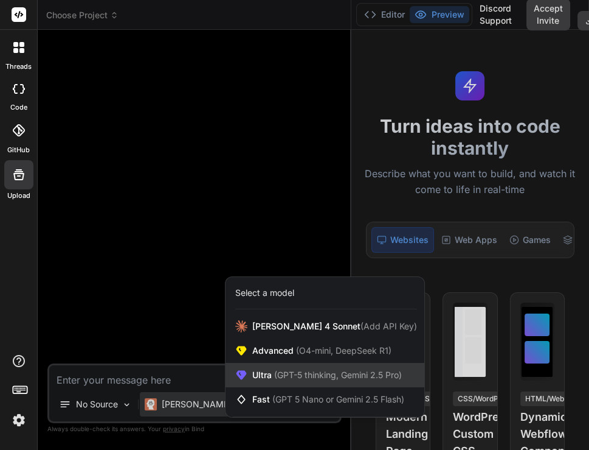
click at [279, 372] on span "(GPT-5 thinking, Gemini 2.5 Pro)" at bounding box center [337, 374] width 130 height 10
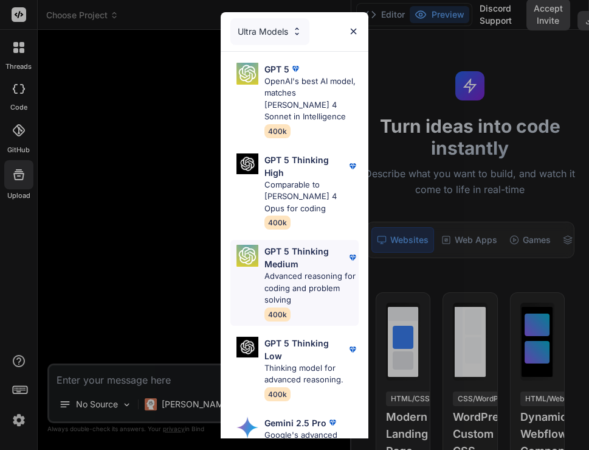
click at [297, 279] on p "Advanced reasoning for coding and problem solving" at bounding box center [312, 288] width 94 height 36
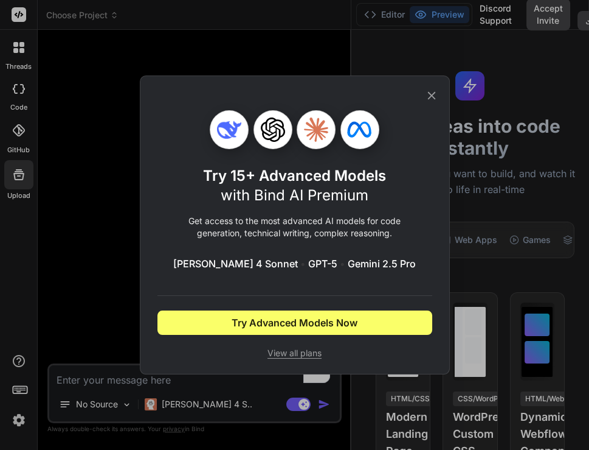
click at [120, 266] on div "Try 15+ Advanced Models with Bind AI Premium Get access to the most advanced AI…" at bounding box center [294, 225] width 589 height 450
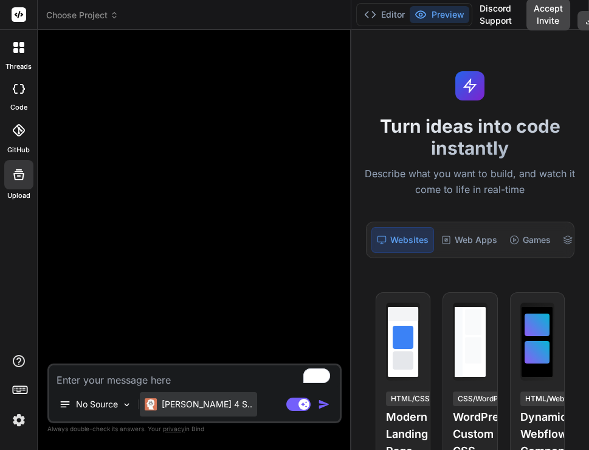
click at [183, 399] on p "Claude 4 S.." at bounding box center [207, 404] width 91 height 12
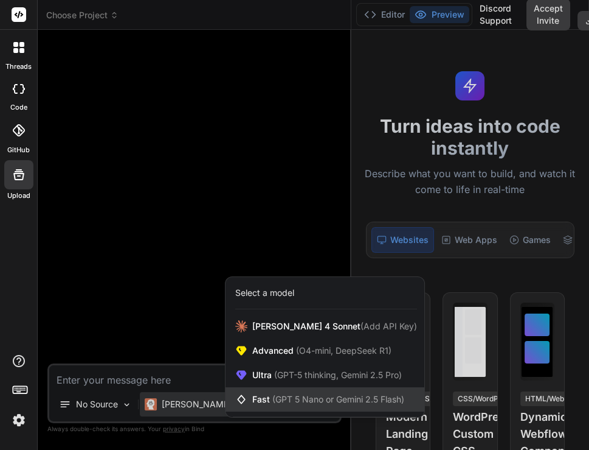
click at [278, 392] on div "Fast (GPT 5 Nano or Gemini 2.5 Flash)" at bounding box center [325, 399] width 199 height 24
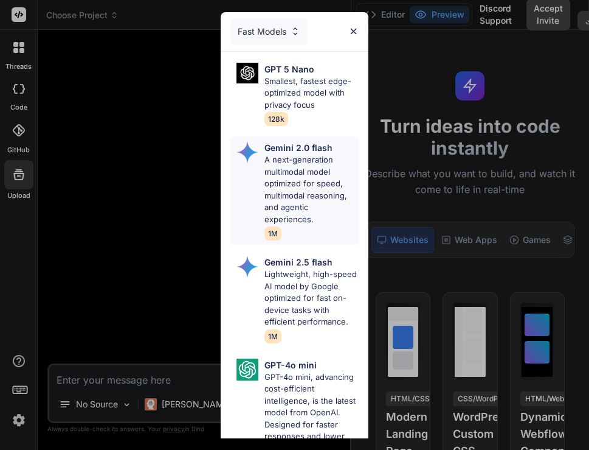
click at [293, 193] on p "A next-generation multimodal model optimized for speed, multimodal reasoning, a…" at bounding box center [312, 189] width 94 height 71
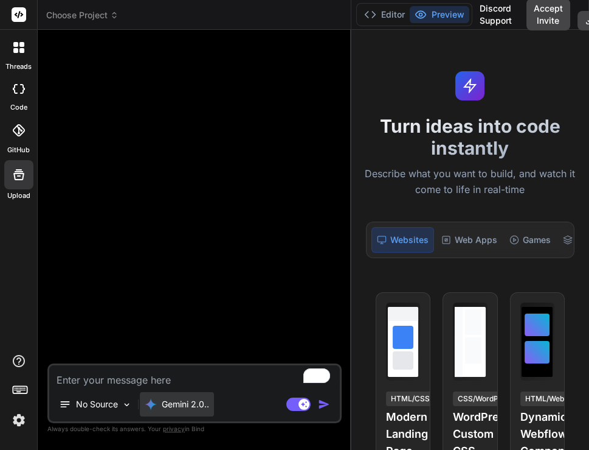
click at [186, 403] on p "Gemini 2.0.." at bounding box center [185, 404] width 47 height 12
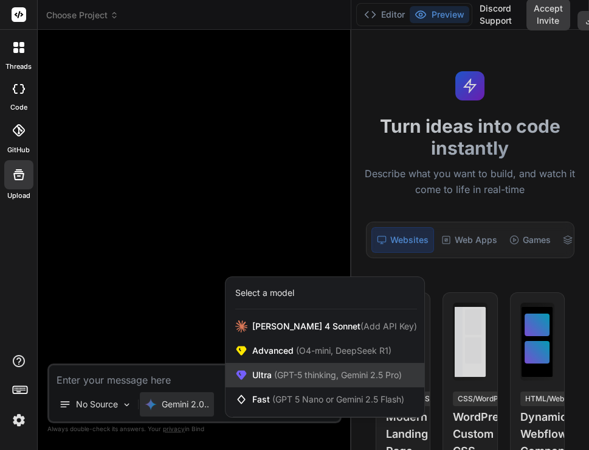
click at [277, 375] on span "(GPT-5 thinking, Gemini 2.5 Pro)" at bounding box center [337, 374] width 130 height 10
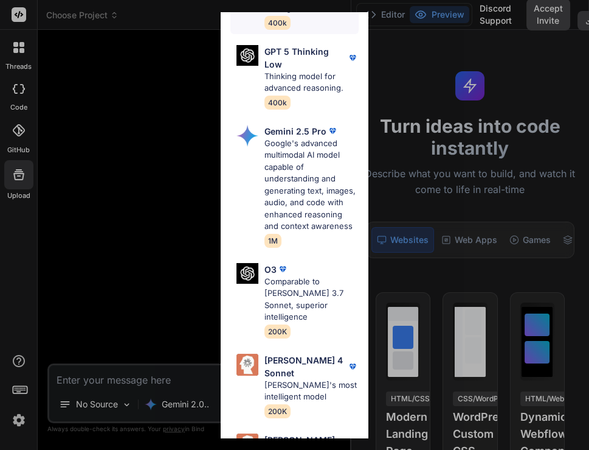
scroll to position [365, 0]
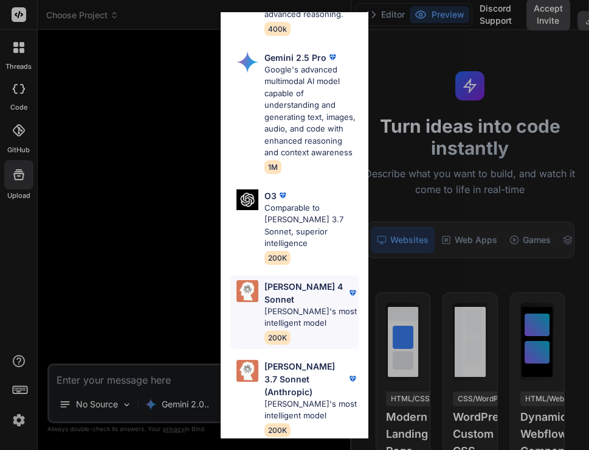
click at [304, 280] on p "Claude 4 Sonnet" at bounding box center [306, 293] width 82 height 26
type textarea "x"
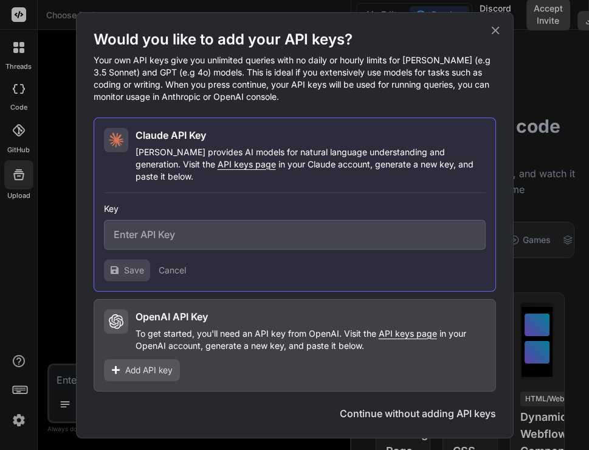
click at [57, 250] on div "Would you like to add your API keys? Your own API keys give you unlimited queri…" at bounding box center [294, 225] width 589 height 450
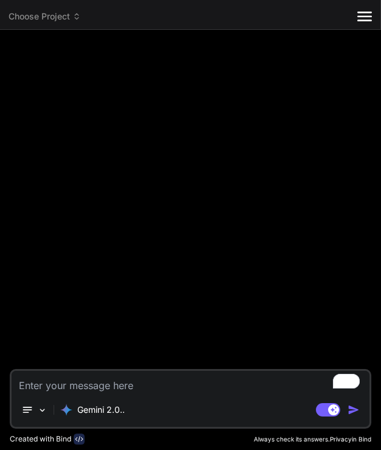
type textarea "x"
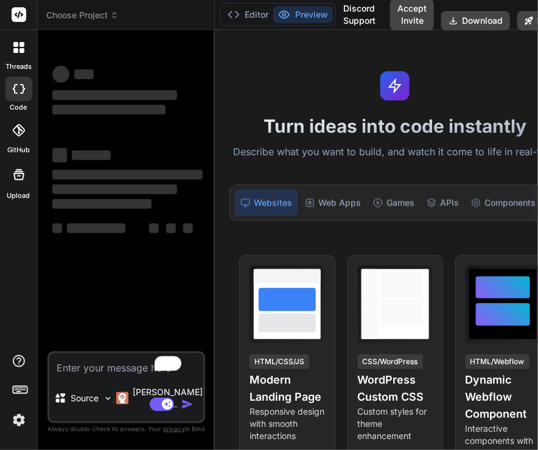
drag, startPoint x: 201, startPoint y: 198, endPoint x: 385, endPoint y: 224, distance: 185.6
click at [380, 224] on div "Choose Project Created with Pixso. Bind AI Web Search Created with Pixso. Code …" at bounding box center [306, 225] width 537 height 450
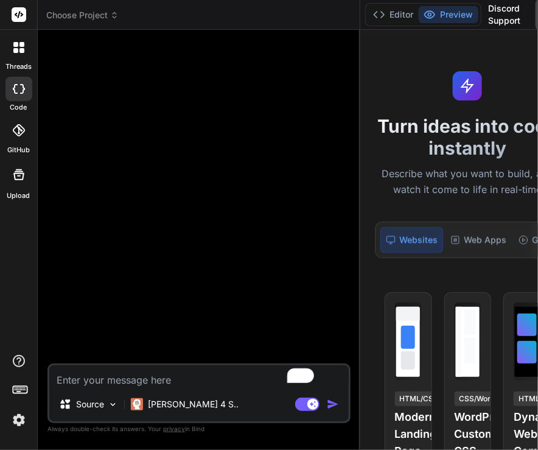
drag, startPoint x: 203, startPoint y: 202, endPoint x: 336, endPoint y: 192, distance: 133.6
click at [336, 192] on div "Bind AI Web Search Created with Pixso. Code Generator Source Claude 4 S.. Agent…" at bounding box center [199, 240] width 322 height 420
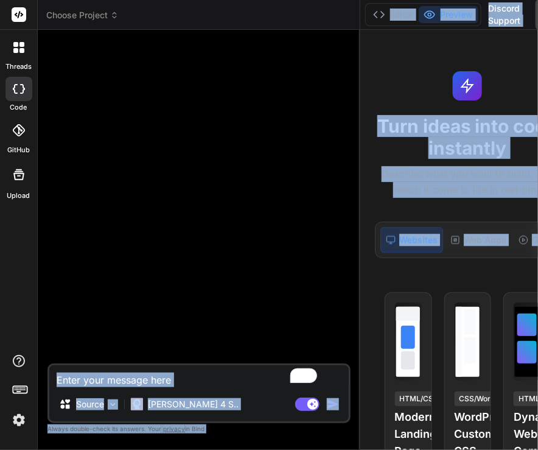
click at [143, 377] on textarea "To enrich screen reader interactions, please activate Accessibility in Grammarl…" at bounding box center [198, 376] width 299 height 22
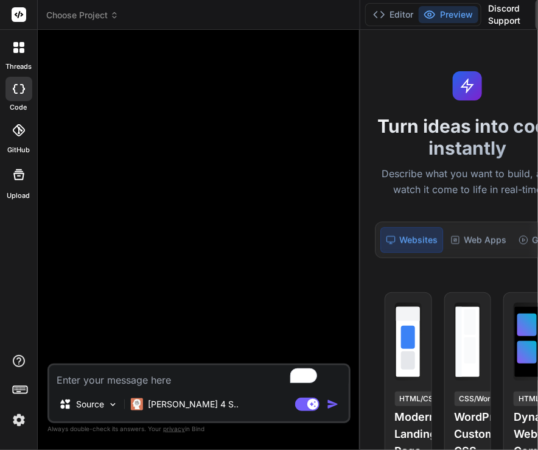
type textarea "x"
type textarea "h"
type textarea "x"
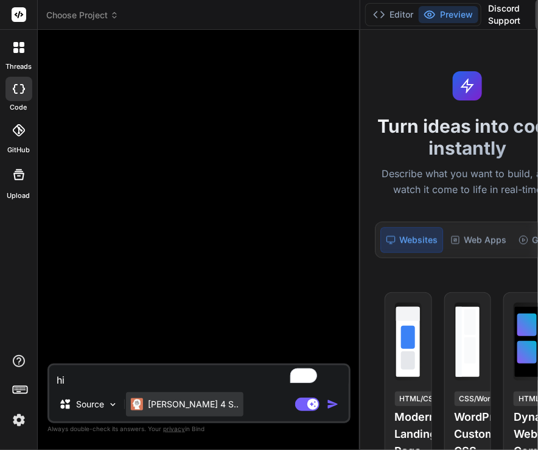
type textarea "hi"
click at [162, 401] on p "Claude 4 S.." at bounding box center [193, 404] width 91 height 12
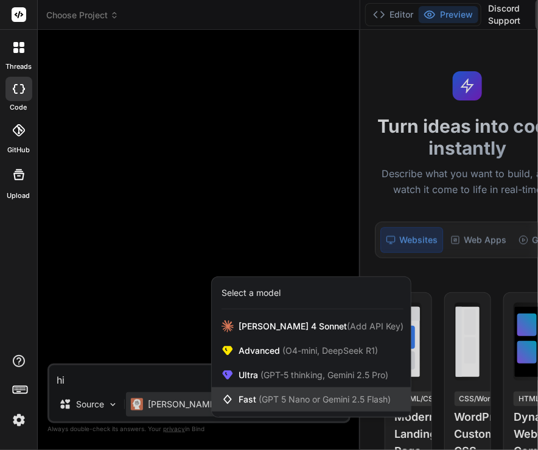
click at [290, 402] on span "(GPT 5 Nano or Gemini 2.5 Flash)" at bounding box center [325, 399] width 132 height 10
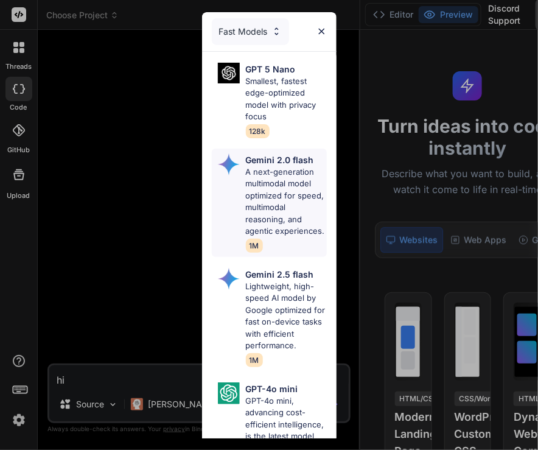
click at [246, 202] on p "A next-generation multimodal model optimized for speed, multimodal reasoning, a…" at bounding box center [286, 201] width 81 height 71
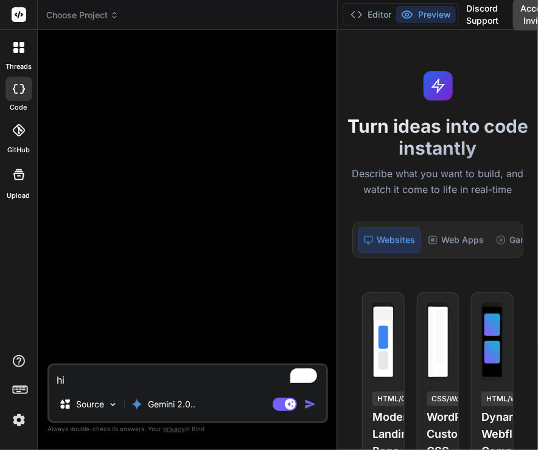
click at [148, 372] on textarea "hi" at bounding box center [187, 376] width 277 height 22
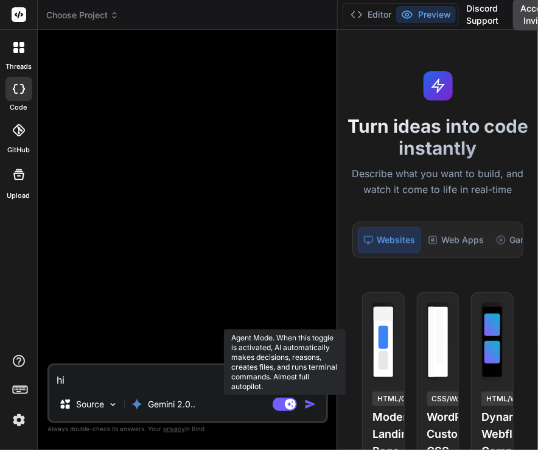
click at [286, 403] on rect at bounding box center [290, 403] width 11 height 11
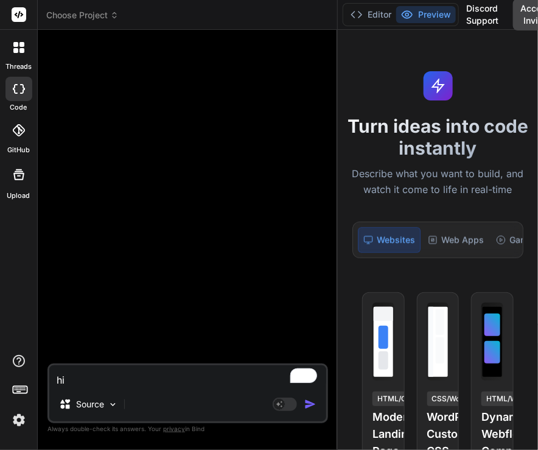
click at [123, 378] on textarea "hi" at bounding box center [187, 376] width 277 height 22
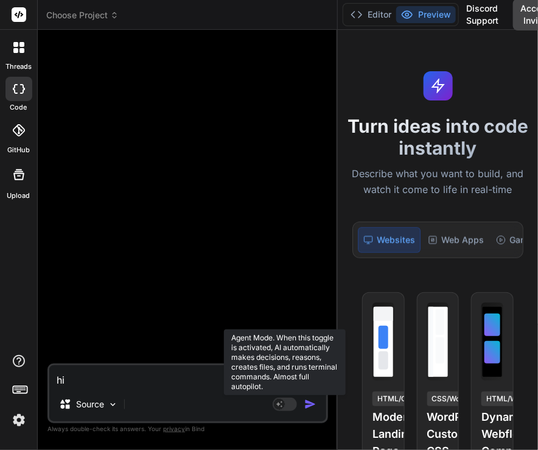
click at [292, 399] on rect at bounding box center [285, 403] width 24 height 13
type textarea "x"
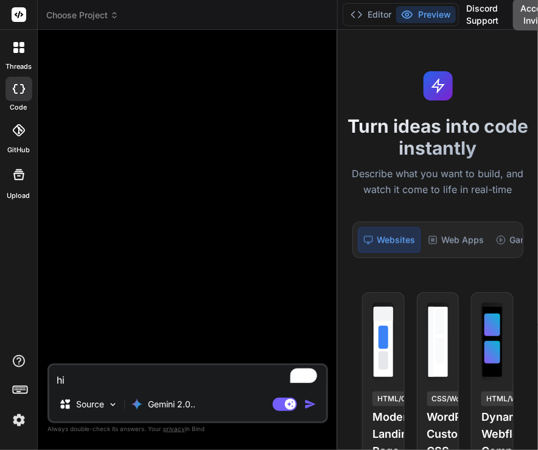
click at [380, 16] on button "Accept Invite" at bounding box center [535, 15] width 44 height 32
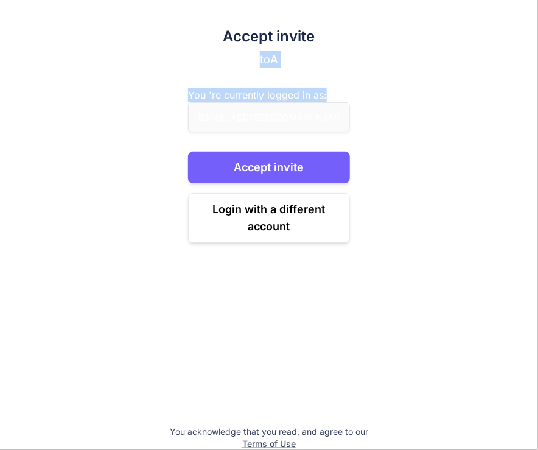
drag, startPoint x: 180, startPoint y: 59, endPoint x: 341, endPoint y: 80, distance: 162.0
click at [341, 80] on div "Accept invite to A You 're currently logged in as: app7@yopmail.com Accept invi…" at bounding box center [269, 225] width 538 height 450
click at [341, 80] on div "Accept invite to A You 're currently logged in as: app7@yopmail.com Accept invi…" at bounding box center [268, 135] width 161 height 216
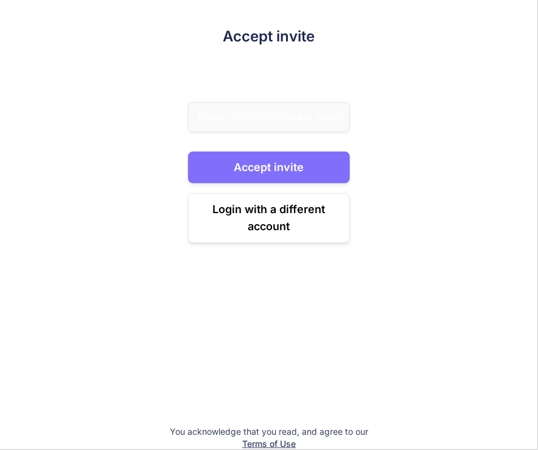
click at [281, 171] on button "Accept invite" at bounding box center [268, 167] width 161 height 32
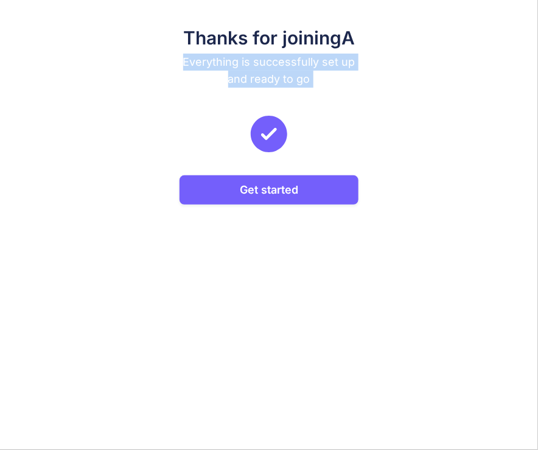
drag, startPoint x: 160, startPoint y: 56, endPoint x: 473, endPoint y: 138, distance: 323.3
click at [380, 138] on div "Thanks for joining A Everything is successfully set up and ready to go Get star…" at bounding box center [269, 225] width 538 height 450
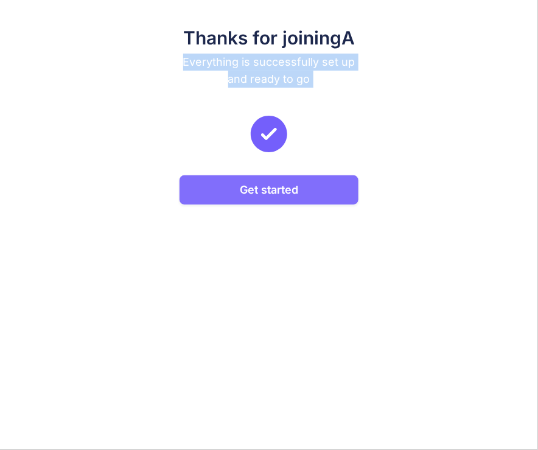
click at [300, 188] on button "Get started" at bounding box center [268, 189] width 179 height 29
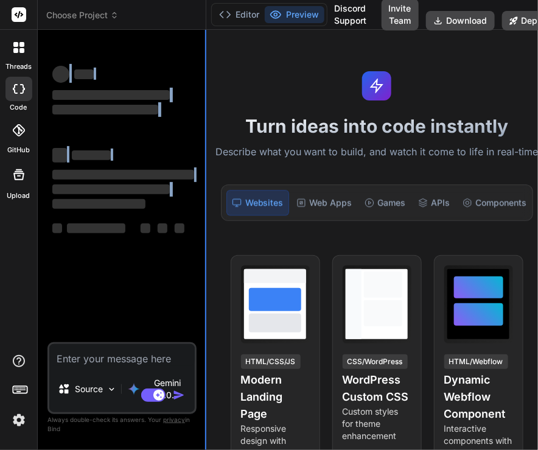
click at [204, 201] on div "Choose Project Created with Pixso. Bind AI Web Search Created with Pixso. Code …" at bounding box center [293, 225] width 510 height 450
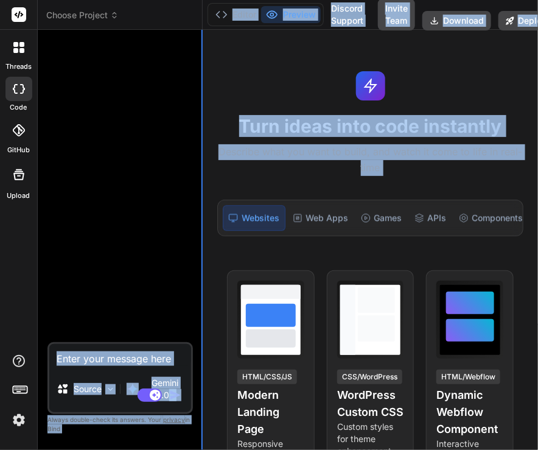
click at [202, 202] on div "Choose Project Created with Pixso. Bind AI Web Search Created with Pixso. Code …" at bounding box center [288, 225] width 500 height 450
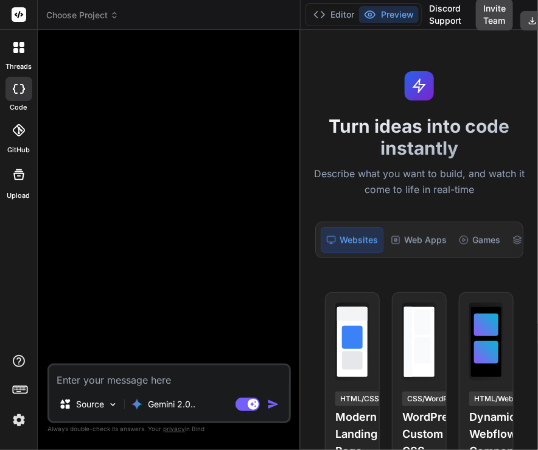
drag, startPoint x: 202, startPoint y: 202, endPoint x: 294, endPoint y: 216, distance: 93.5
click at [294, 216] on div "Bind AI Web Search Created with Pixso. Code Generator Source Gemini 2.0.. Agent…" at bounding box center [169, 240] width 263 height 420
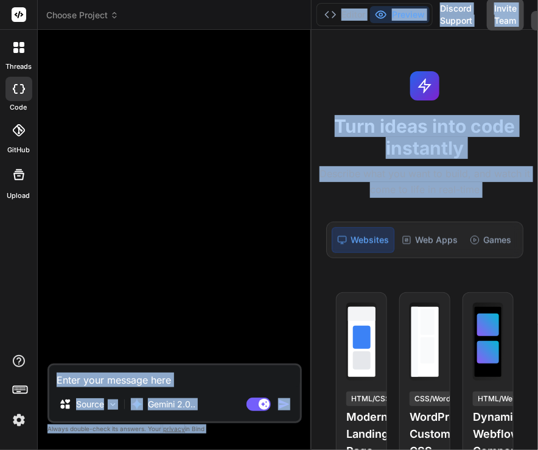
click at [177, 391] on div "Source Gemini 2.0.. Agent Mode. When this toggle is activated, AI automatically…" at bounding box center [174, 393] width 254 height 60
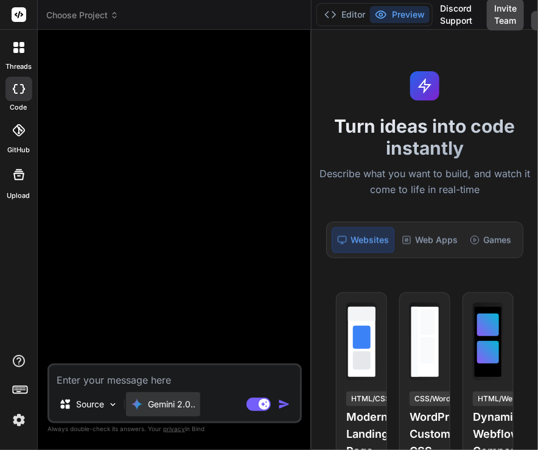
click at [175, 403] on p "Gemini 2.0.." at bounding box center [171, 404] width 47 height 12
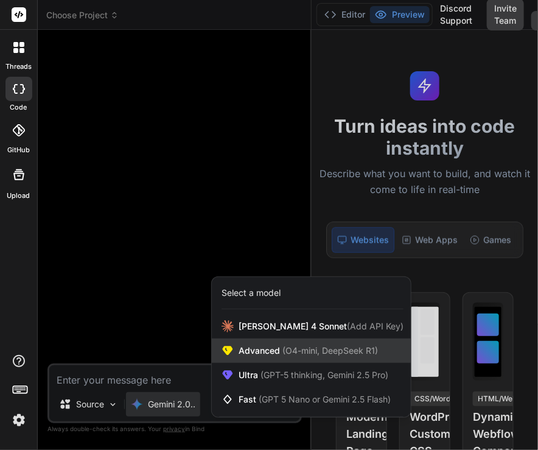
click at [292, 355] on span "(O4-mini, DeepSeek R1)" at bounding box center [329, 350] width 98 height 10
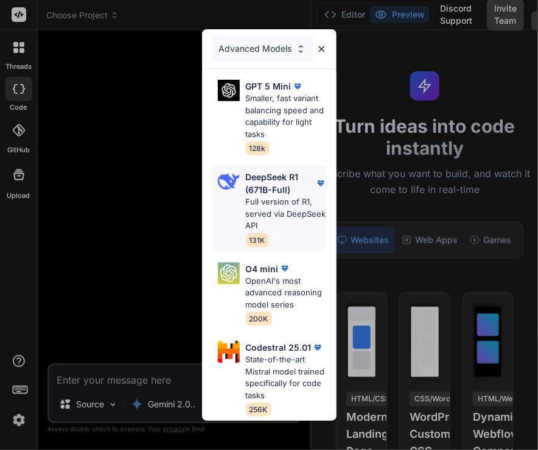
click at [288, 196] on p "Full version of R1, served via DeepSeek API" at bounding box center [286, 214] width 81 height 36
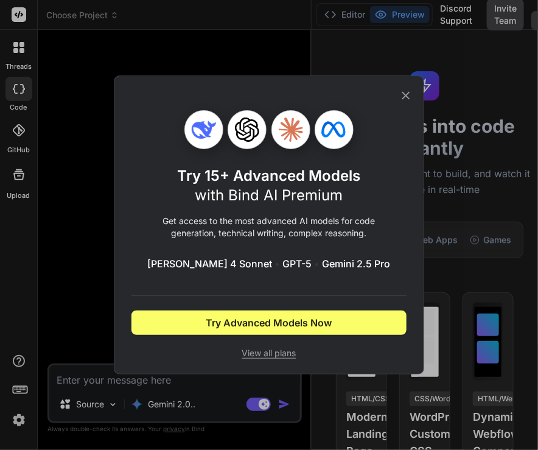
click at [102, 276] on div "Try 15+ Advanced Models with Bind AI Premium Get access to the most advanced AI…" at bounding box center [269, 225] width 538 height 450
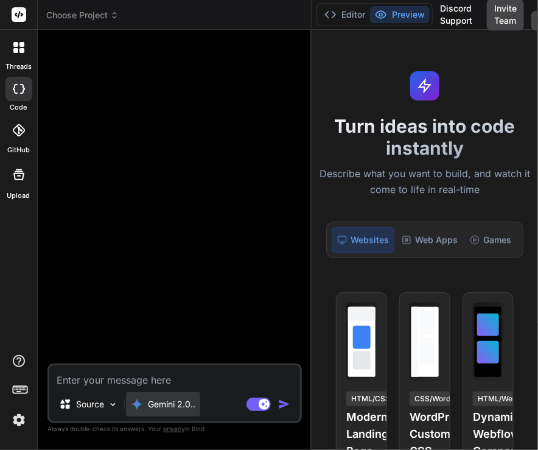
click at [164, 405] on p "Gemini 2.0.." at bounding box center [171, 404] width 47 height 12
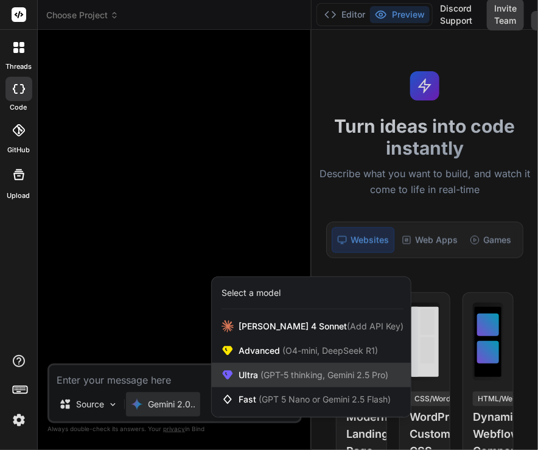
click at [281, 384] on div "Ultra (GPT-5 thinking, Gemini 2.5 Pro)" at bounding box center [311, 375] width 199 height 24
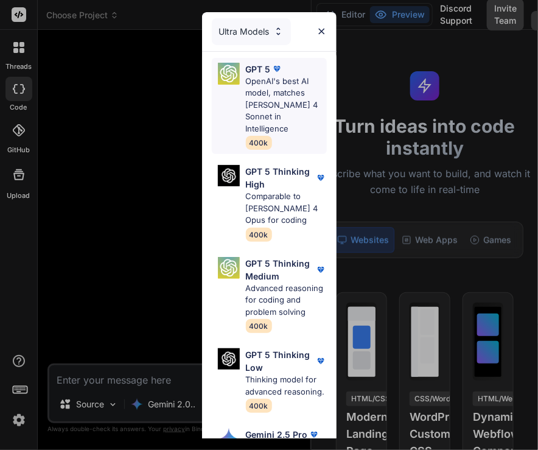
click at [286, 102] on p "OpenAI's best AI model, matches [PERSON_NAME] 4 Sonnet in Intelligence" at bounding box center [286, 105] width 81 height 60
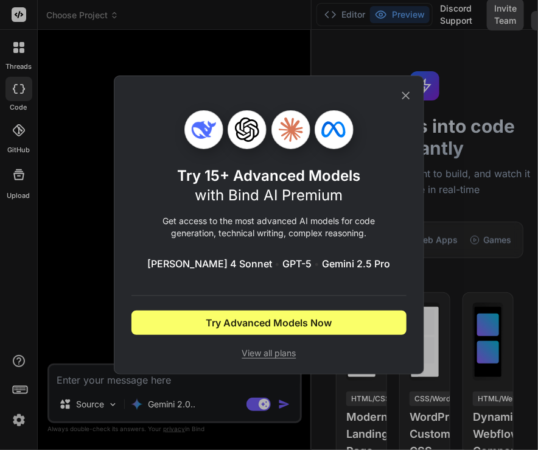
click at [88, 211] on div "Try 15+ Advanced Models with Bind AI Premium Get access to the most advanced AI…" at bounding box center [269, 225] width 538 height 450
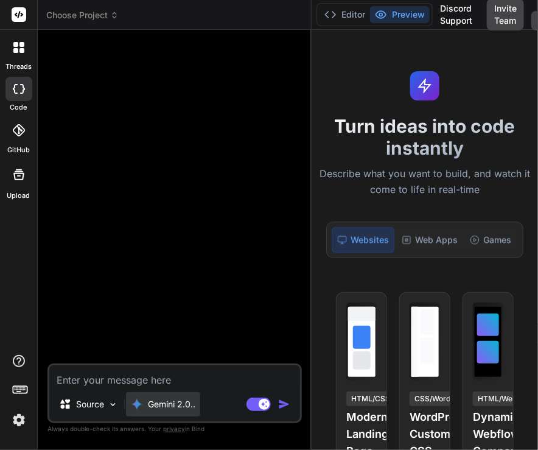
click at [170, 401] on p "Gemini 2.0.." at bounding box center [171, 404] width 47 height 12
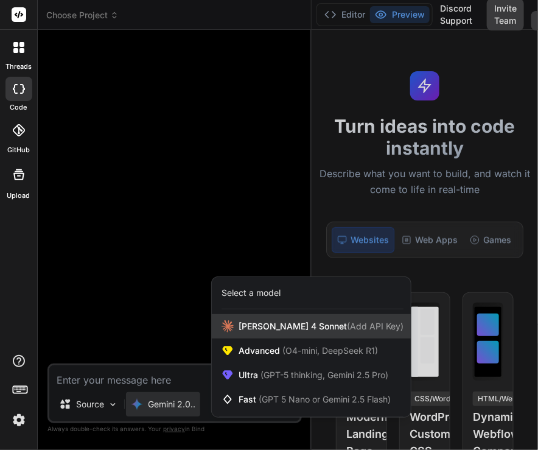
click at [245, 330] on span "[PERSON_NAME] 4 Sonnet (Add API Key)" at bounding box center [320, 326] width 165 height 12
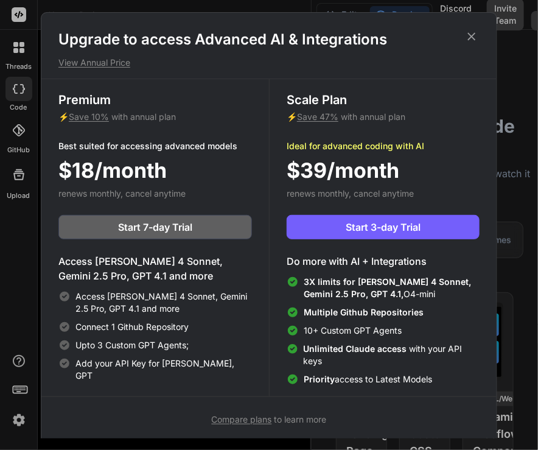
click at [380, 33] on icon at bounding box center [471, 36] width 13 height 13
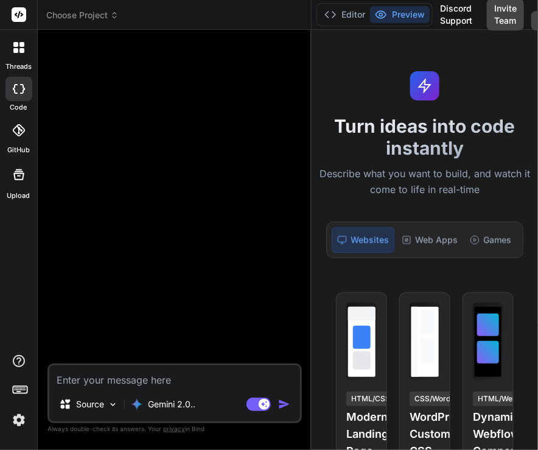
click at [10, 138] on div at bounding box center [18, 130] width 27 height 27
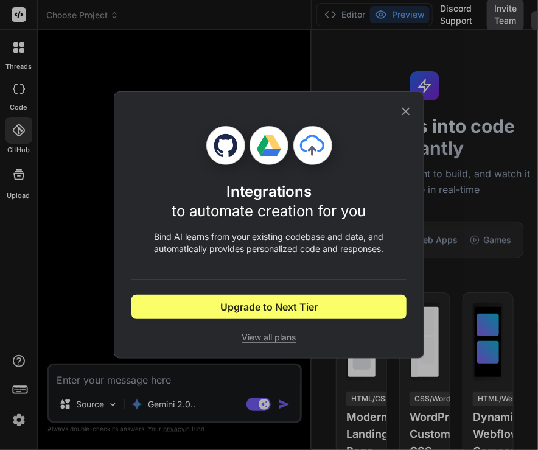
click at [38, 141] on div "Integrations to automate creation for you Bind AI learns from your existing cod…" at bounding box center [269, 225] width 538 height 450
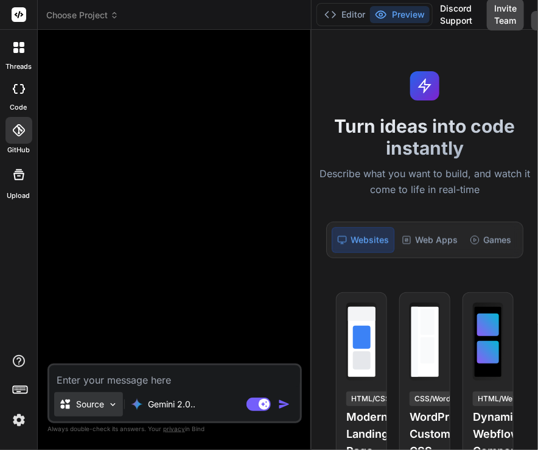
click at [66, 415] on div "Source" at bounding box center [88, 404] width 69 height 24
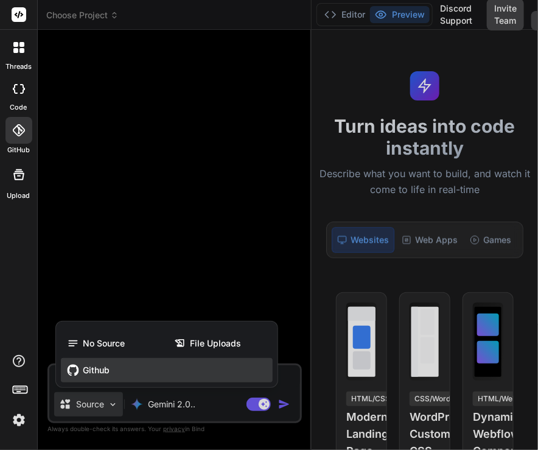
click at [99, 361] on div "Github" at bounding box center [167, 370] width 212 height 24
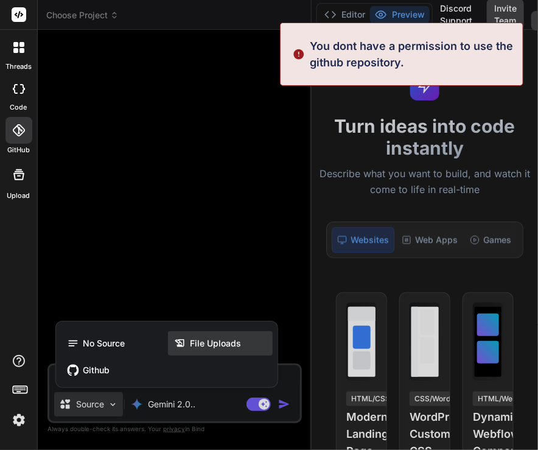
click at [210, 339] on span "File Uploads" at bounding box center [215, 343] width 51 height 12
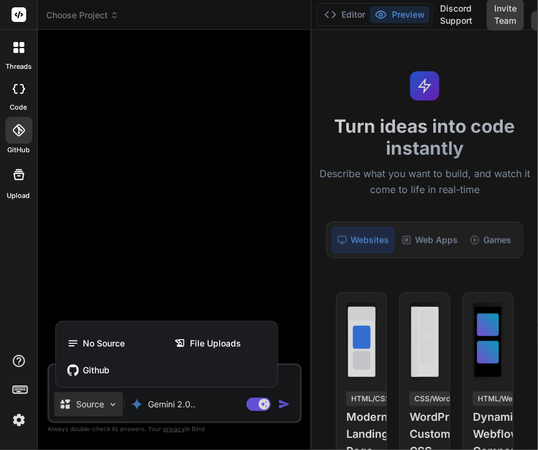
click at [187, 199] on div at bounding box center [269, 225] width 538 height 450
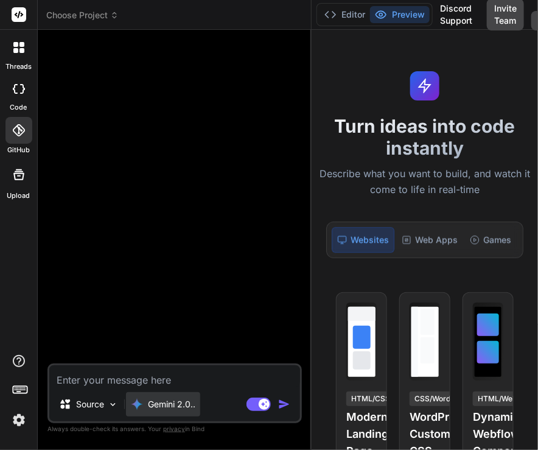
click at [152, 404] on p "Gemini 2.0.." at bounding box center [171, 404] width 47 height 12
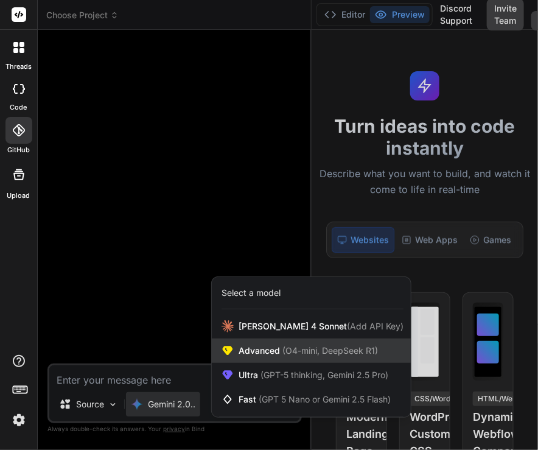
click at [254, 353] on span "Advanced (O4-mini, DeepSeek R1)" at bounding box center [307, 350] width 139 height 12
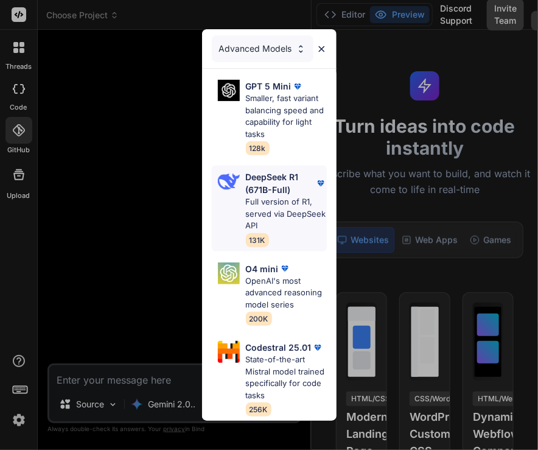
click at [252, 186] on p "DeepSeek R1 (671B-Full)" at bounding box center [280, 183] width 69 height 26
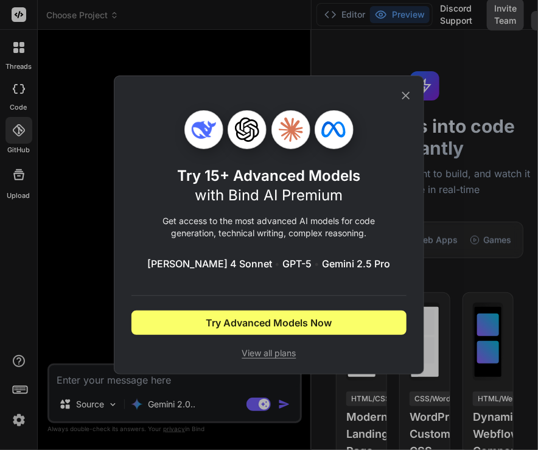
click at [158, 402] on div "Try 15+ Advanced Models with Bind AI Premium Get access to the most advanced AI…" at bounding box center [269, 225] width 538 height 450
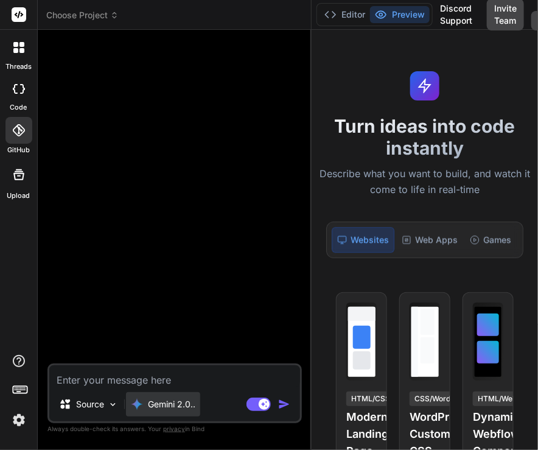
click at [156, 410] on div "Gemini 2.0.." at bounding box center [163, 404] width 74 height 24
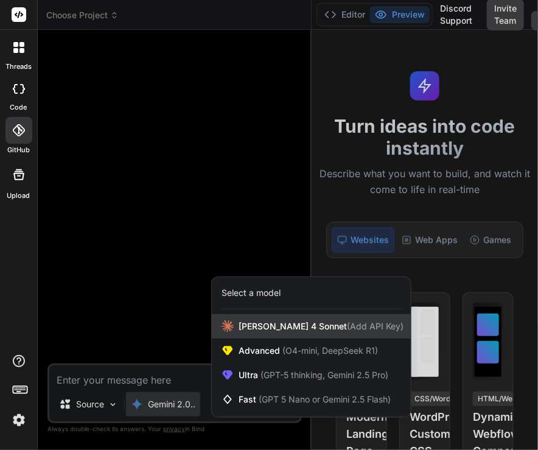
click at [282, 325] on span "[PERSON_NAME] 4 Sonnet (Add API Key)" at bounding box center [320, 326] width 165 height 12
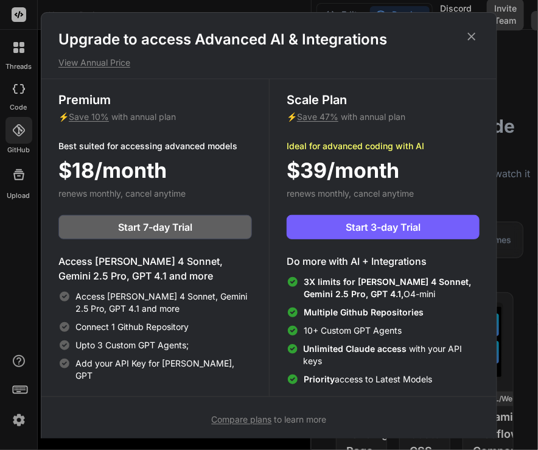
click at [380, 38] on icon at bounding box center [471, 36] width 13 height 13
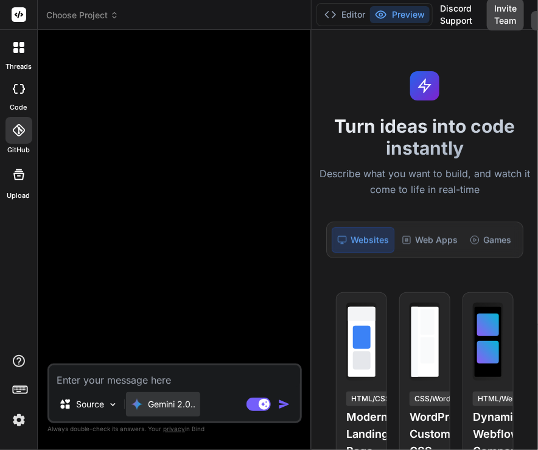
click at [153, 403] on p "Gemini 2.0.." at bounding box center [171, 404] width 47 height 12
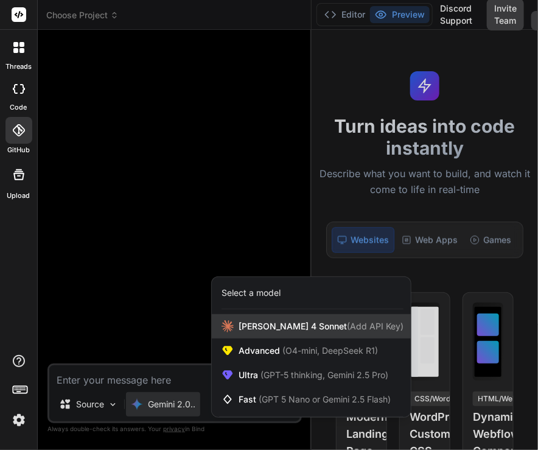
click at [246, 324] on span "[PERSON_NAME] 4 Sonnet (Add API Key)" at bounding box center [320, 326] width 165 height 12
type textarea "x"
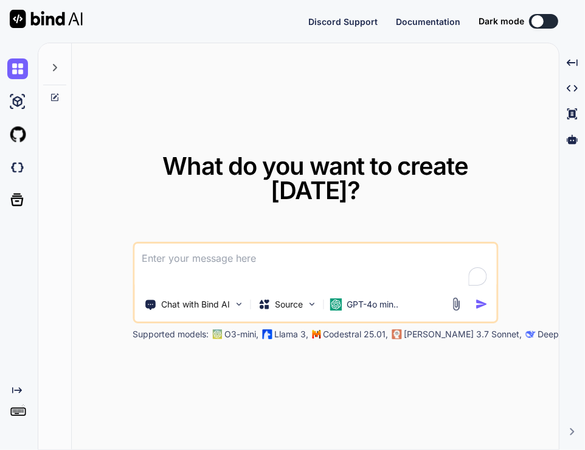
type textarea "x"
click at [226, 265] on textarea "To enrich screen reader interactions, please activate Accessibility in Grammarl…" at bounding box center [315, 265] width 362 height 45
type textarea "h"
type textarea "x"
type textarea "hi"
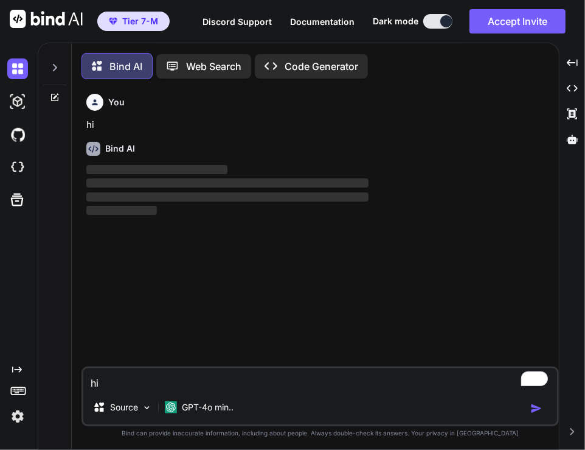
scroll to position [5, 0]
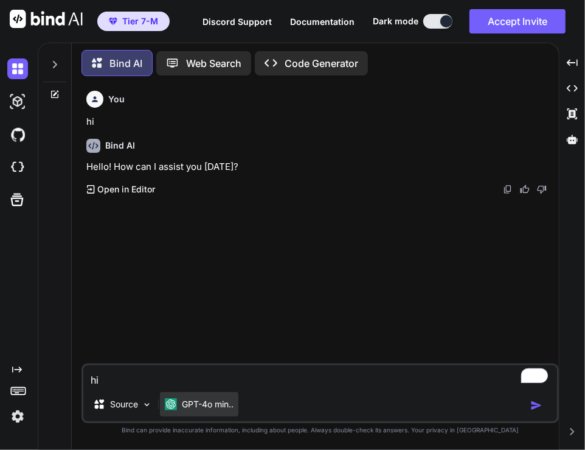
click at [203, 399] on p "GPT-4o min.." at bounding box center [208, 404] width 52 height 12
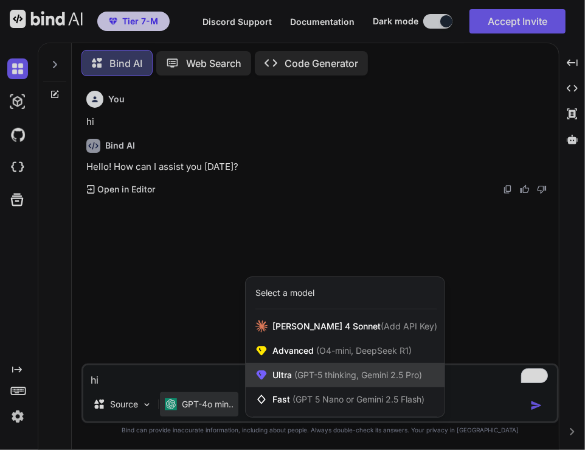
click at [272, 371] on div "Ultra (GPT-5 thinking, Gemini 2.5 Pro)" at bounding box center [345, 375] width 199 height 24
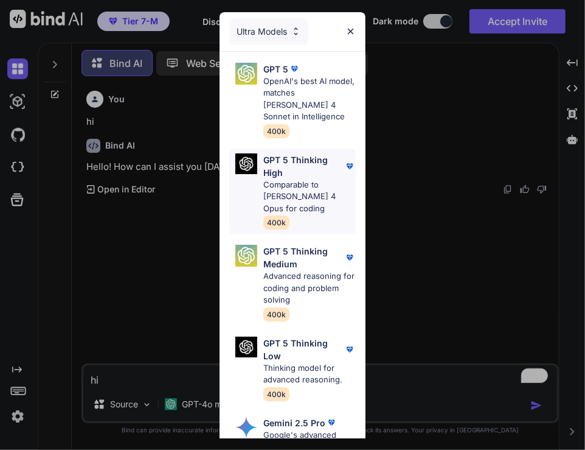
click at [277, 187] on p "Comparable to [PERSON_NAME] 4 Opus for coding" at bounding box center [309, 197] width 93 height 36
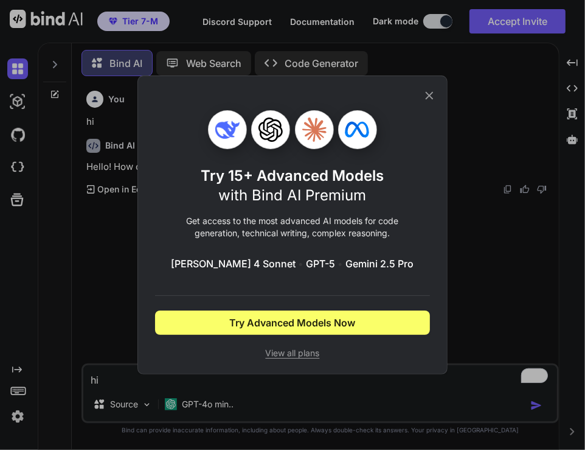
click at [277, 187] on span "with Bind AI Premium" at bounding box center [293, 195] width 148 height 18
click at [423, 93] on icon at bounding box center [429, 95] width 13 height 13
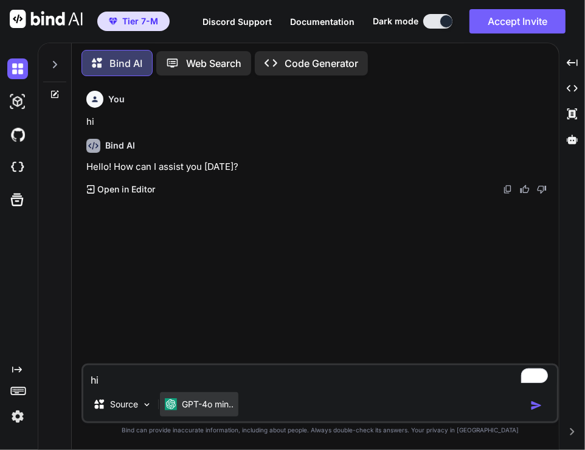
click at [214, 398] on p "GPT-4o min.." at bounding box center [208, 404] width 52 height 12
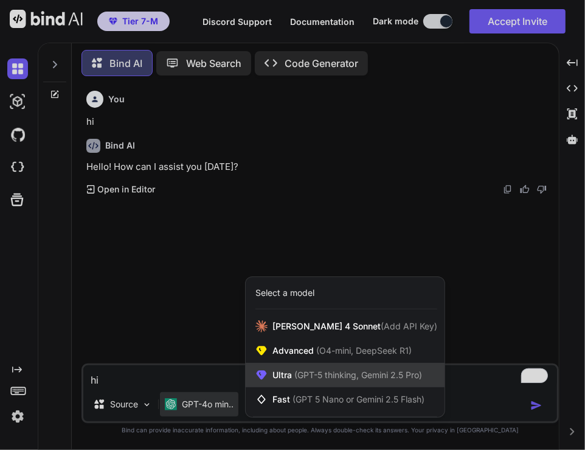
click at [295, 372] on span "(GPT-5 thinking, Gemini 2.5 Pro)" at bounding box center [357, 374] width 130 height 10
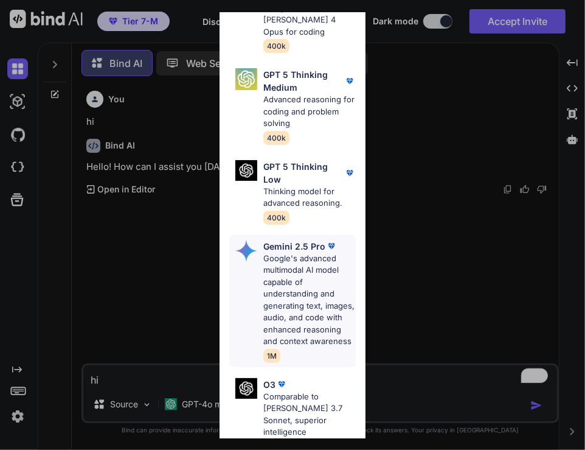
scroll to position [365, 0]
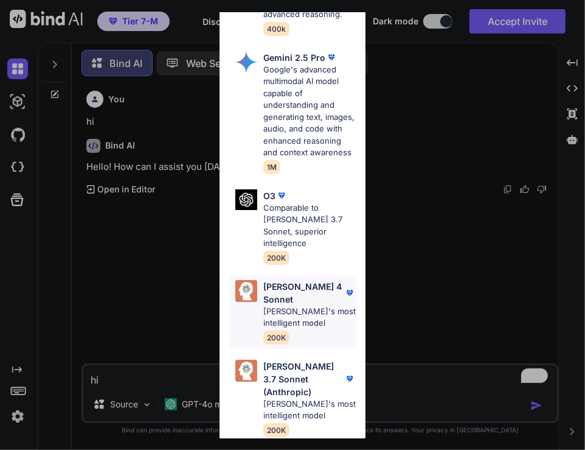
click at [268, 305] on p "[PERSON_NAME]'s most intelligent model" at bounding box center [309, 317] width 93 height 24
type textarea "x"
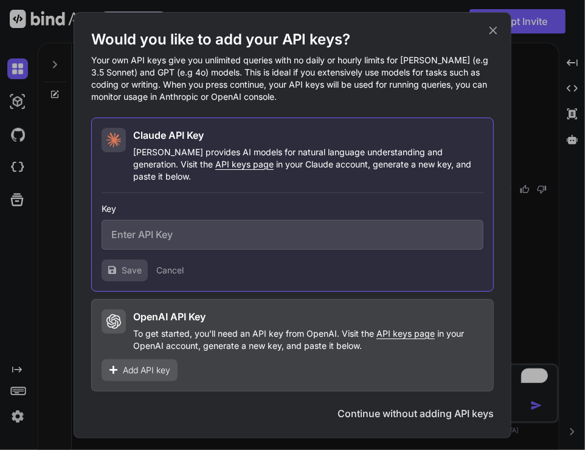
scroll to position [0, 0]
click at [537, 134] on div "Would you like to add your API keys? Your own API keys give you unlimited queri…" at bounding box center [292, 225] width 585 height 450
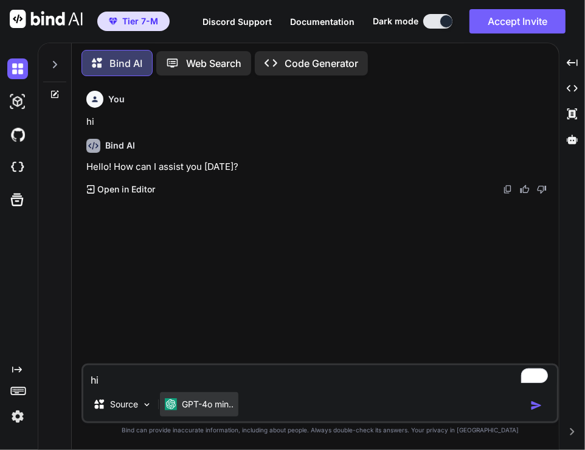
click at [189, 399] on p "GPT-4o min.." at bounding box center [208, 404] width 52 height 12
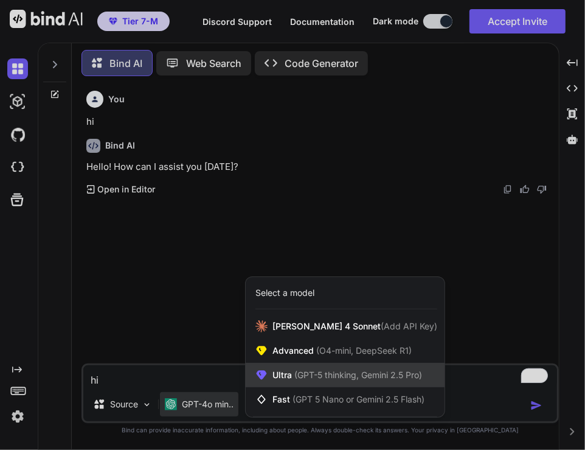
click at [273, 372] on span "Ultra (GPT-5 thinking, Gemini 2.5 Pro)" at bounding box center [348, 375] width 150 height 12
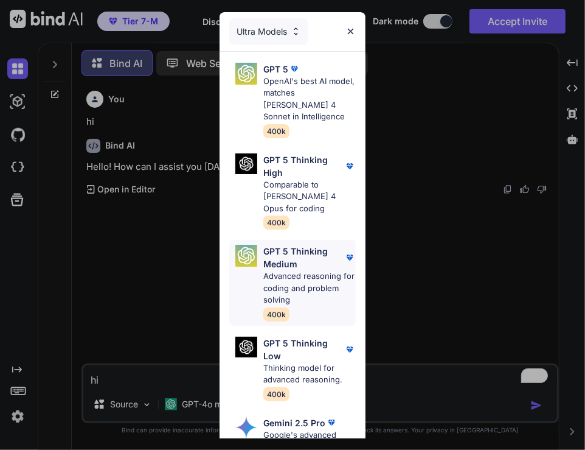
click at [290, 242] on div "GPT 5 Thinking Medium Advanced reasoning for coding and problem solving 400k" at bounding box center [292, 283] width 127 height 86
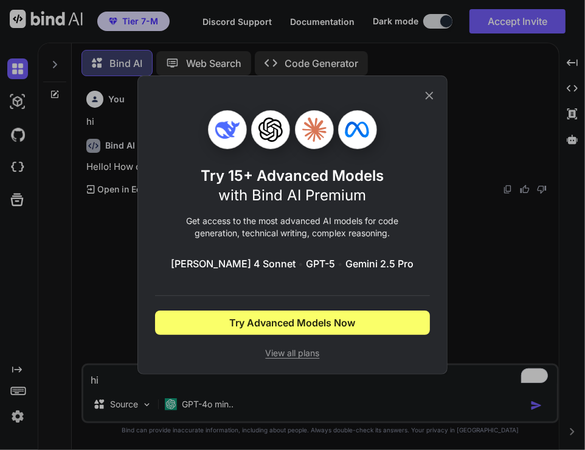
click at [99, 302] on div "Try 15+ Advanced Models with Bind AI Premium Get access to the most advanced AI…" at bounding box center [292, 225] width 585 height 450
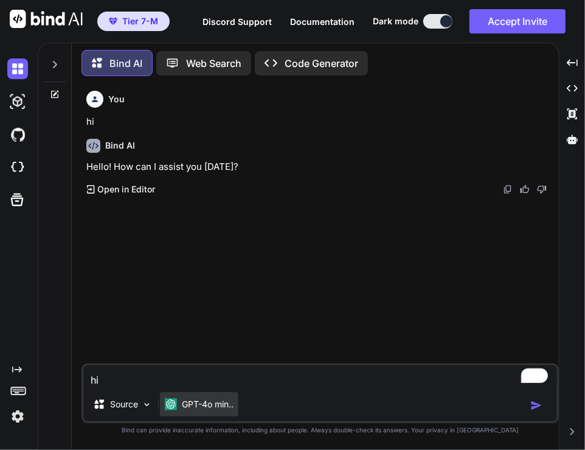
click at [218, 405] on p "GPT-4o min.." at bounding box center [208, 404] width 52 height 12
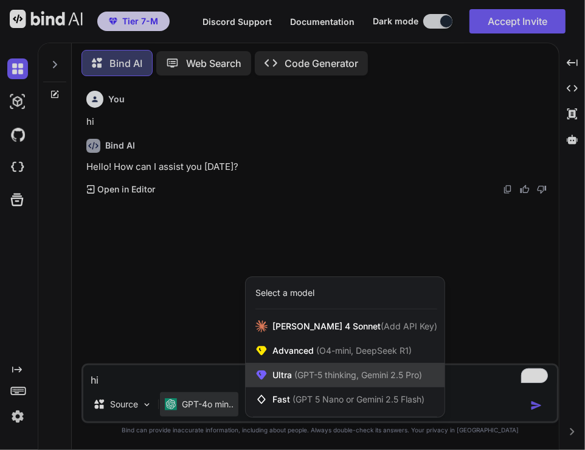
click at [297, 376] on span "(GPT-5 thinking, Gemini 2.5 Pro)" at bounding box center [357, 374] width 130 height 10
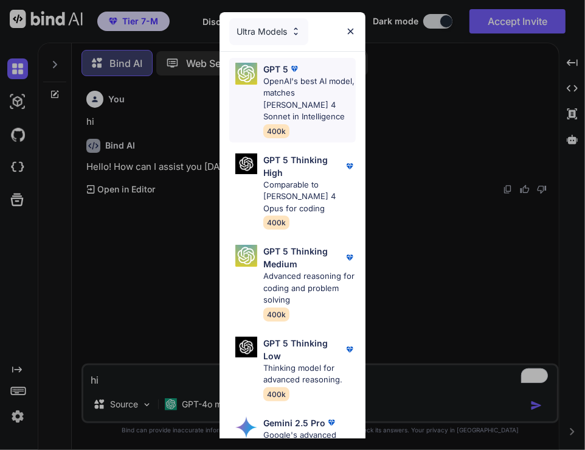
click at [293, 119] on p "OpenAI's best AI model, matches [PERSON_NAME] 4 Sonnet in Intelligence" at bounding box center [309, 98] width 93 height 47
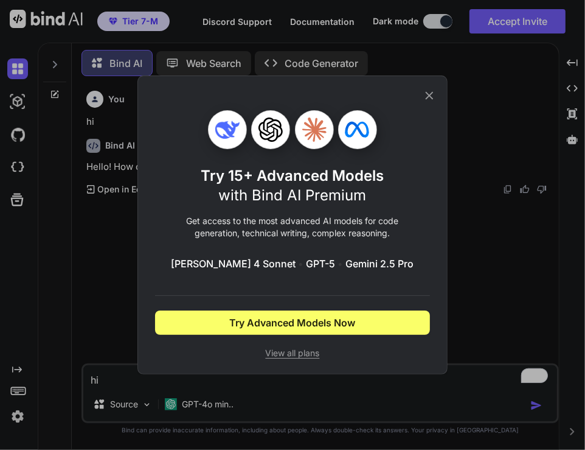
click at [54, 291] on div "Try 15+ Advanced Models with Bind AI Premium Get access to the most advanced AI…" at bounding box center [292, 225] width 585 height 450
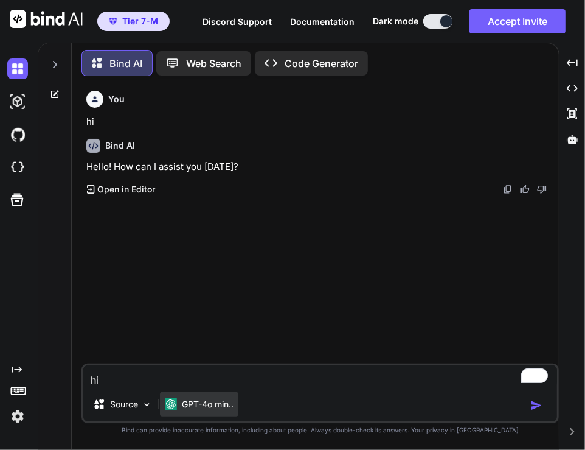
click at [175, 404] on img at bounding box center [171, 404] width 12 height 12
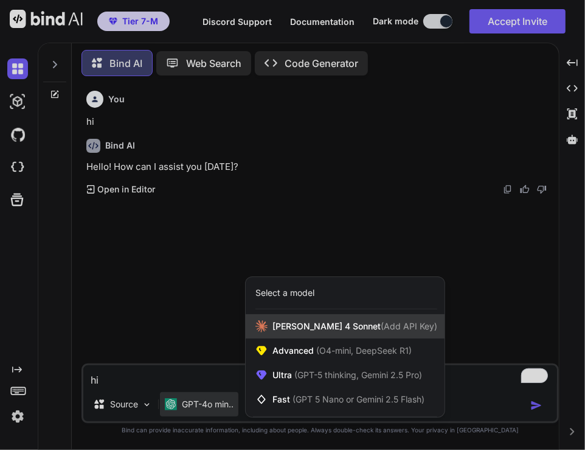
click at [309, 332] on span "[PERSON_NAME] 4 Sonnet (Add API Key)" at bounding box center [355, 326] width 165 height 12
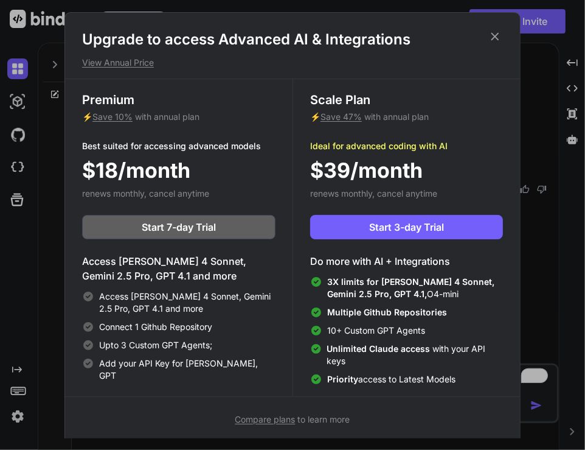
click at [497, 37] on icon at bounding box center [495, 36] width 8 height 8
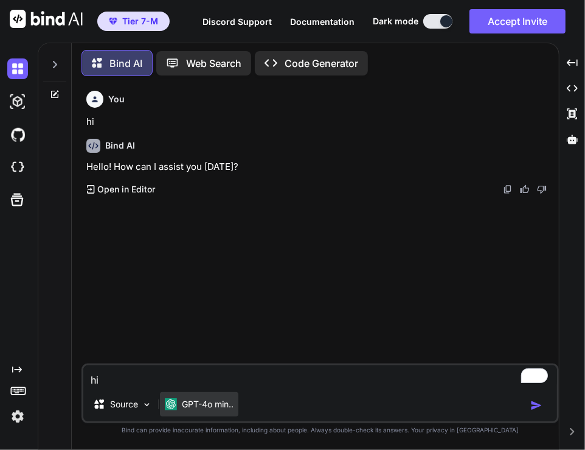
click at [193, 397] on div "GPT-4o min.." at bounding box center [199, 404] width 78 height 24
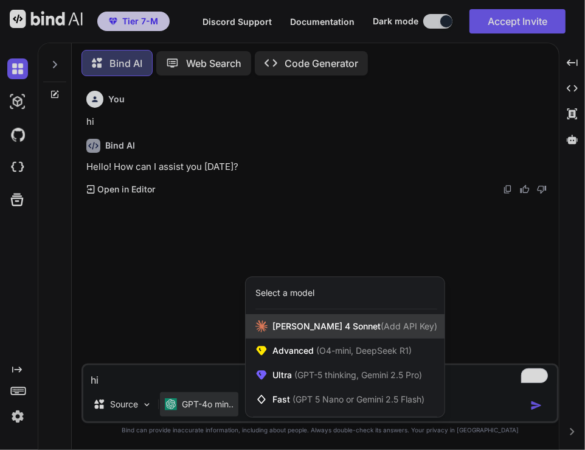
click at [270, 327] on div "Claude 4 Sonnet (Add API Key)" at bounding box center [345, 326] width 199 height 24
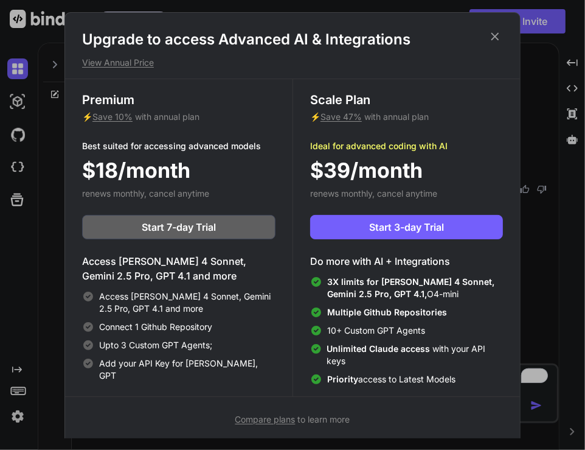
click at [535, 266] on div "Upgrade to access Advanced AI & Integrations View Annual Price Premium ⚡ Save 1…" at bounding box center [292, 225] width 585 height 450
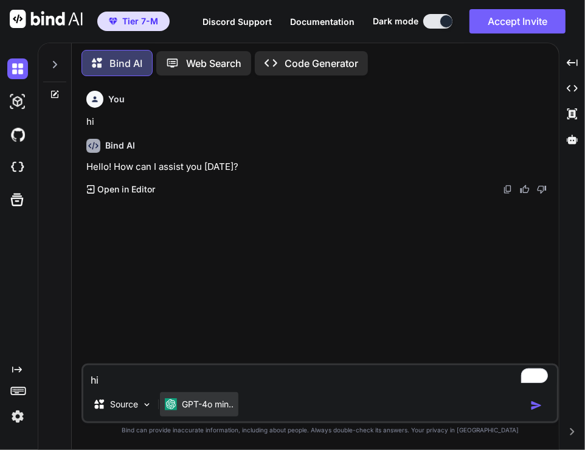
click at [198, 401] on p "GPT-4o min.." at bounding box center [208, 404] width 52 height 12
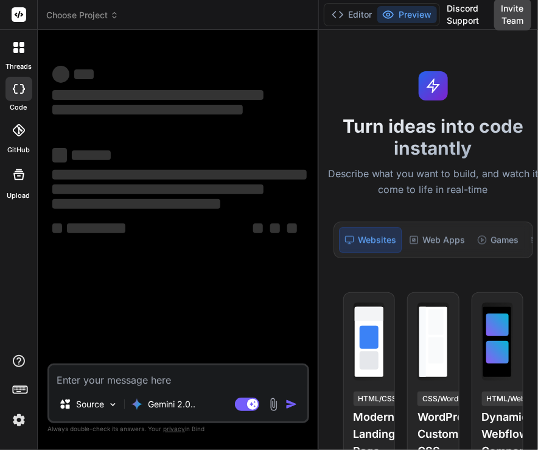
drag, startPoint x: 201, startPoint y: 304, endPoint x: 297, endPoint y: 313, distance: 95.9
click at [297, 313] on div "Bind AI Web Search Created with Pixso. Code Generator ‌ ‌ ‌ ‌ ‌ ‌ ‌ ‌ ‌ ‌ ‌ ‌ ‌…" at bounding box center [178, 240] width 281 height 420
click at [158, 398] on p "Gemini 2.0.." at bounding box center [171, 404] width 47 height 12
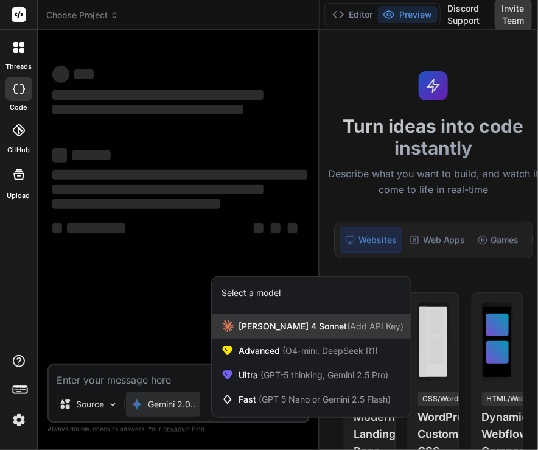
click at [245, 325] on span "[PERSON_NAME] 4 Sonnet (Add API Key)" at bounding box center [320, 326] width 165 height 12
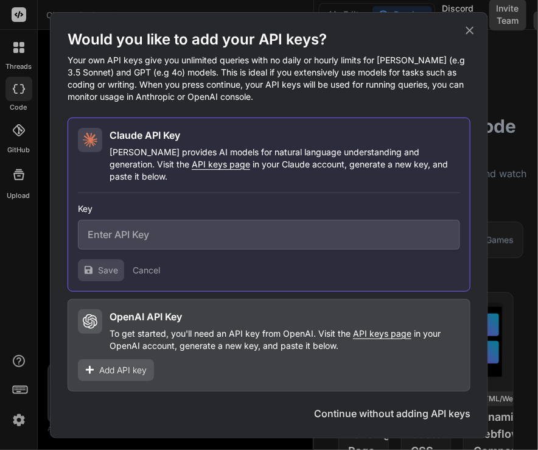
click at [474, 35] on icon at bounding box center [469, 30] width 13 height 13
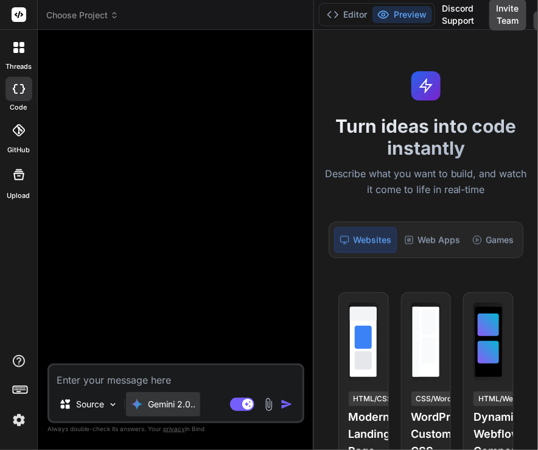
click at [160, 401] on p "Gemini 2.0.." at bounding box center [171, 404] width 47 height 12
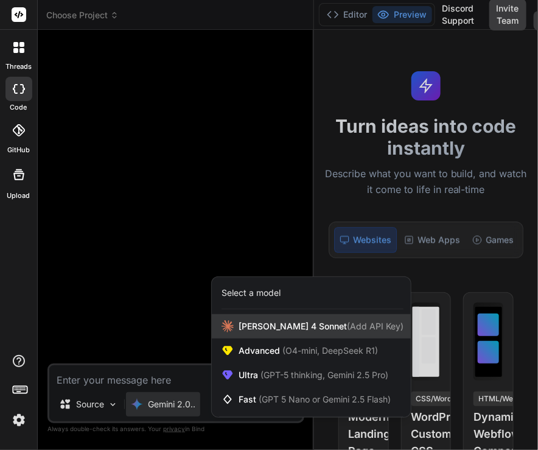
click at [249, 327] on span "[PERSON_NAME] 4 Sonnet (Add API Key)" at bounding box center [320, 326] width 165 height 12
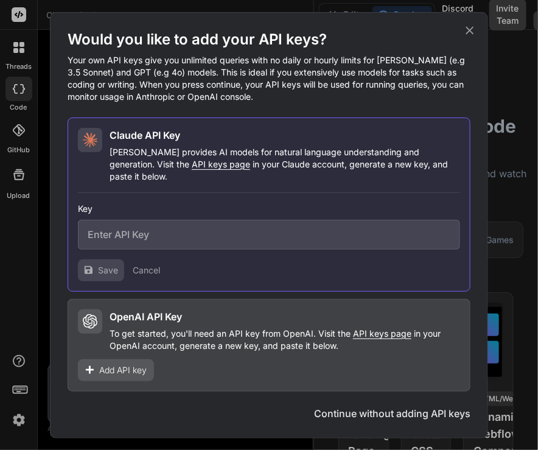
click at [474, 34] on icon at bounding box center [469, 30] width 13 height 13
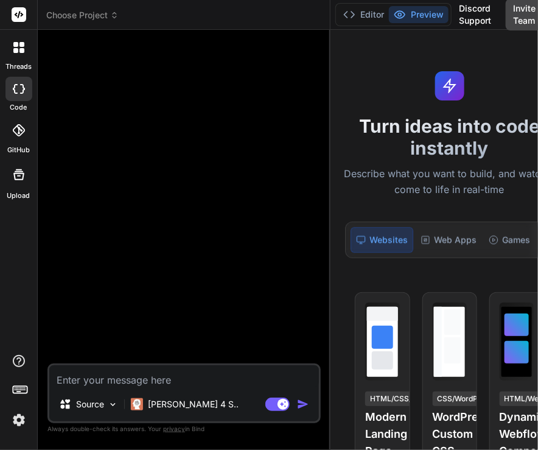
type textarea "x"
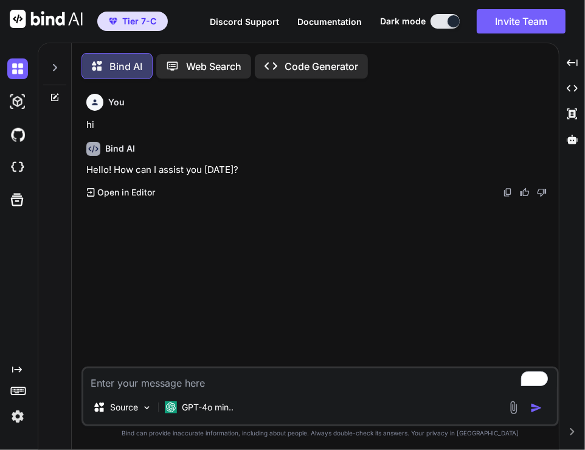
scroll to position [5, 0]
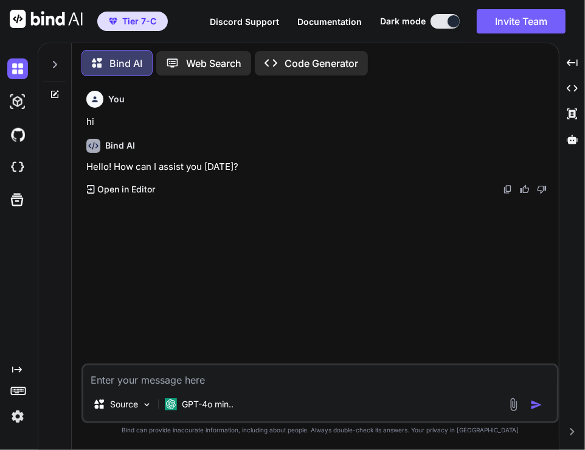
type textarea "x"
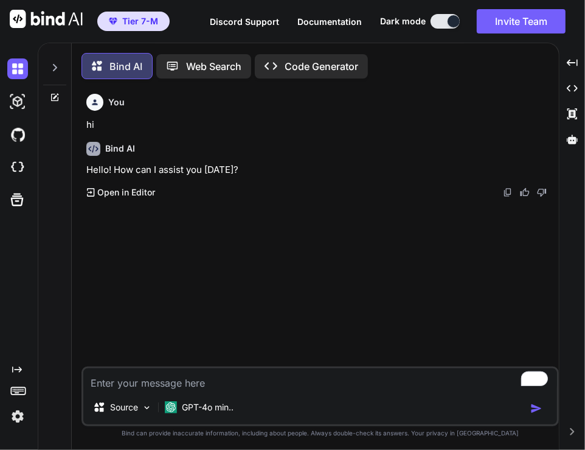
scroll to position [5, 0]
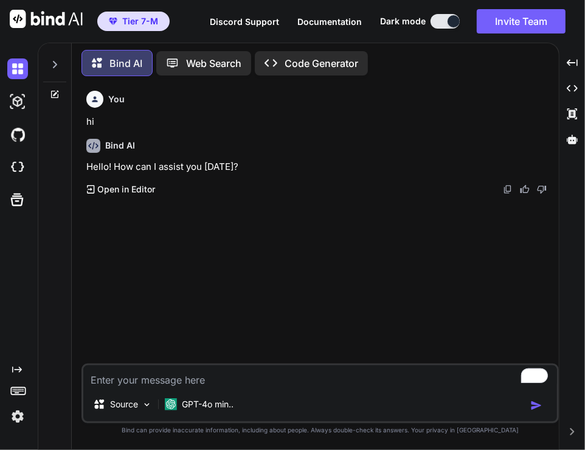
type textarea "x"
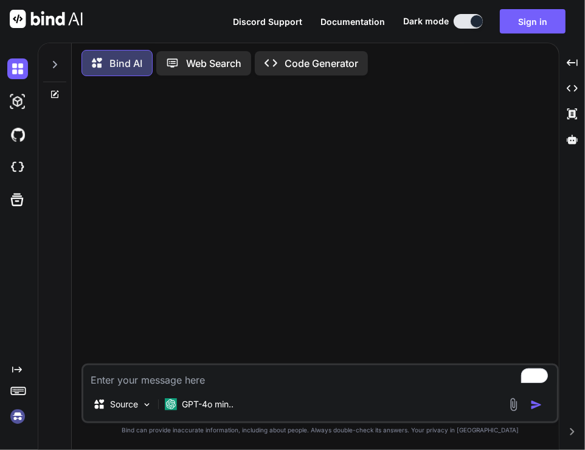
click at [17, 424] on img at bounding box center [17, 416] width 21 height 21
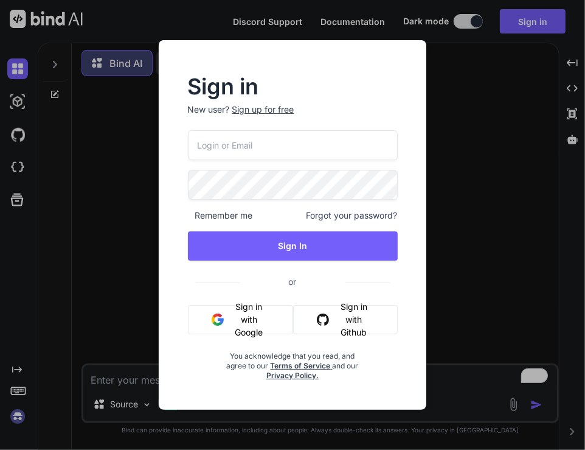
type input "app7@yopmail.com"
click at [259, 153] on input "app7@yopmail.com" at bounding box center [293, 145] width 210 height 30
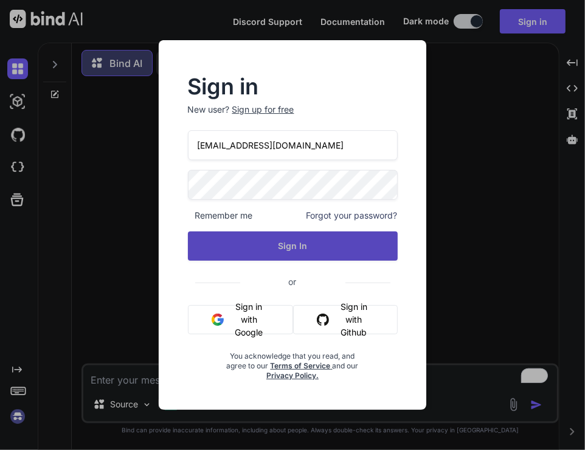
click at [221, 245] on button "Sign In" at bounding box center [293, 245] width 210 height 29
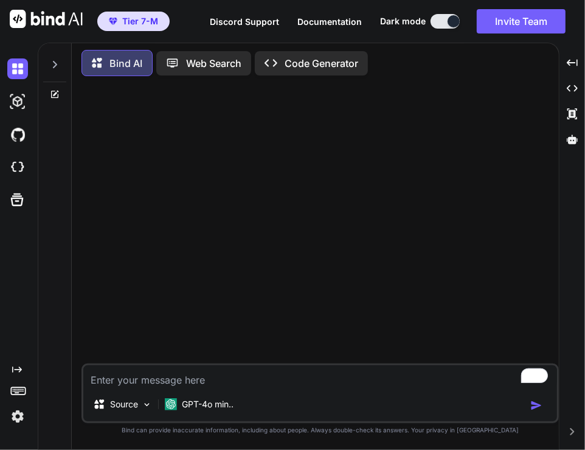
type textarea "x"
click at [158, 380] on textarea "To enrich screen reader interactions, please activate Accessibility in Grammarl…" at bounding box center [320, 376] width 474 height 22
type textarea "h"
type textarea "x"
type textarea "hi"
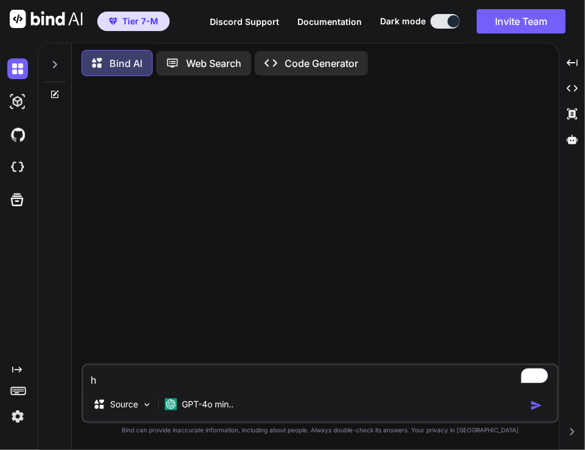
type textarea "x"
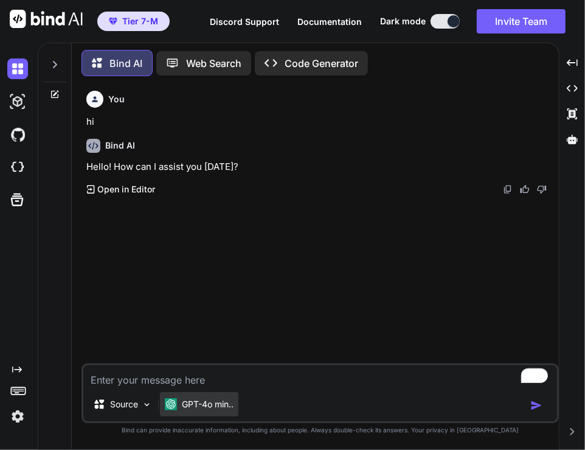
click at [200, 398] on p "GPT-4o min.." at bounding box center [208, 404] width 52 height 12
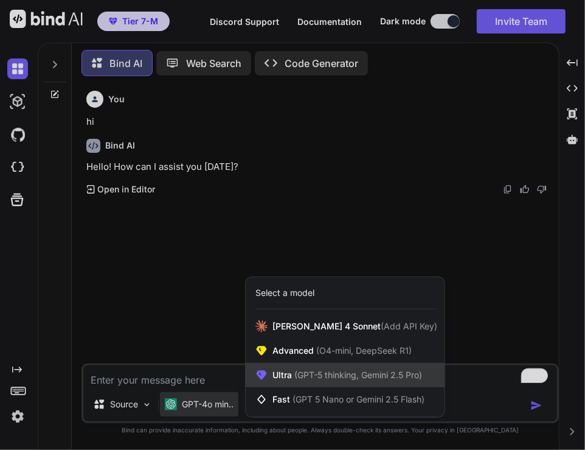
click at [283, 366] on div "Ultra (GPT-5 thinking, Gemini 2.5 Pro)" at bounding box center [345, 375] width 199 height 24
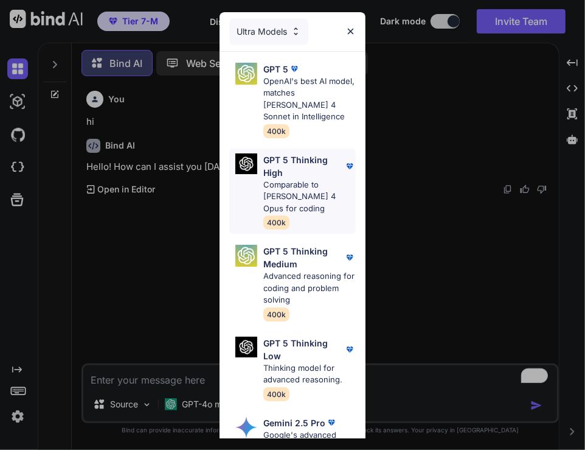
click at [317, 208] on div "GPT 5 Thinking High Comparable to Claude 4 Opus for coding 400k" at bounding box center [292, 191] width 127 height 86
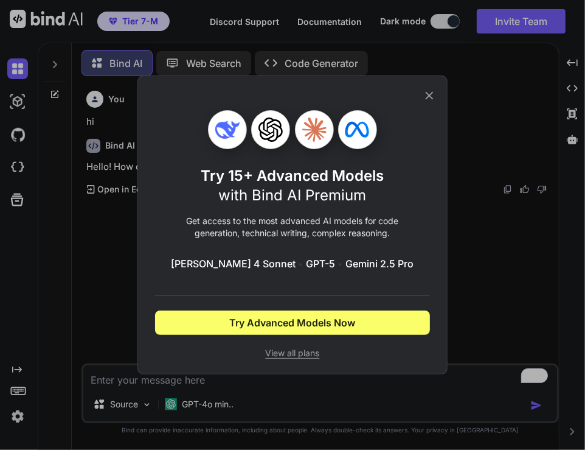
click at [120, 256] on div "Try 15+ Advanced Models with Bind AI Premium Get access to the most advanced AI…" at bounding box center [292, 225] width 585 height 450
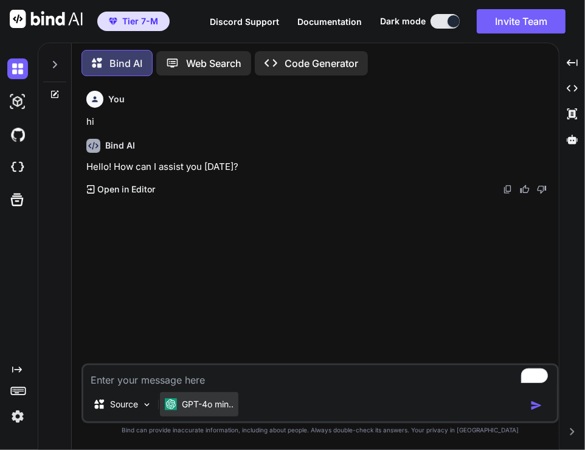
click at [198, 406] on p "GPT-4o min.." at bounding box center [208, 404] width 52 height 12
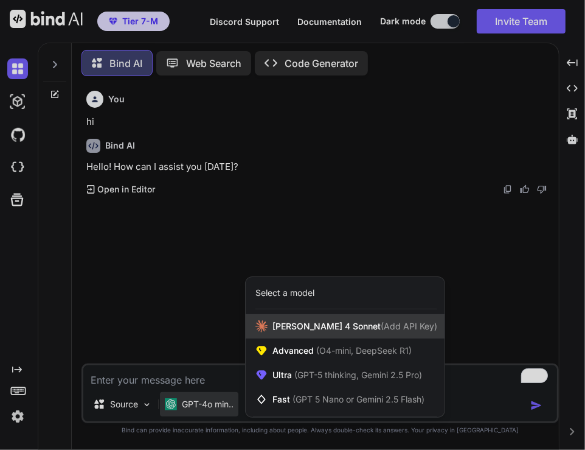
click at [268, 329] on div "[PERSON_NAME] 4 Sonnet (Add API Key)" at bounding box center [345, 326] width 199 height 24
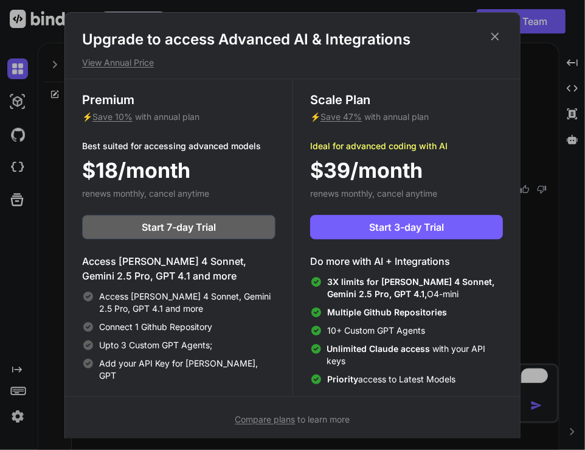
click at [495, 39] on icon at bounding box center [494, 36] width 13 height 13
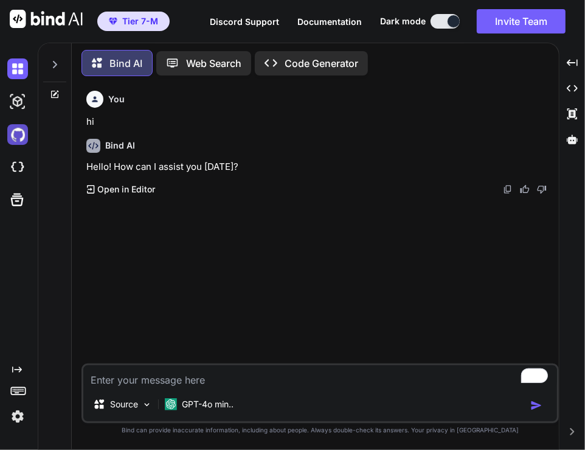
click at [8, 141] on img at bounding box center [17, 134] width 21 height 21
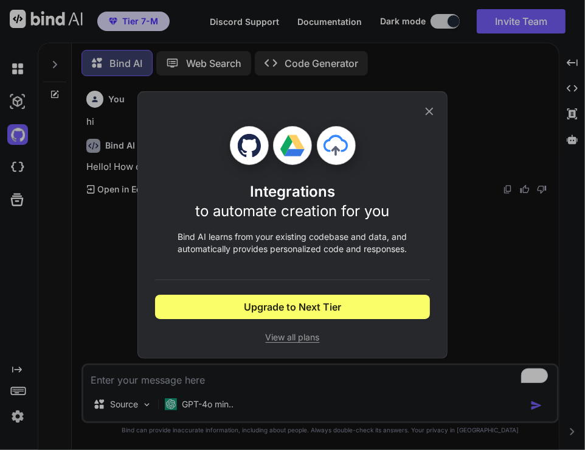
click at [90, 200] on div "Integrations to automate creation for you Bind AI learns from your existing cod…" at bounding box center [292, 225] width 585 height 450
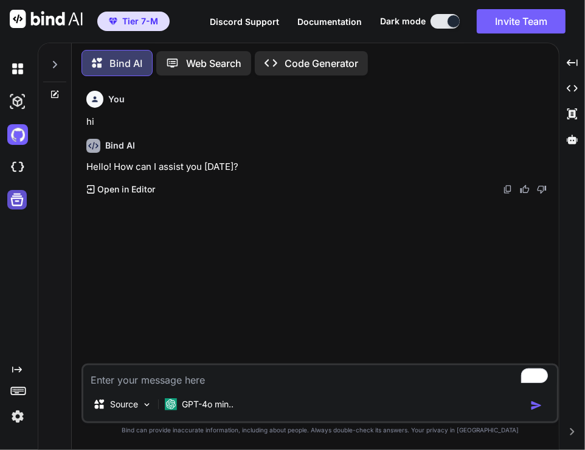
click at [21, 199] on icon at bounding box center [17, 199] width 13 height 13
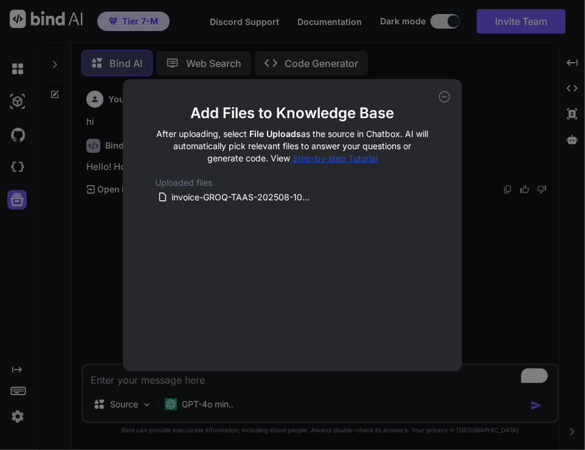
click at [444, 94] on icon at bounding box center [444, 96] width 11 height 11
type textarea "x"
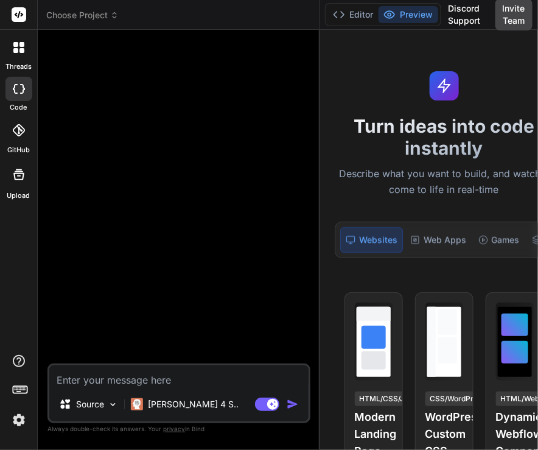
drag, startPoint x: 201, startPoint y: 192, endPoint x: 321, endPoint y: 191, distance: 119.8
click at [320, 191] on div "Bind AI Web Search Created with Pixso. Code Generator Source [PERSON_NAME] 4 S.…" at bounding box center [179, 240] width 282 height 420
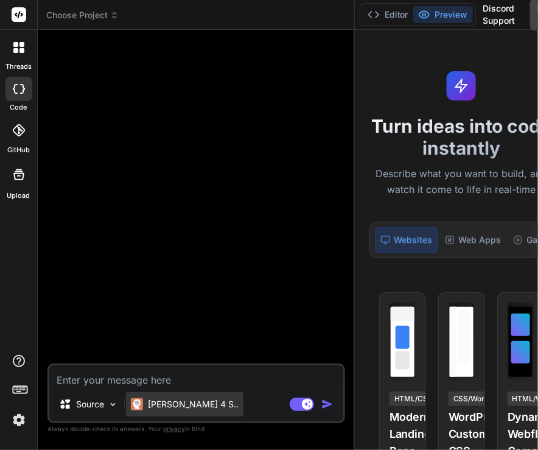
click at [173, 405] on p "[PERSON_NAME] 4 S.." at bounding box center [193, 404] width 91 height 12
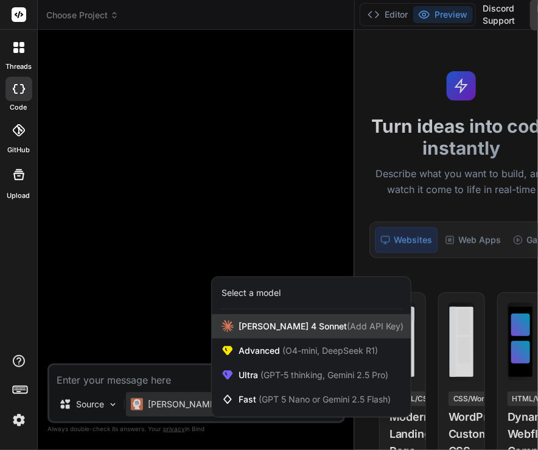
click at [250, 327] on span "[PERSON_NAME] 4 Sonnet (Add API Key)" at bounding box center [320, 326] width 165 height 12
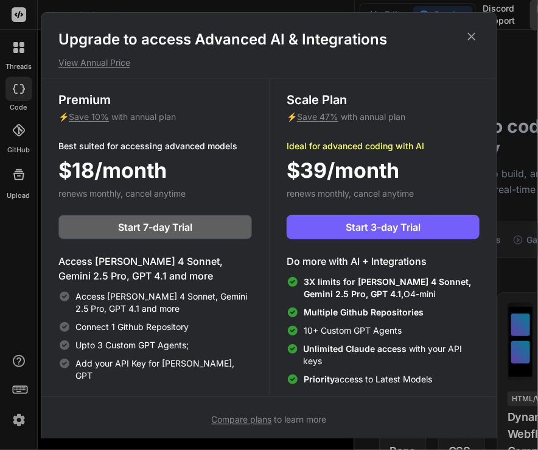
click at [472, 36] on icon at bounding box center [472, 36] width 8 height 8
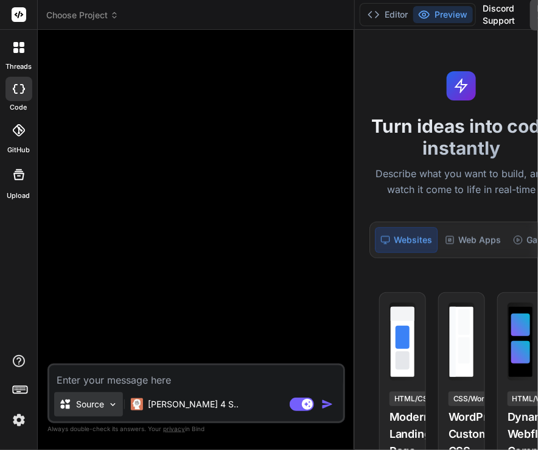
click at [80, 395] on div "Source" at bounding box center [88, 404] width 69 height 24
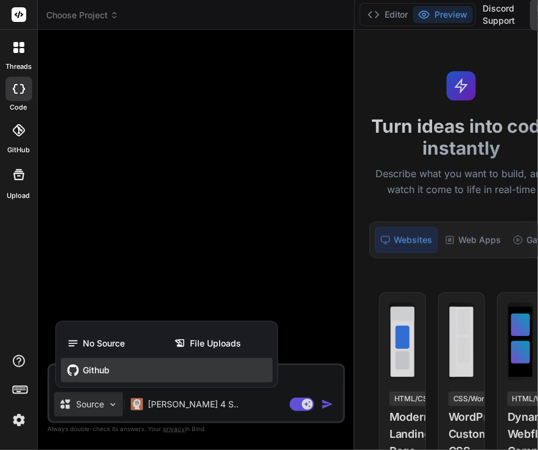
click at [97, 369] on span "Github" at bounding box center [96, 370] width 27 height 12
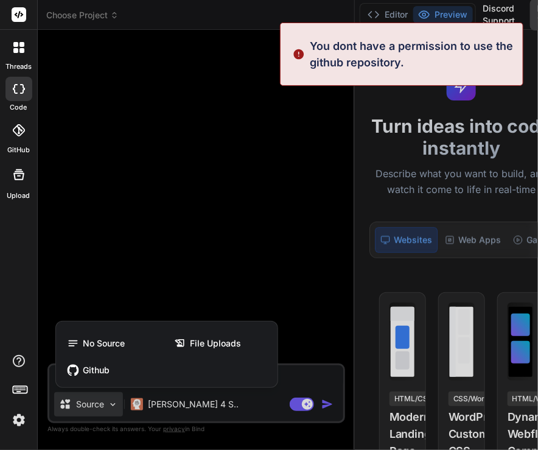
click at [145, 201] on div at bounding box center [269, 225] width 538 height 450
type textarea "x"
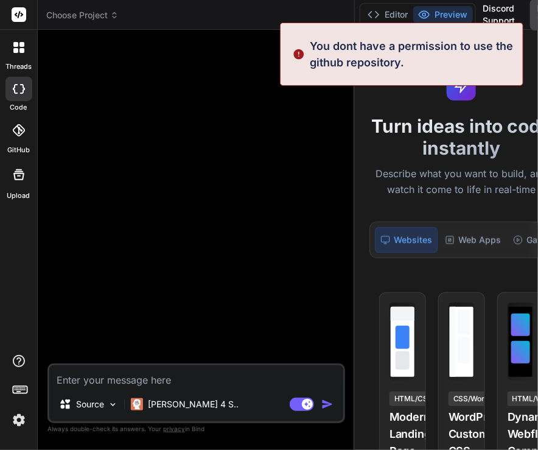
click at [121, 381] on textarea at bounding box center [196, 376] width 294 height 22
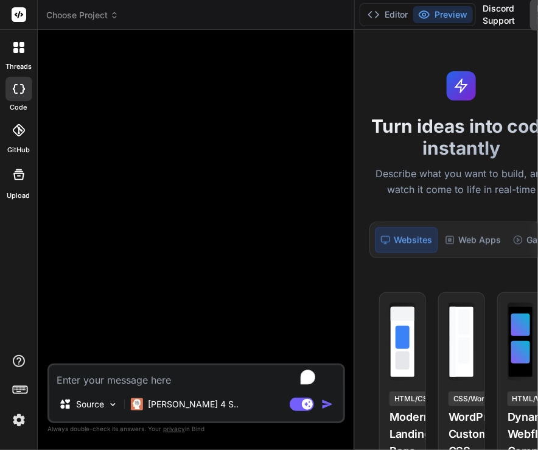
type textarea "h"
type textarea "x"
type textarea "hi"
type textarea "x"
type textarea "hi"
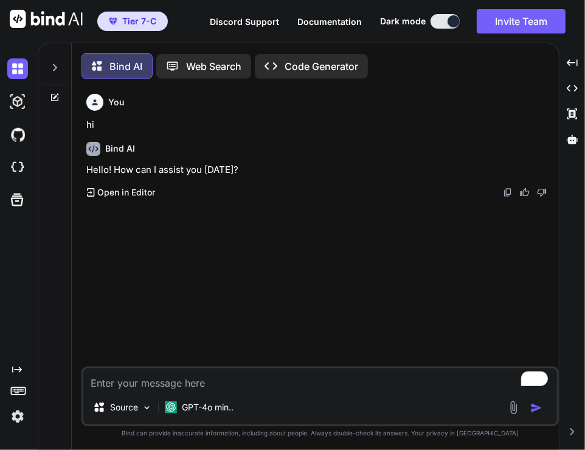
scroll to position [5, 0]
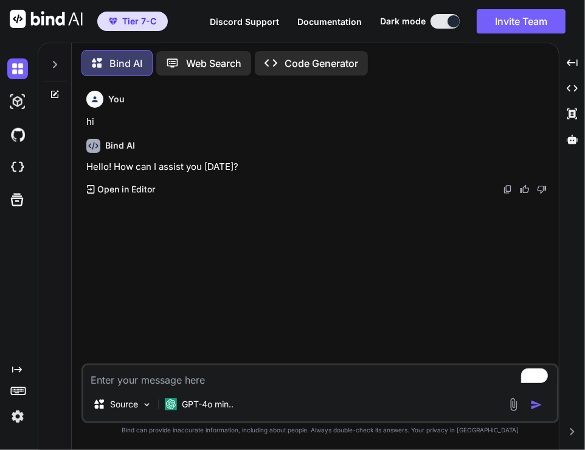
click at [186, 418] on div "GPT-4o min.." at bounding box center [199, 406] width 78 height 29
click at [193, 408] on p "GPT-4o min.." at bounding box center [208, 404] width 52 height 12
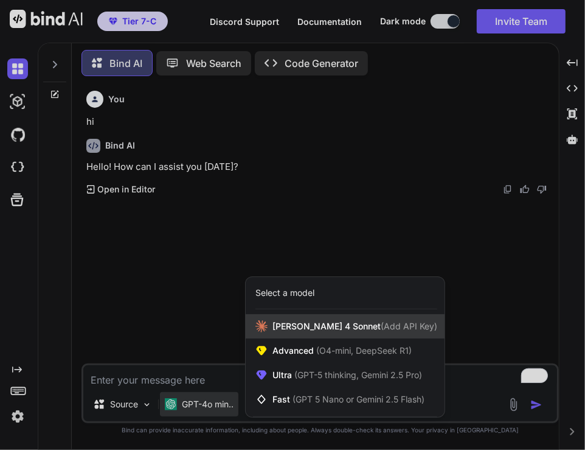
click at [271, 325] on div "[PERSON_NAME] 4 Sonnet (Add API Key)" at bounding box center [345, 326] width 199 height 24
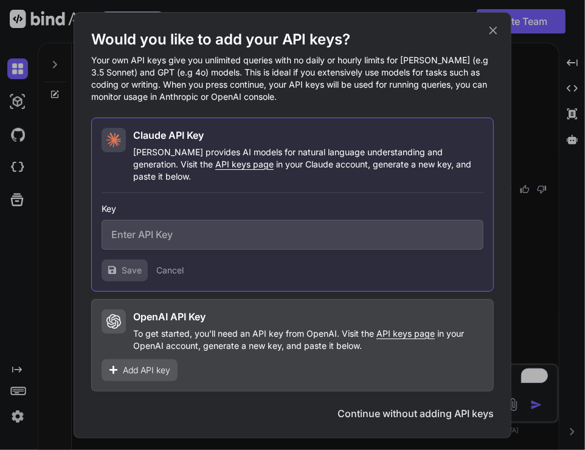
click at [531, 152] on div "Would you like to add your API keys? Your own API keys give you unlimited queri…" at bounding box center [292, 225] width 585 height 450
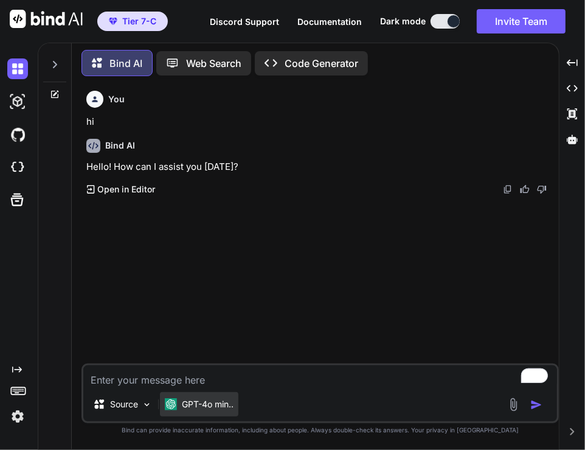
click at [207, 413] on div "GPT-4o min.." at bounding box center [199, 404] width 78 height 24
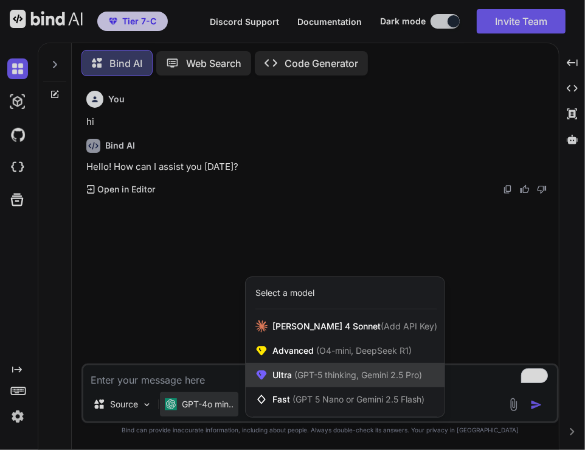
click at [286, 369] on div "Ultra (GPT-5 thinking, Gemini 2.5 Pro)" at bounding box center [345, 375] width 199 height 24
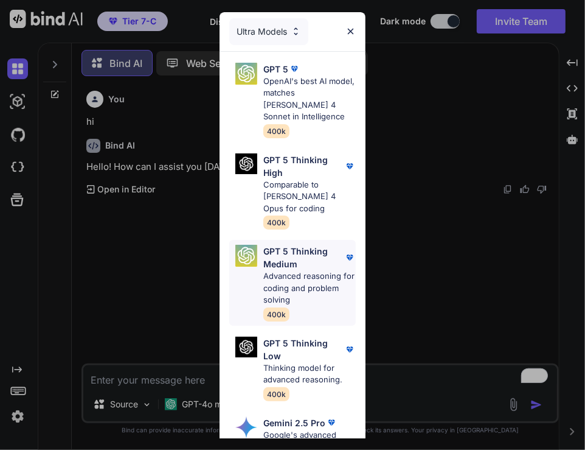
click at [279, 254] on p "GPT 5 Thinking Medium" at bounding box center [303, 258] width 81 height 26
type textarea "x"
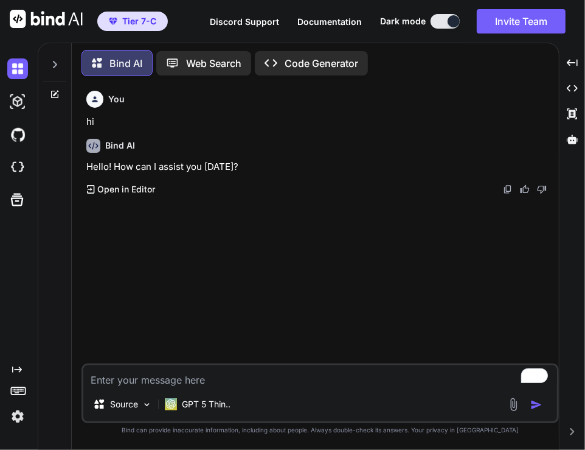
click at [198, 369] on textarea "To enrich screen reader interactions, please activate Accessibility in Grammarl…" at bounding box center [320, 376] width 474 height 22
type textarea "h"
type textarea "x"
type textarea "hi"
type textarea "x"
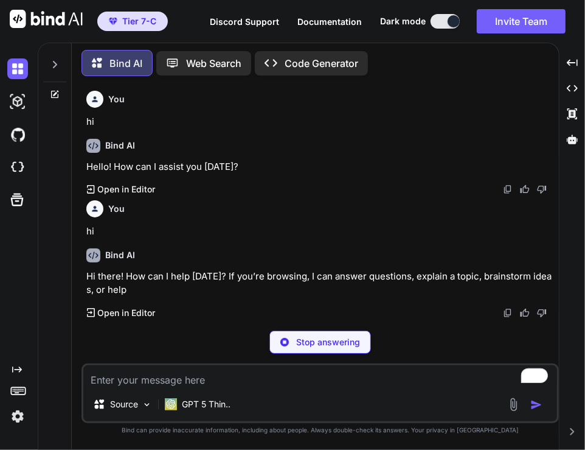
type textarea "x"
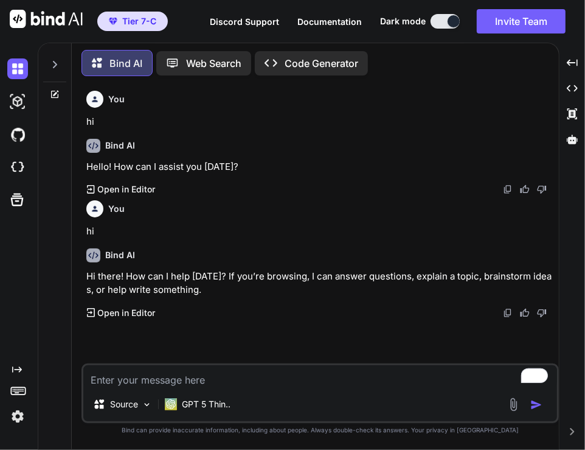
click at [202, 65] on p "Web Search" at bounding box center [213, 63] width 55 height 15
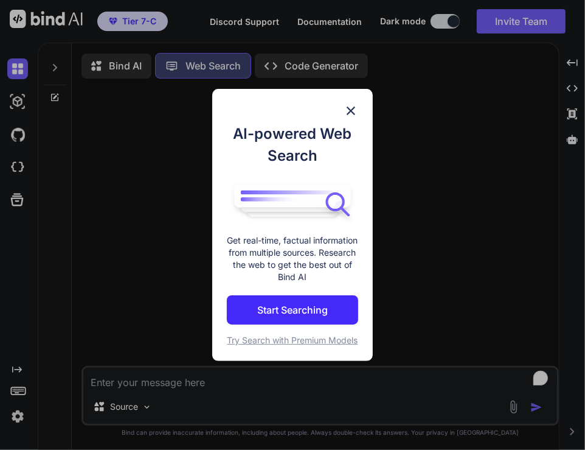
scroll to position [4, 0]
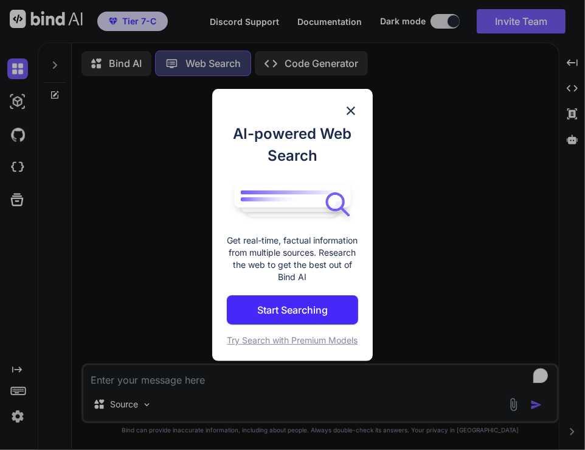
click at [19, 133] on div "AI-powered Web Search Get real-time, factual information from multiple sources.…" at bounding box center [292, 225] width 585 height 450
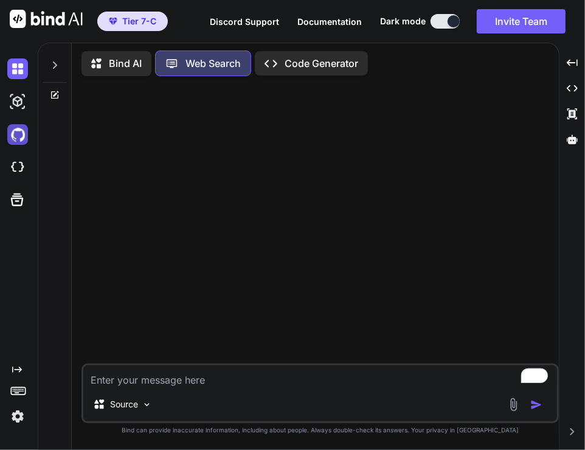
click at [11, 130] on img at bounding box center [17, 134] width 21 height 21
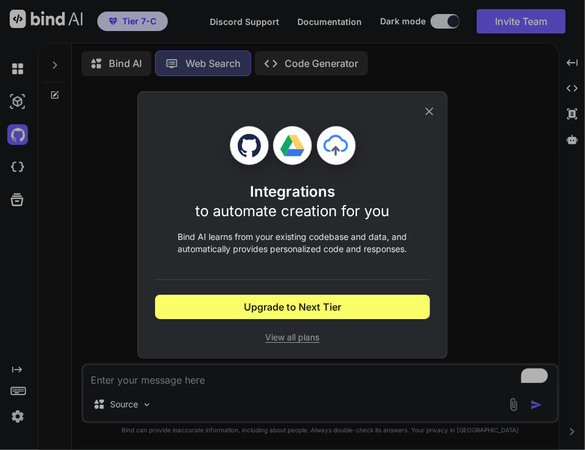
click at [94, 184] on div "Integrations to automate creation for you Bind AI learns from your existing cod…" at bounding box center [292, 225] width 585 height 450
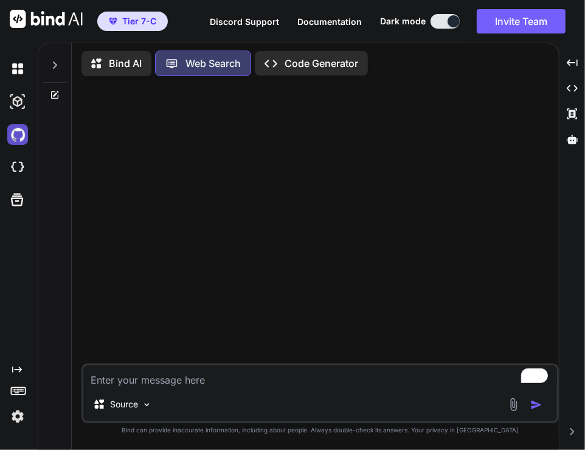
click at [14, 131] on img at bounding box center [17, 134] width 21 height 21
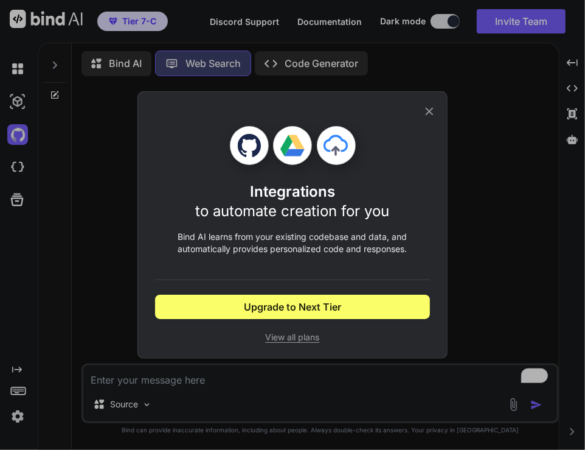
click at [77, 147] on div "Integrations to automate creation for you Bind AI learns from your existing cod…" at bounding box center [292, 225] width 585 height 450
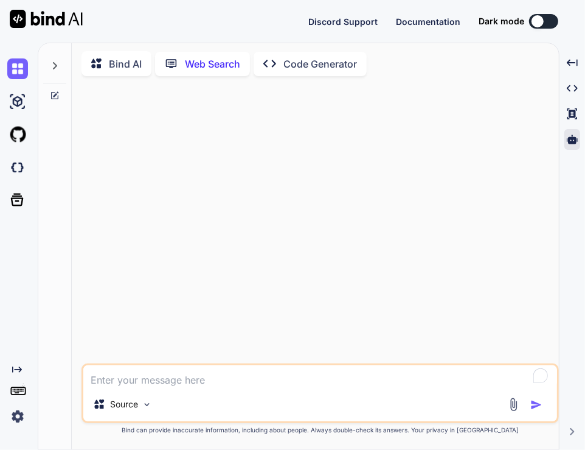
type textarea "x"
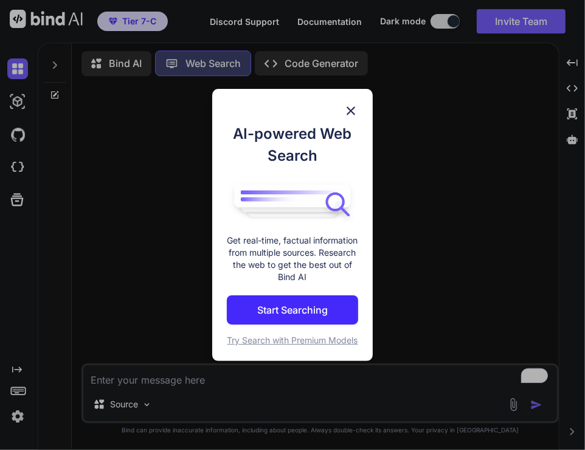
click at [30, 175] on div "AI-powered Web Search Get real-time, factual information from multiple sources.…" at bounding box center [292, 225] width 585 height 450
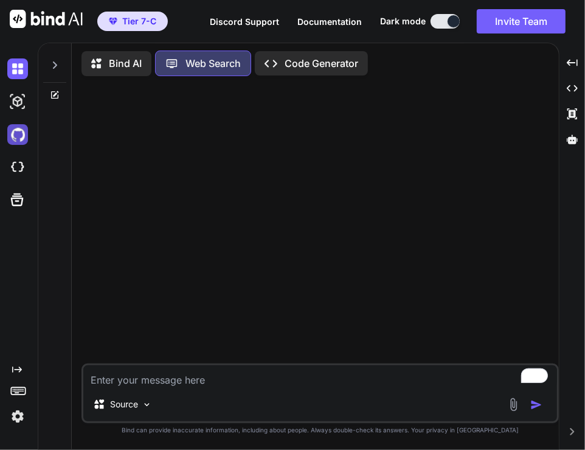
click at [19, 138] on img at bounding box center [17, 134] width 21 height 21
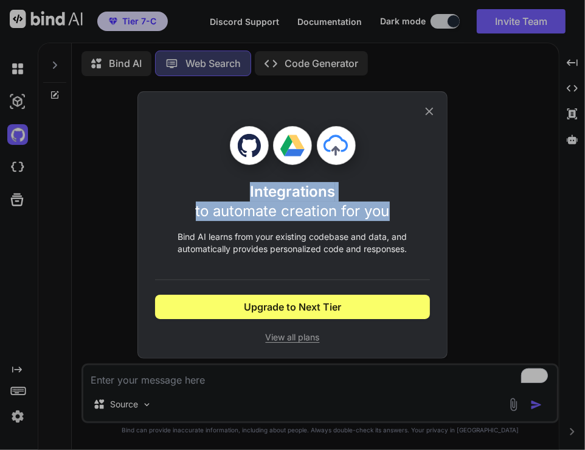
drag, startPoint x: 230, startPoint y: 186, endPoint x: 412, endPoint y: 212, distance: 184.3
click at [412, 212] on div "Integrations to automate creation for you" at bounding box center [292, 201] width 275 height 39
copy h1 "Integrations to automate creation for you"
click at [501, 169] on div "Integrations to automate creation for you Bind AI learns from your existing cod…" at bounding box center [292, 225] width 585 height 450
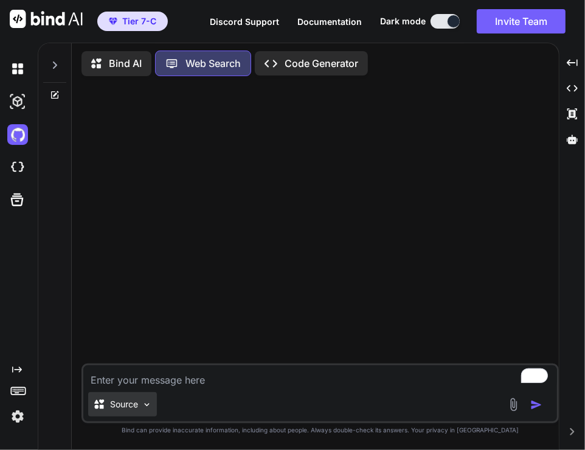
click at [111, 403] on p "Source" at bounding box center [124, 404] width 28 height 12
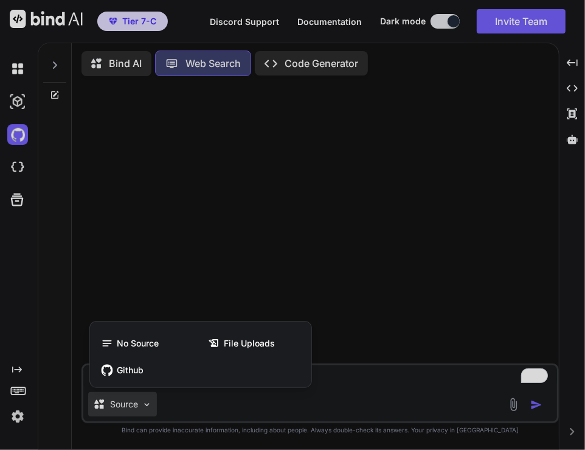
click at [120, 383] on div "No Source File Uploads Github" at bounding box center [200, 356] width 221 height 61
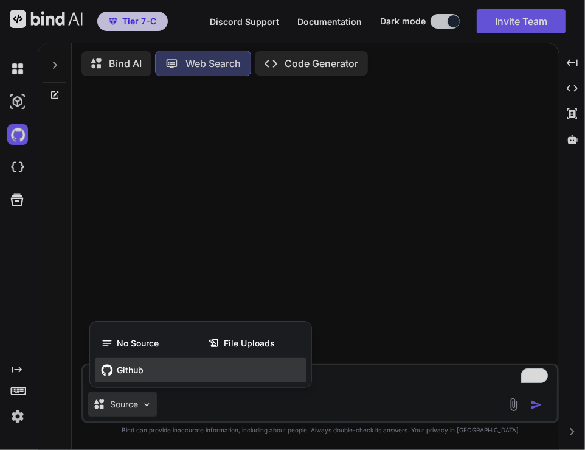
click at [119, 380] on div "Github" at bounding box center [201, 370] width 212 height 24
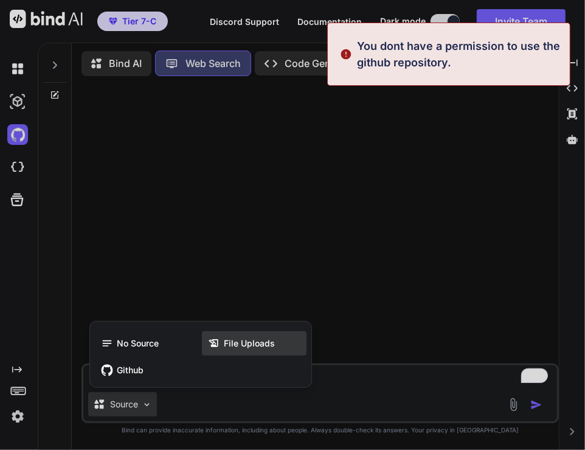
click at [224, 345] on span "File Uploads" at bounding box center [249, 343] width 51 height 12
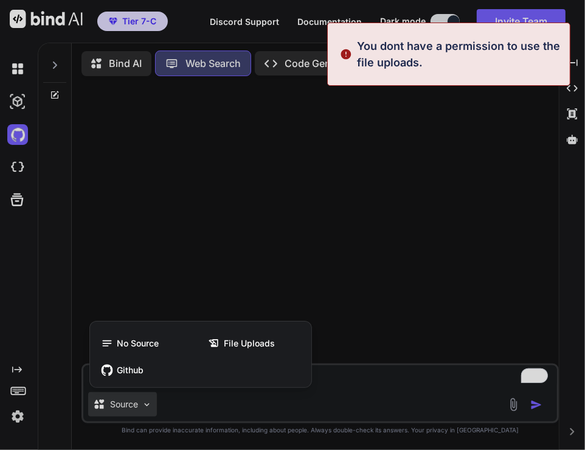
click at [223, 249] on div at bounding box center [292, 225] width 585 height 450
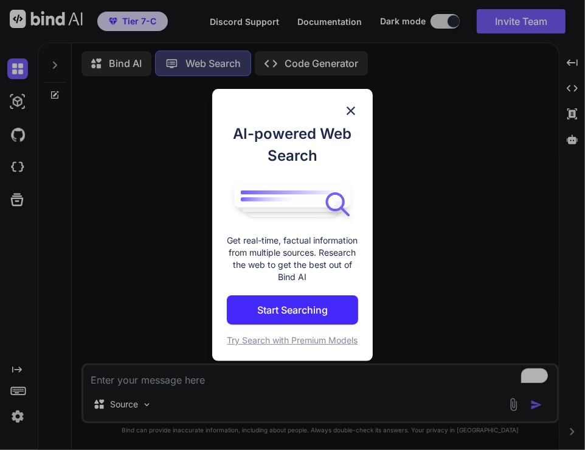
click at [133, 173] on div "AI-powered Web Search Get real-time, factual information from multiple sources.…" at bounding box center [292, 225] width 585 height 450
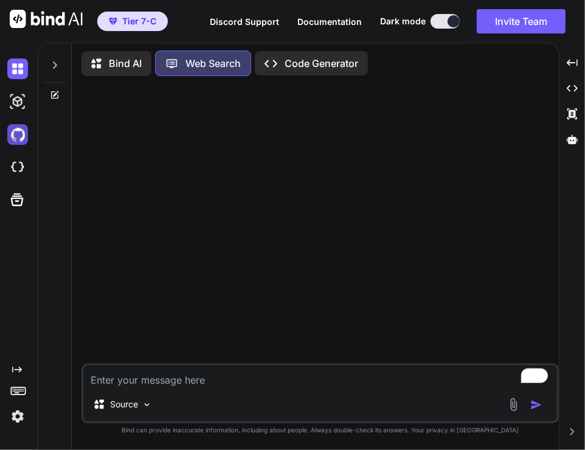
click at [13, 128] on img at bounding box center [17, 134] width 21 height 21
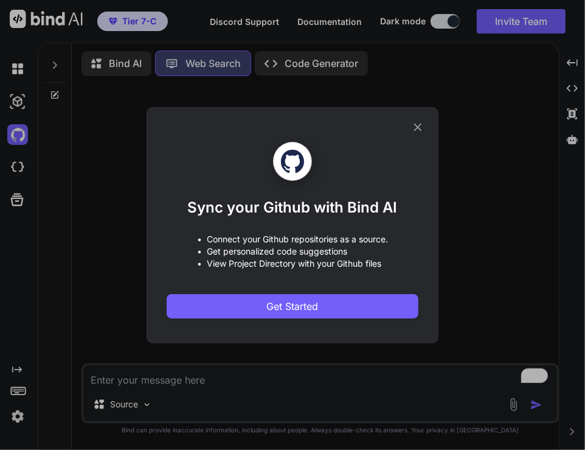
click at [105, 241] on div "Sync your Github with Bind AI • Connect your Github repositories as a source. •…" at bounding box center [292, 225] width 585 height 450
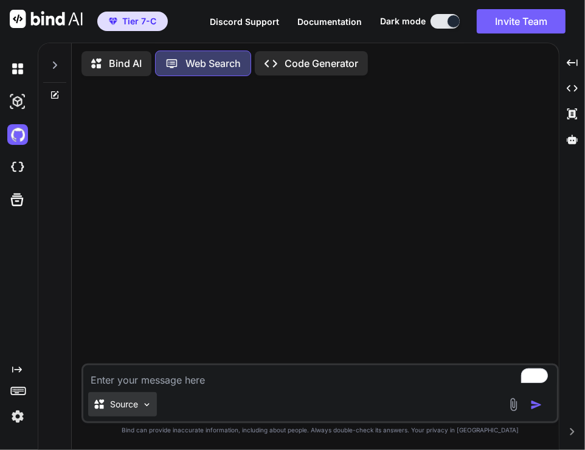
click at [129, 406] on p "Source" at bounding box center [124, 404] width 28 height 12
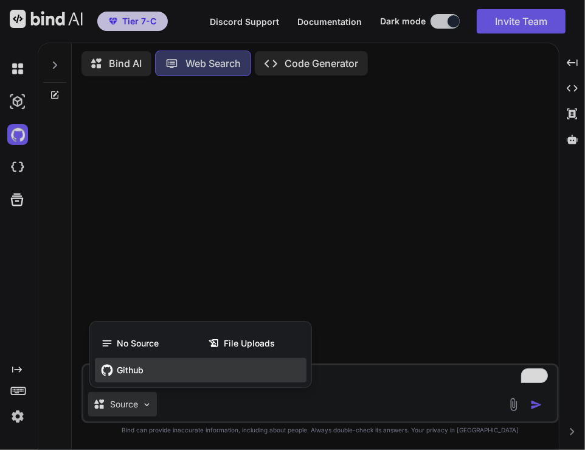
click at [132, 374] on span "Github" at bounding box center [130, 370] width 27 height 12
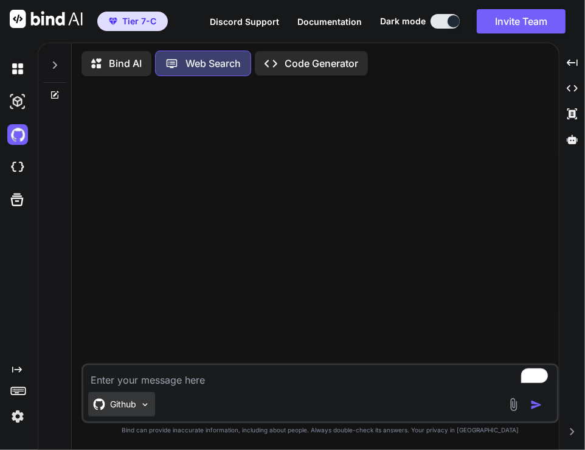
click at [125, 402] on p "Github" at bounding box center [123, 404] width 26 height 12
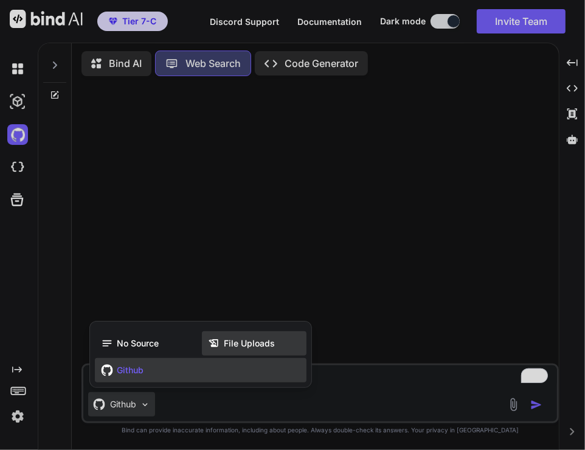
click at [238, 346] on span "File Uploads" at bounding box center [249, 343] width 51 height 12
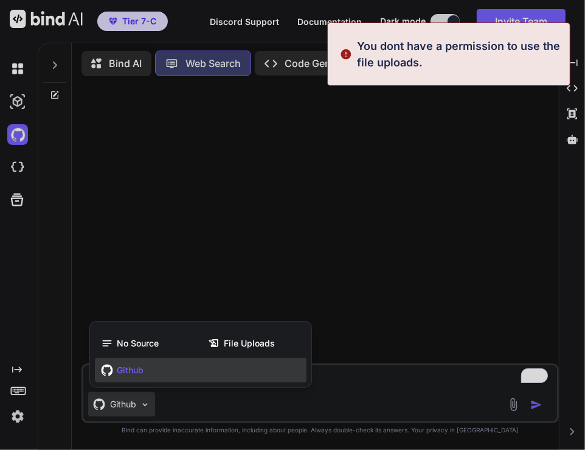
click at [195, 262] on div at bounding box center [292, 225] width 585 height 450
type textarea "x"
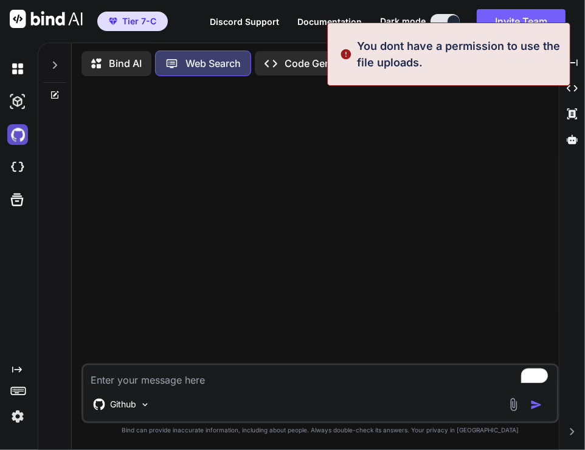
click at [10, 134] on img at bounding box center [17, 134] width 21 height 21
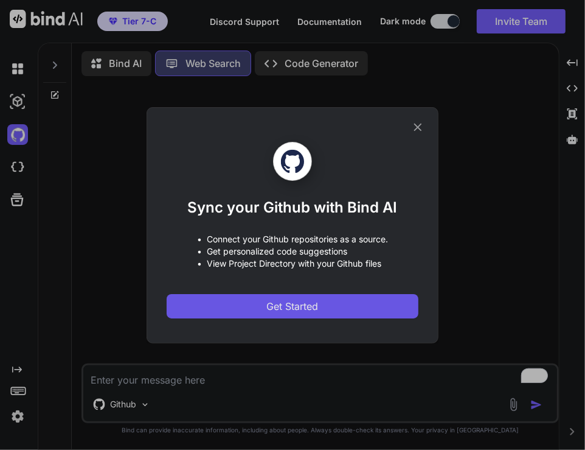
click at [286, 301] on span "Get Started" at bounding box center [293, 306] width 52 height 15
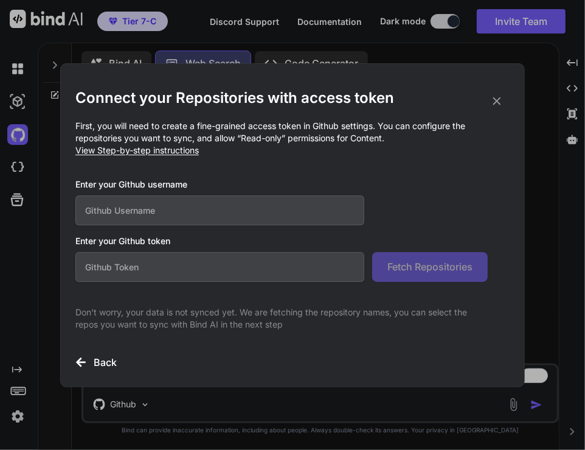
click at [161, 210] on input "text" at bounding box center [219, 210] width 289 height 30
type input "hi"
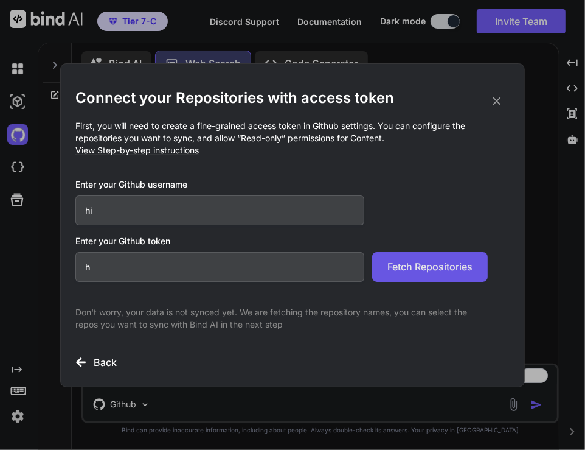
type input "h"
click at [439, 263] on span "Fetch Repositories" at bounding box center [429, 266] width 85 height 15
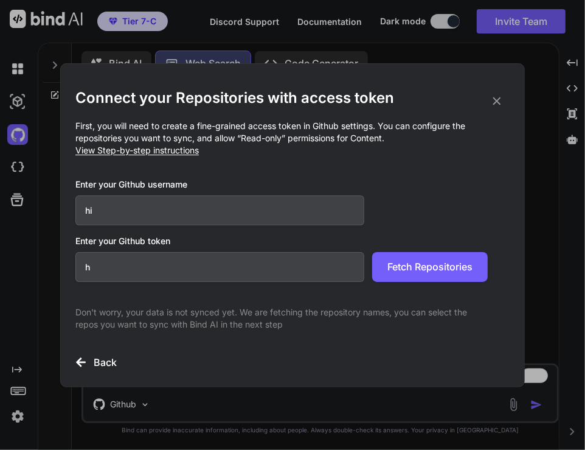
click at [193, 268] on input "h" at bounding box center [219, 267] width 289 height 30
click at [103, 361] on h3 "Back" at bounding box center [105, 362] width 23 height 15
click at [103, 362] on h3 "Back" at bounding box center [105, 362] width 23 height 15
click at [96, 360] on h3 "Back" at bounding box center [105, 362] width 23 height 15
click at [82, 361] on icon at bounding box center [81, 361] width 10 height 9
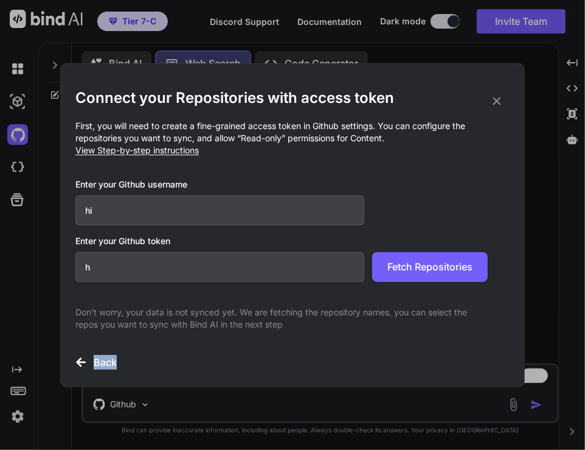
click at [82, 361] on icon at bounding box center [81, 361] width 10 height 9
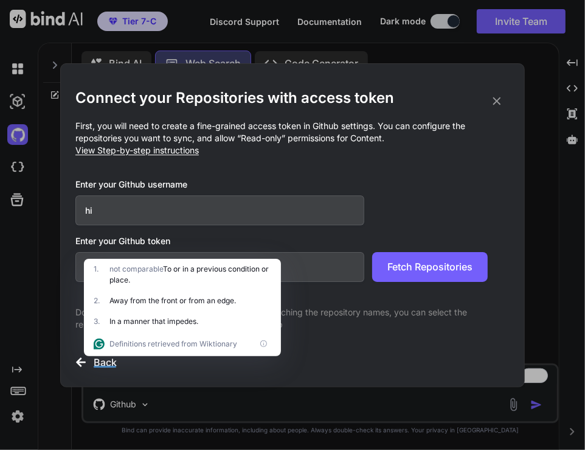
click at [498, 99] on icon at bounding box center [497, 101] width 8 height 8
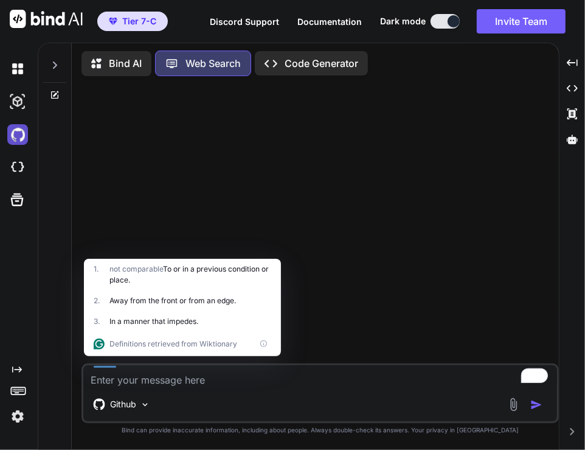
click at [17, 131] on img at bounding box center [17, 134] width 21 height 21
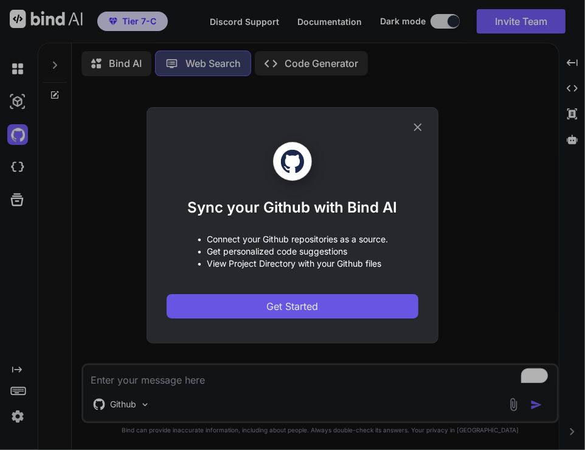
click at [320, 299] on button "Get Started" at bounding box center [293, 306] width 252 height 24
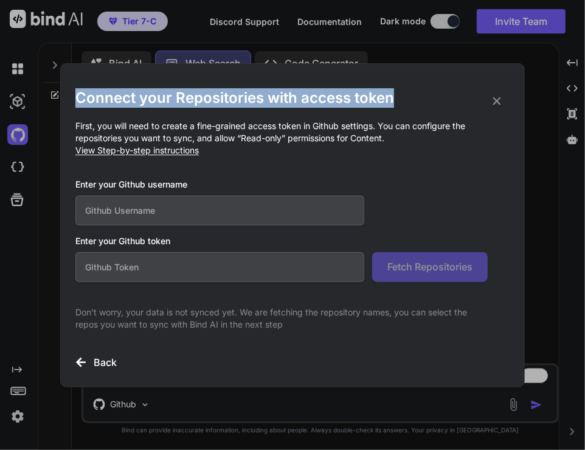
drag, startPoint x: 77, startPoint y: 92, endPoint x: 405, endPoint y: 92, distance: 327.9
click at [405, 92] on h2 "Connect your Repositories with access token" at bounding box center [292, 97] width 434 height 19
copy h2 "Connect your Repositories with access token"
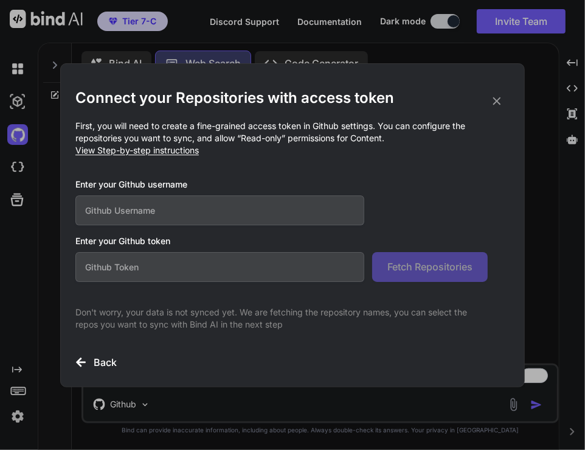
click at [499, 105] on icon at bounding box center [496, 100] width 13 height 13
